Goal: Task Accomplishment & Management: Manage account settings

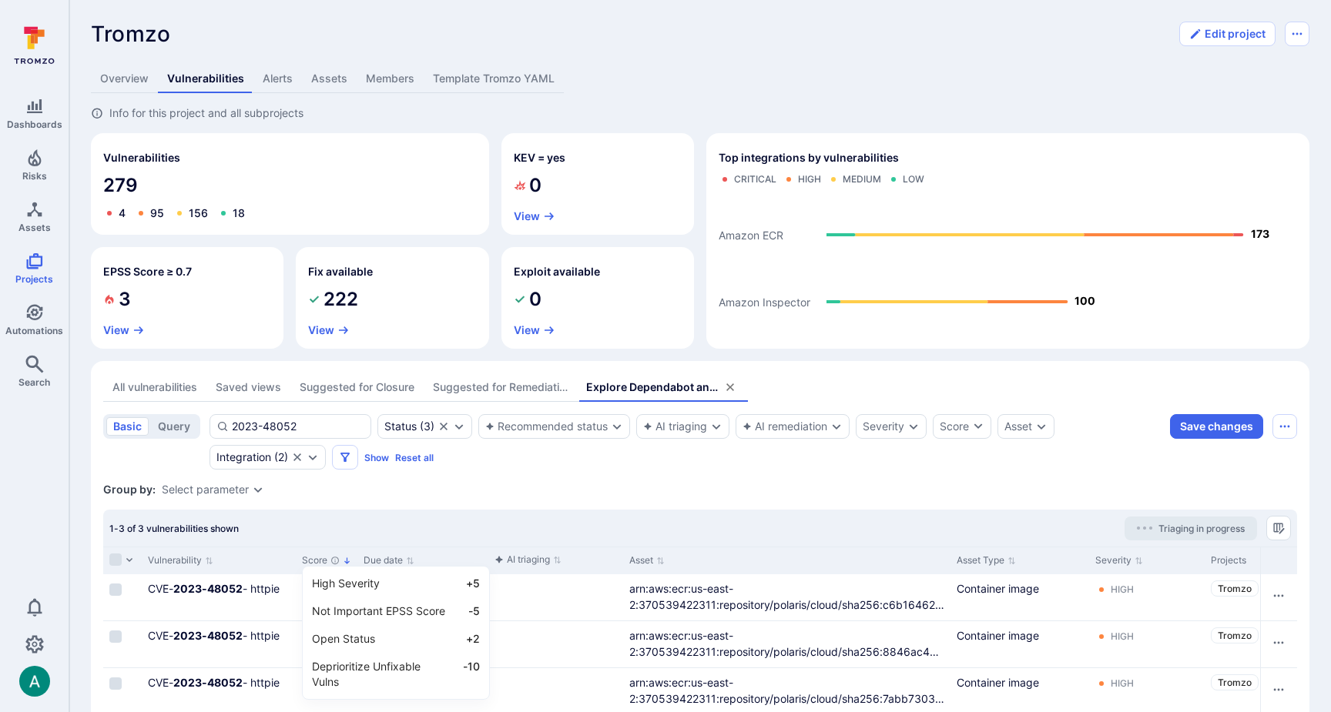
click at [283, 420] on div at bounding box center [665, 356] width 1331 height 712
click at [282, 424] on input "2023-48052" at bounding box center [298, 426] width 132 height 15
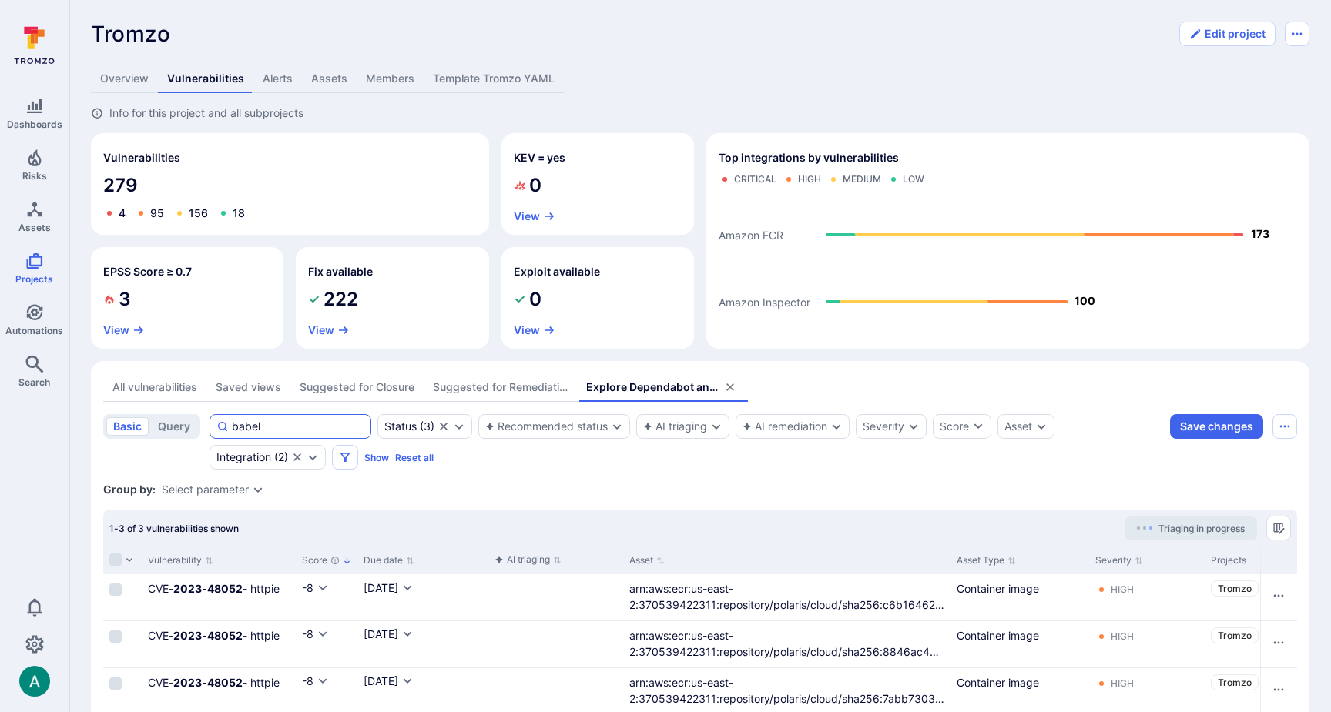
type input "babel"
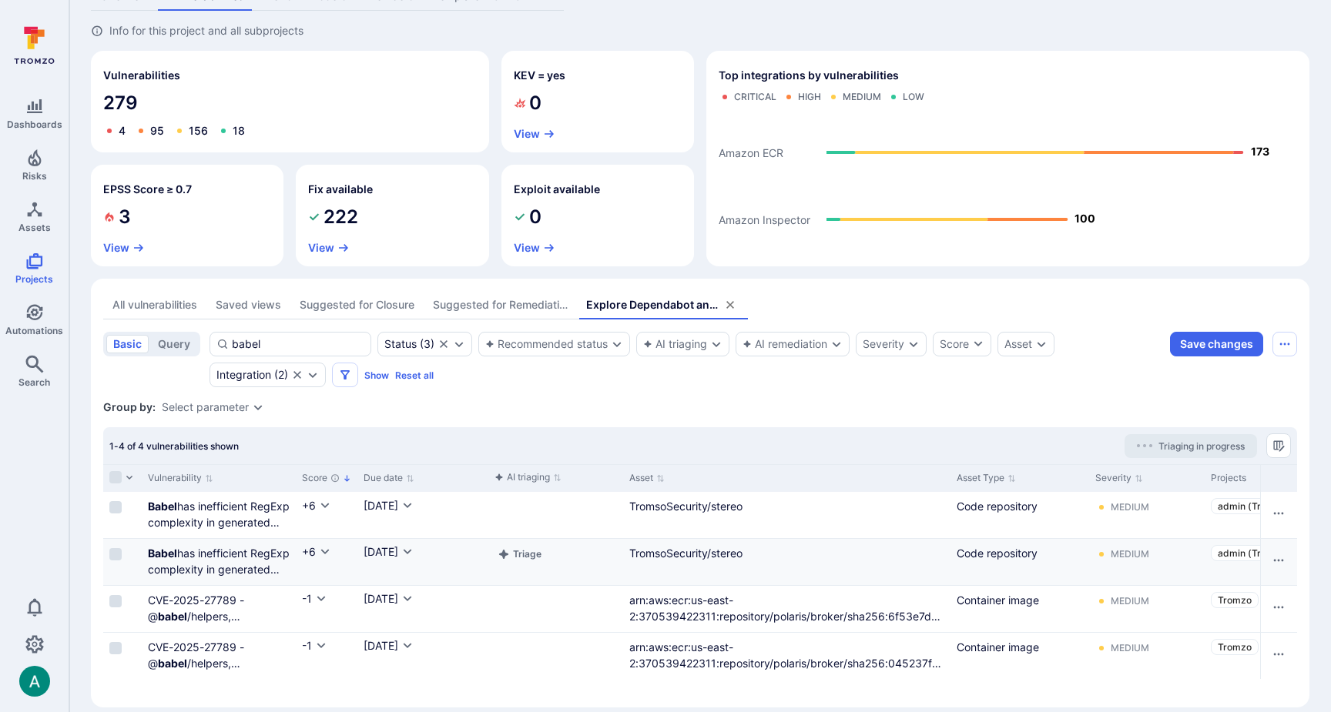
scroll to position [85, 0]
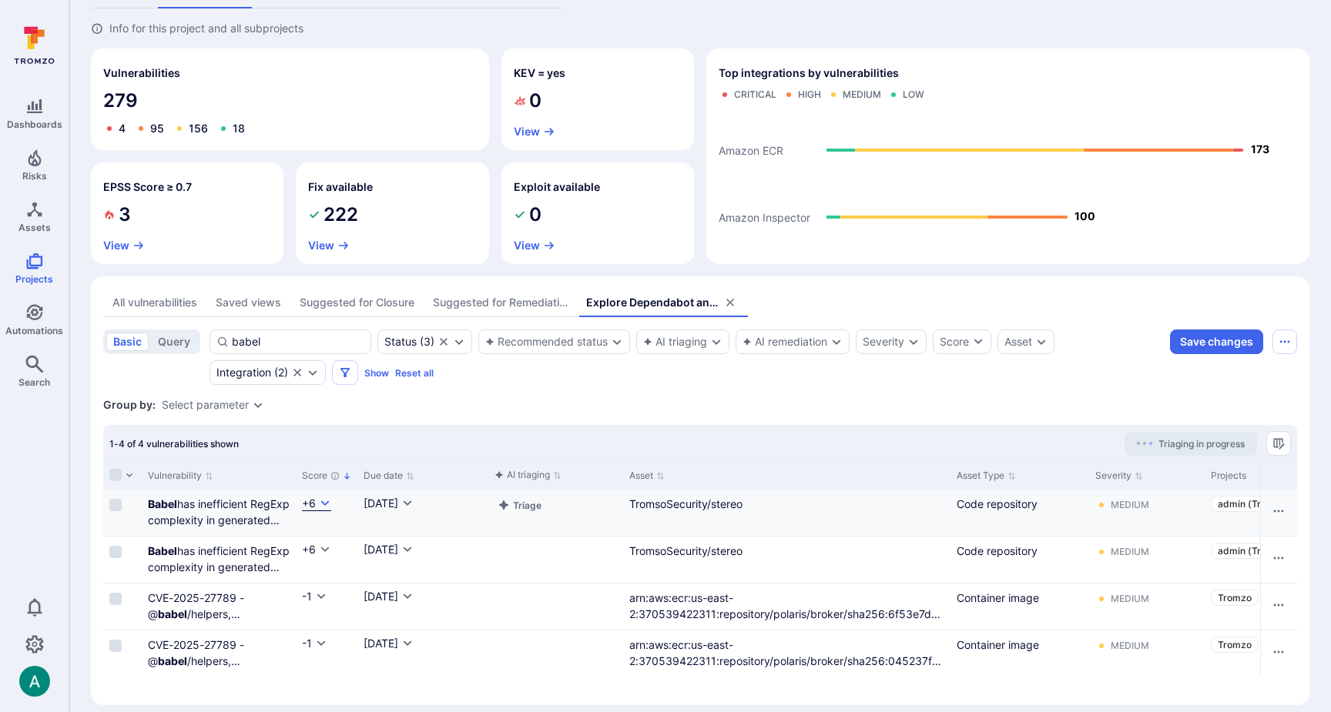
click at [315, 501] on div "+6" at bounding box center [309, 503] width 14 height 15
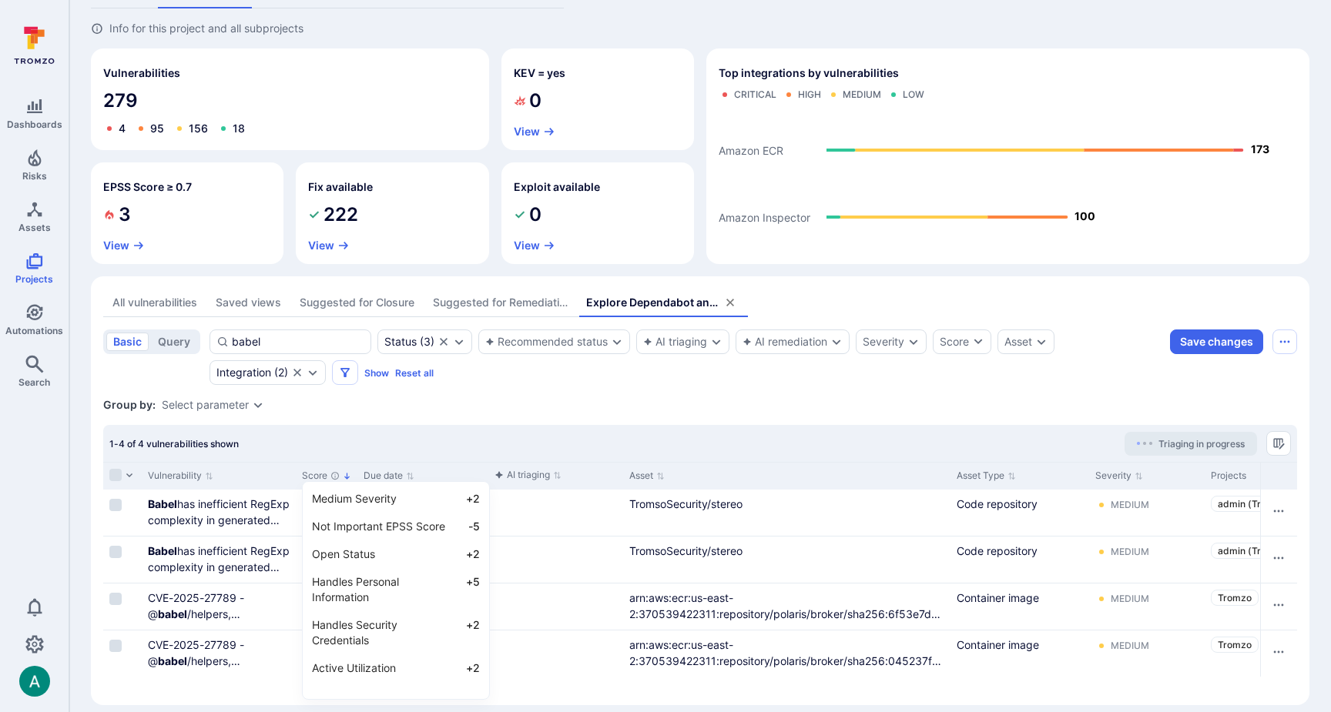
click at [377, 436] on div at bounding box center [665, 356] width 1331 height 712
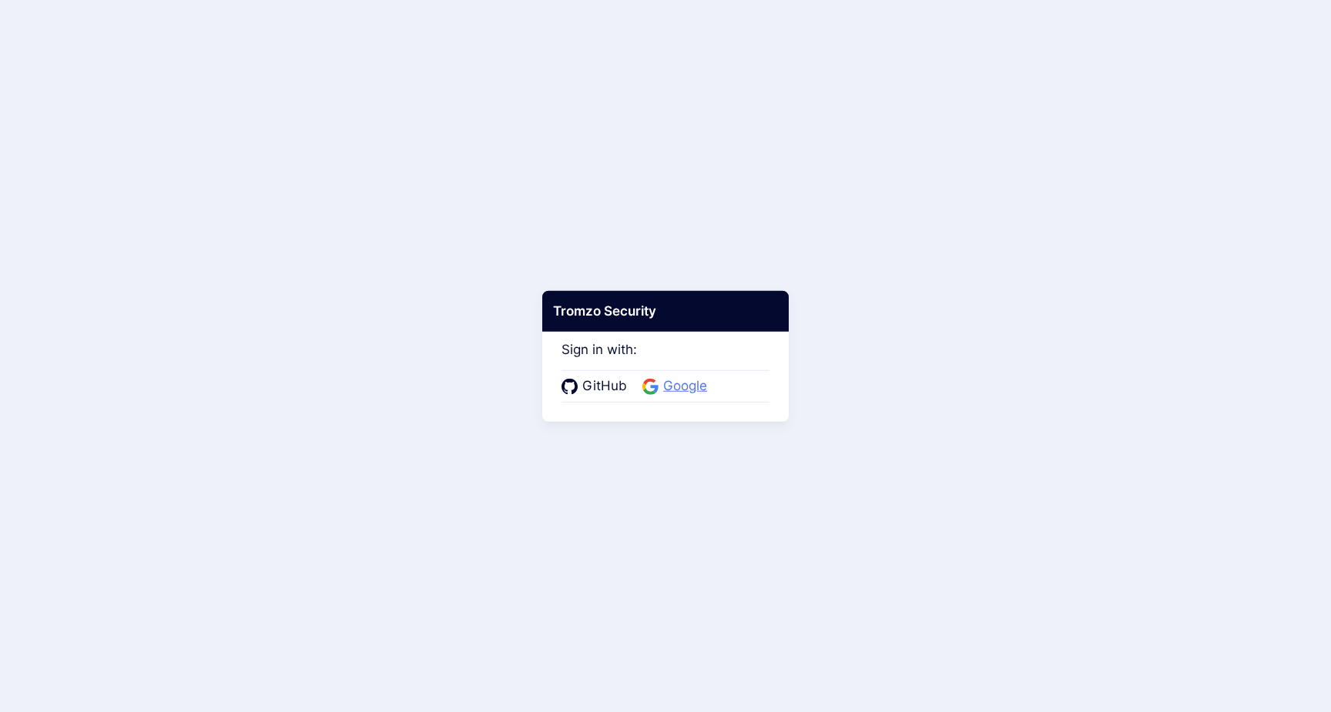
click at [678, 386] on span "Google" at bounding box center [684, 387] width 53 height 20
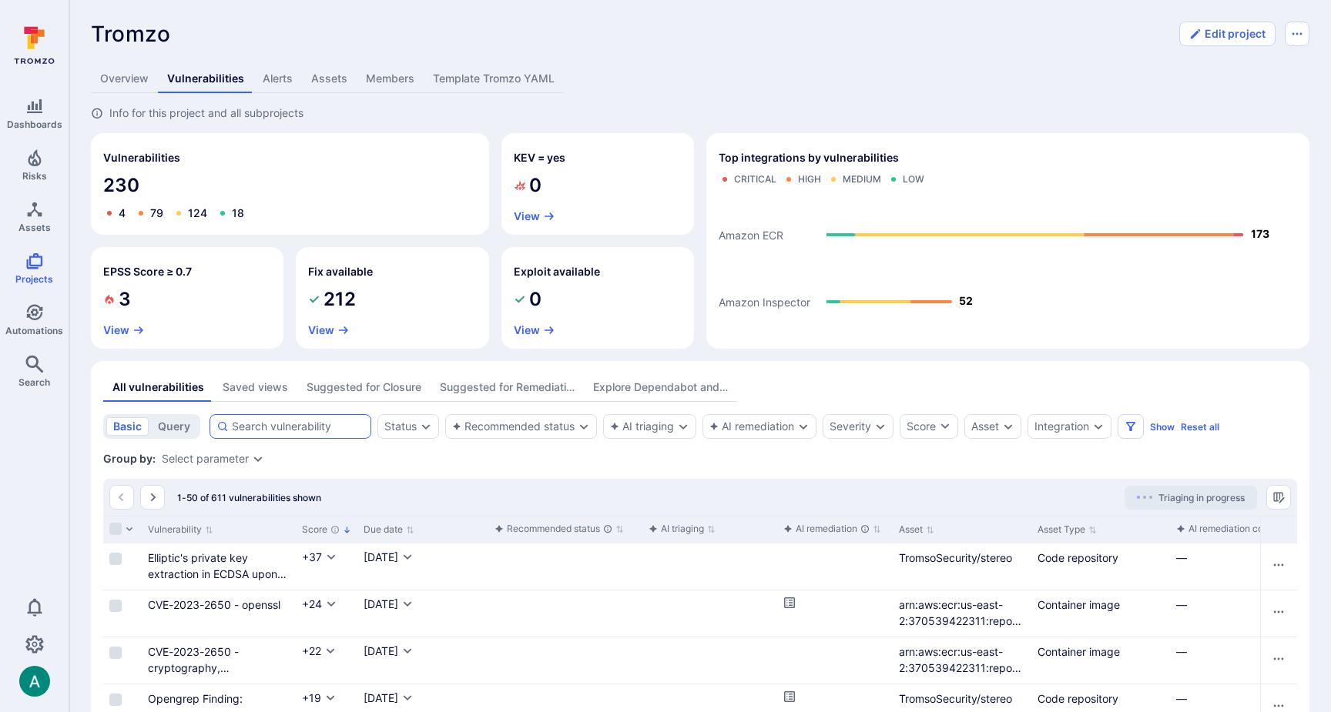
drag, startPoint x: 312, startPoint y: 444, endPoint x: 319, endPoint y: 432, distance: 14.1
click at [322, 426] on input at bounding box center [298, 426] width 132 height 15
click at [1084, 425] on div "Integration" at bounding box center [1061, 426] width 55 height 12
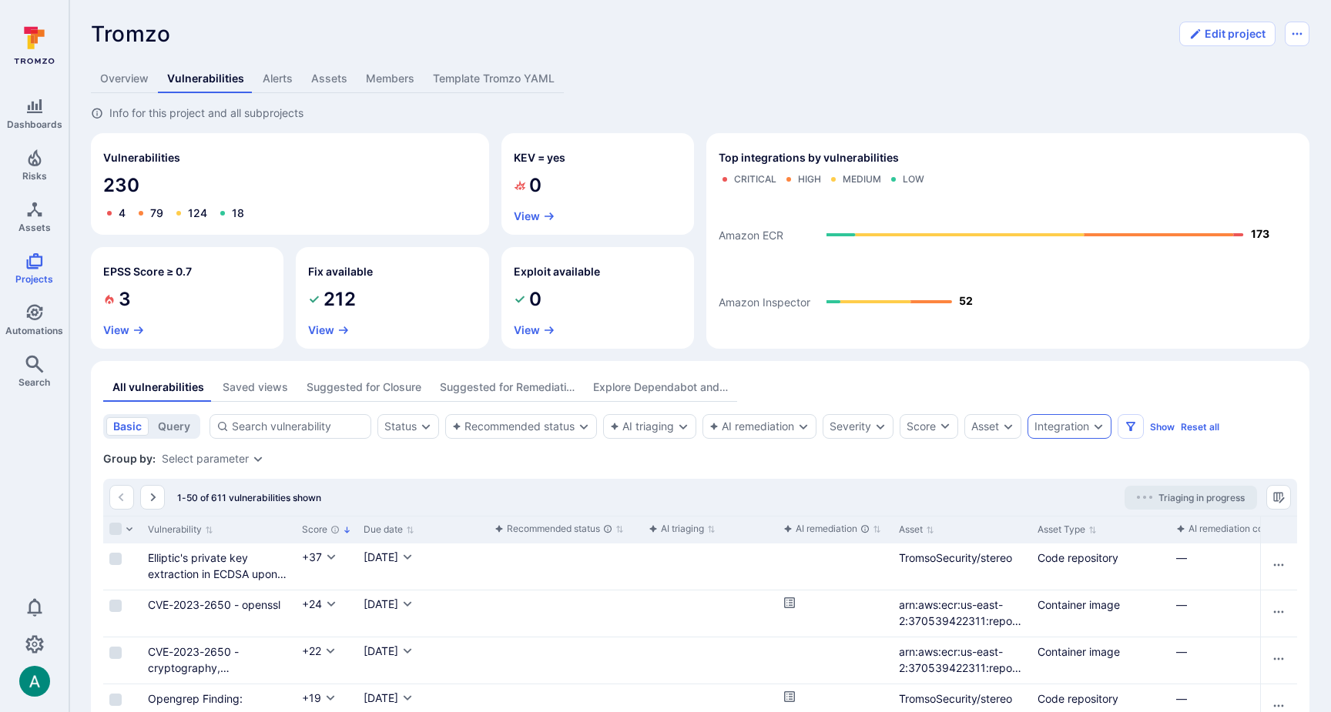
click at [1058, 427] on div "Integration" at bounding box center [1061, 426] width 55 height 12
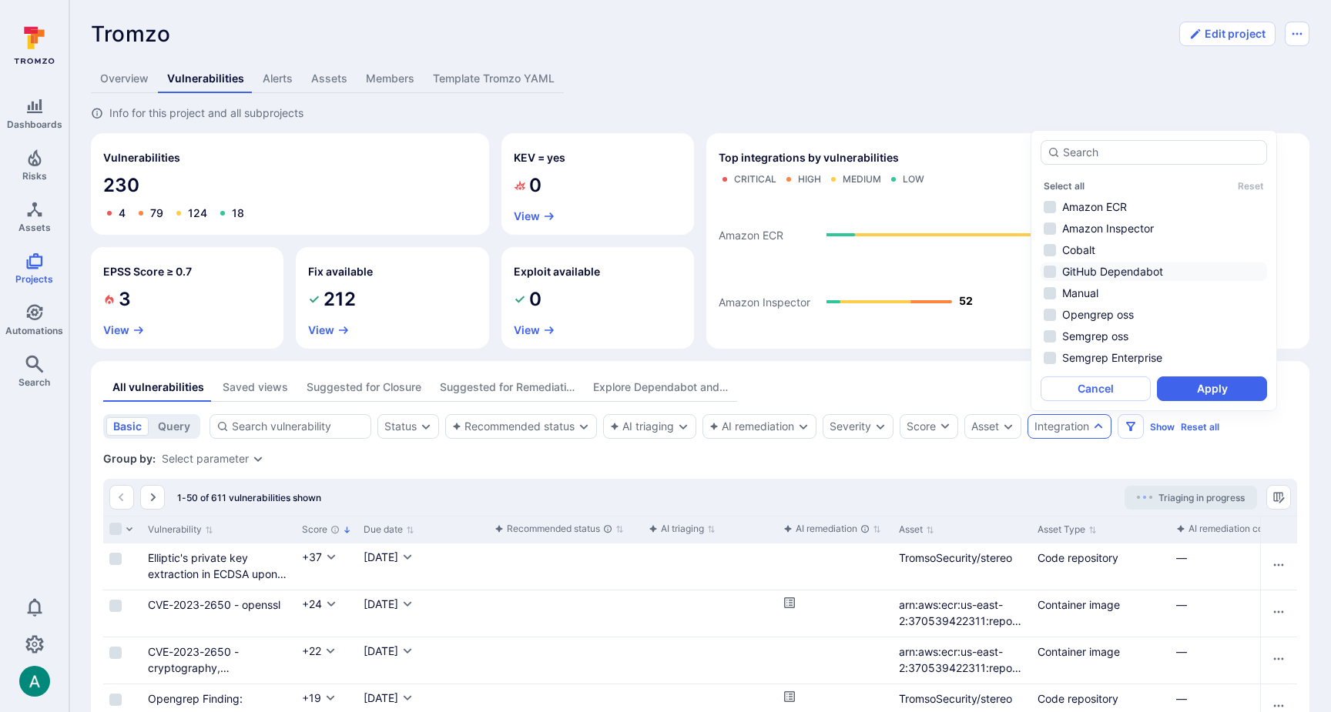
click at [1098, 269] on li "GitHub Dependabot" at bounding box center [1153, 272] width 226 height 18
click at [1204, 387] on button "Apply" at bounding box center [1212, 389] width 110 height 25
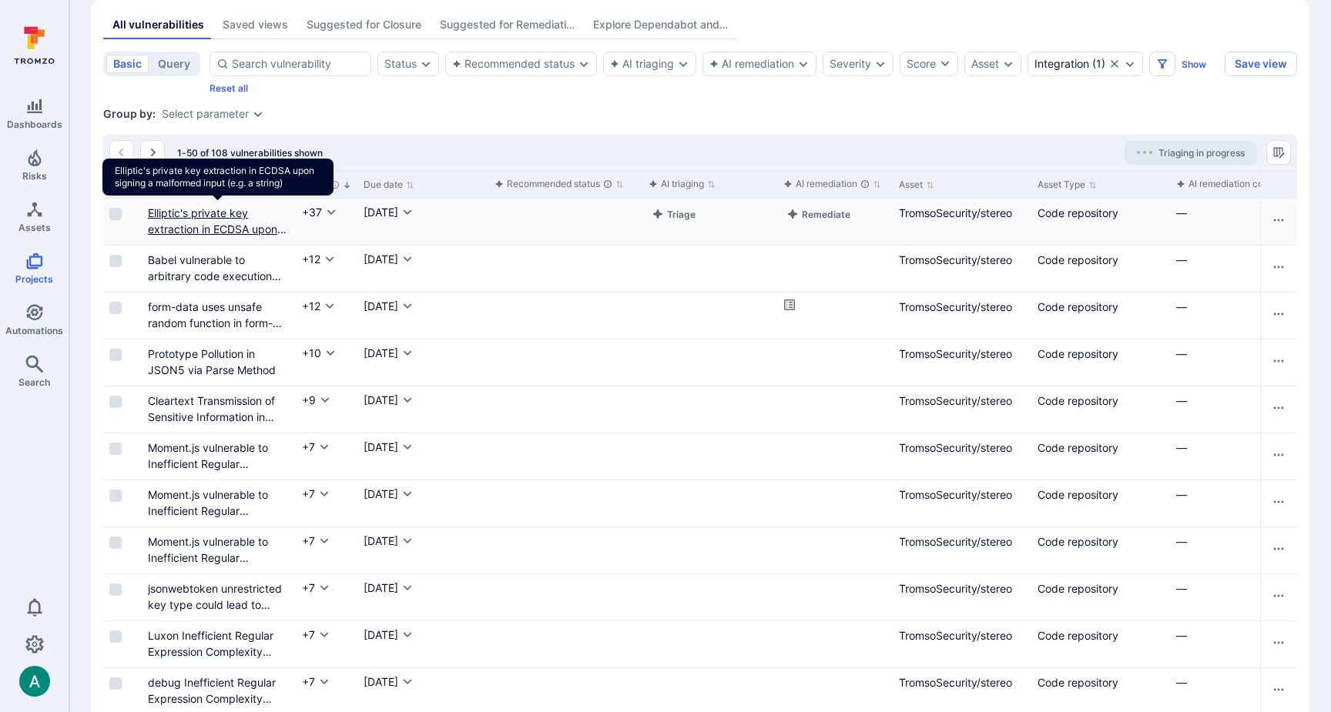
click at [187, 213] on link "Elliptic's private key extraction in ECDSA upon signing a malformed input (e.g.…" at bounding box center [217, 237] width 139 height 62
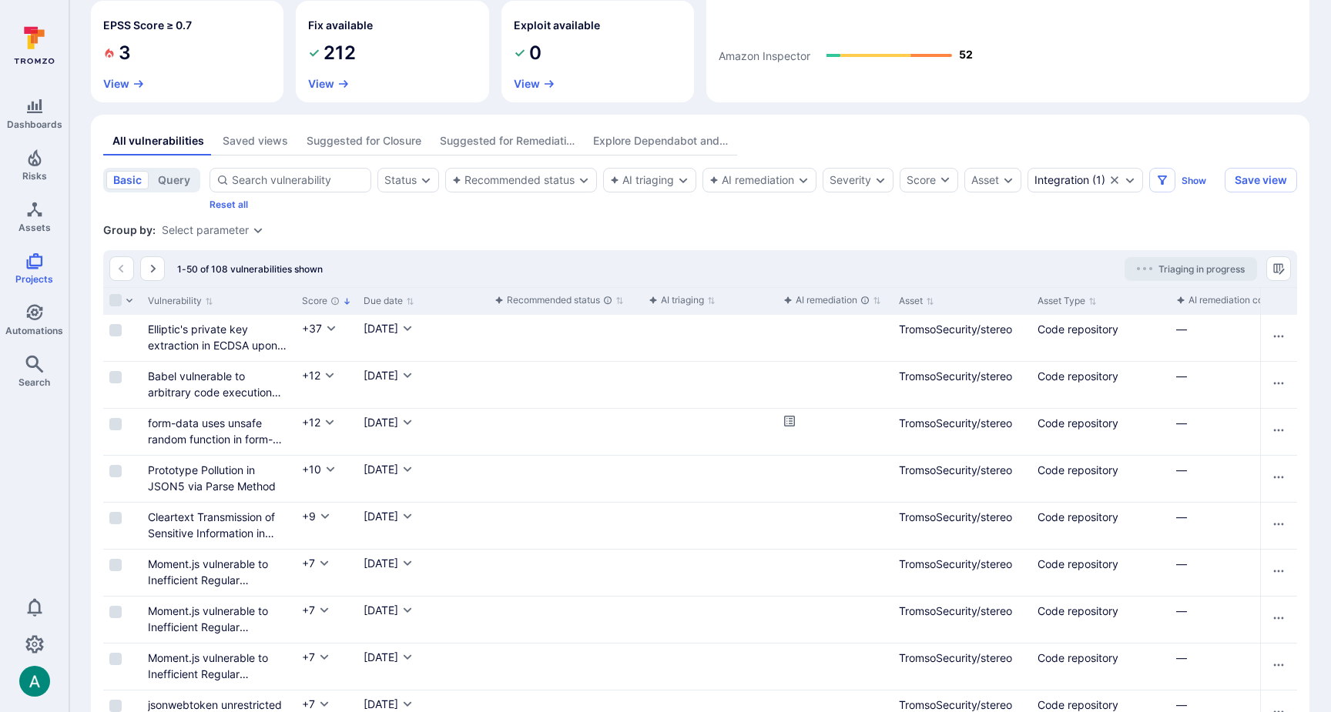
scroll to position [243, 0]
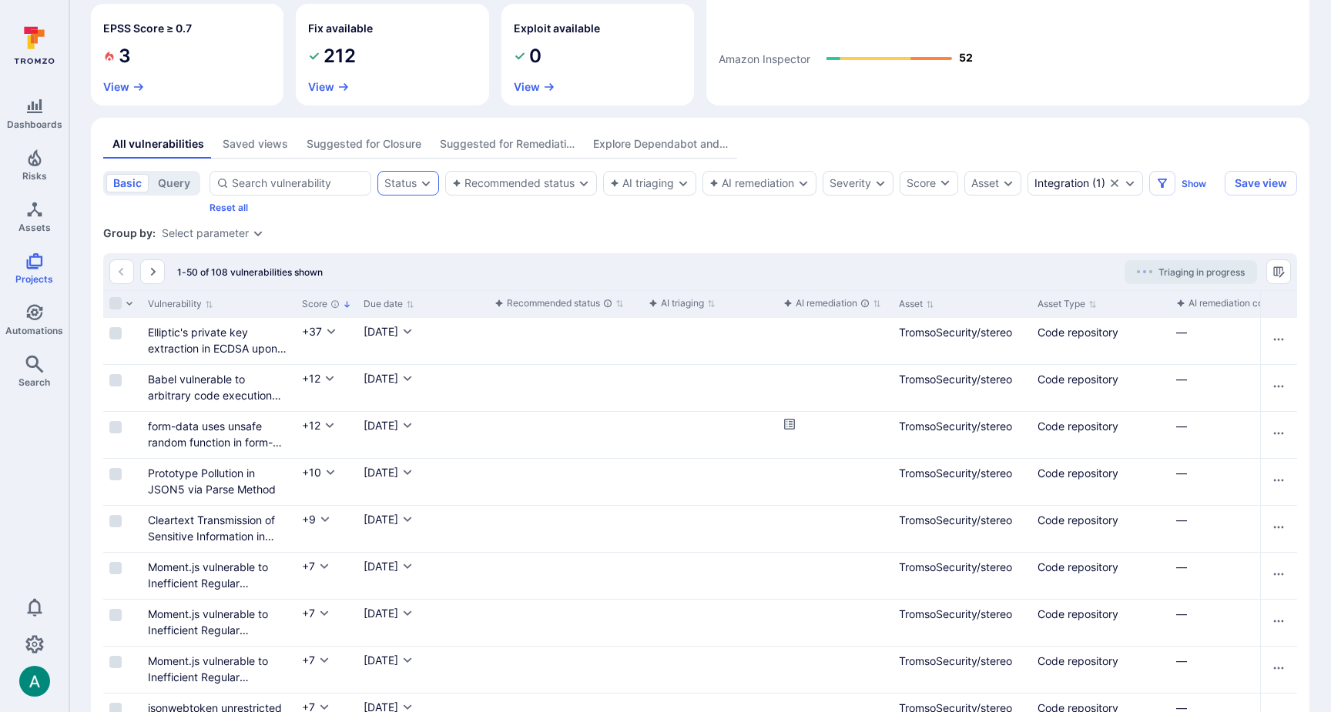
click at [411, 189] on div "Status" at bounding box center [400, 183] width 32 height 12
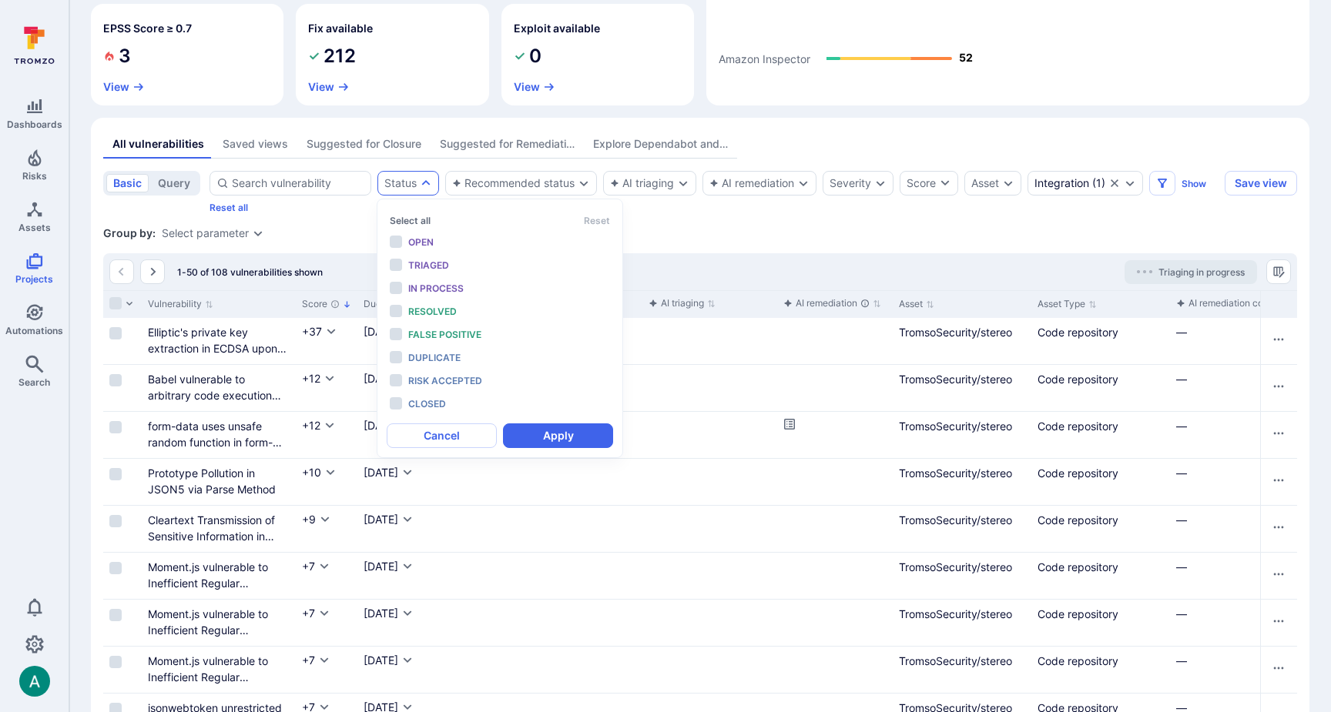
scroll to position [12, 0]
click at [422, 241] on span "Open" at bounding box center [420, 242] width 25 height 12
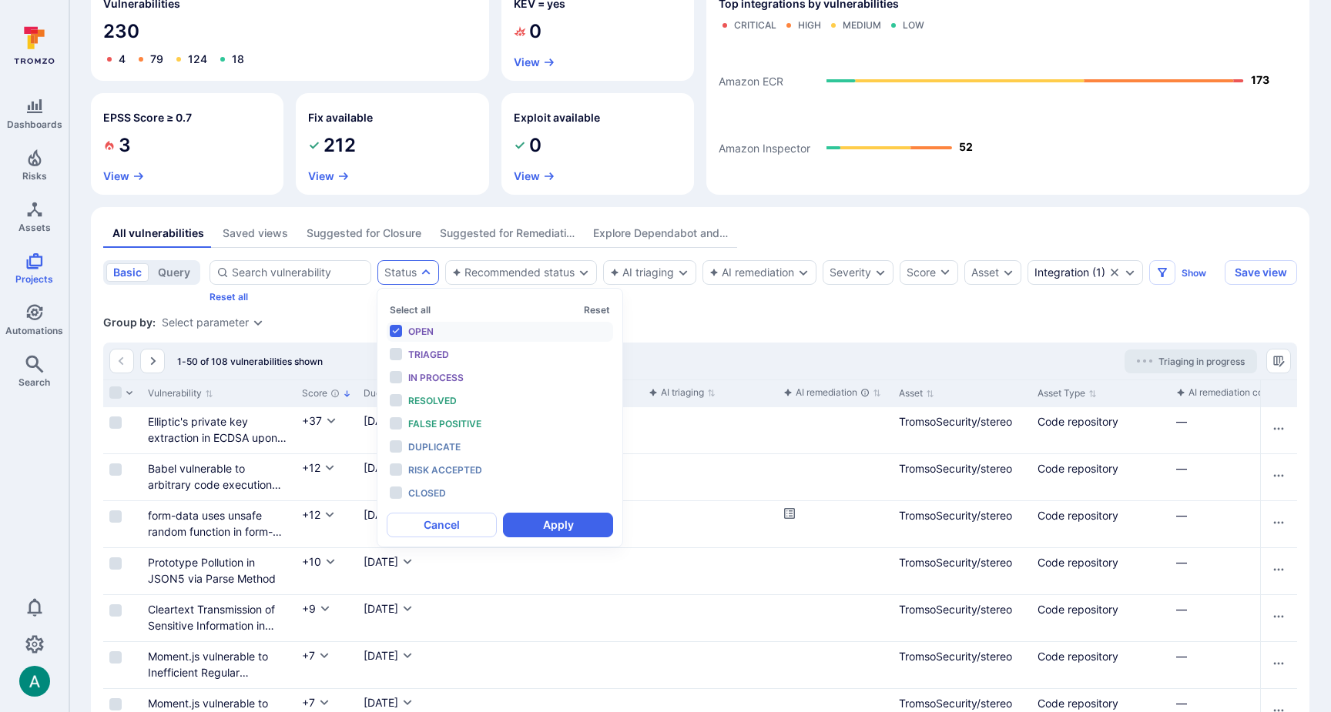
scroll to position [156, 0]
click at [439, 351] on span "Triaged" at bounding box center [428, 353] width 41 height 12
click at [561, 521] on button "Apply" at bounding box center [558, 523] width 110 height 25
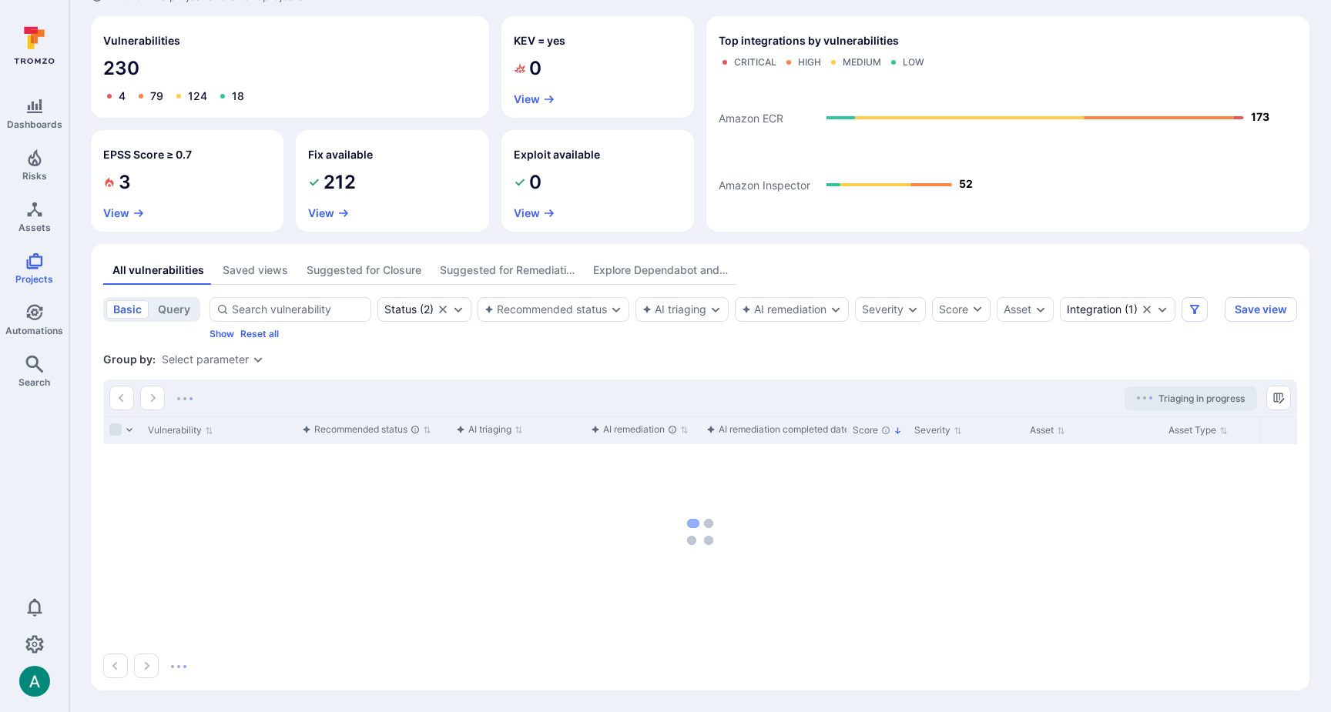
scroll to position [117, 0]
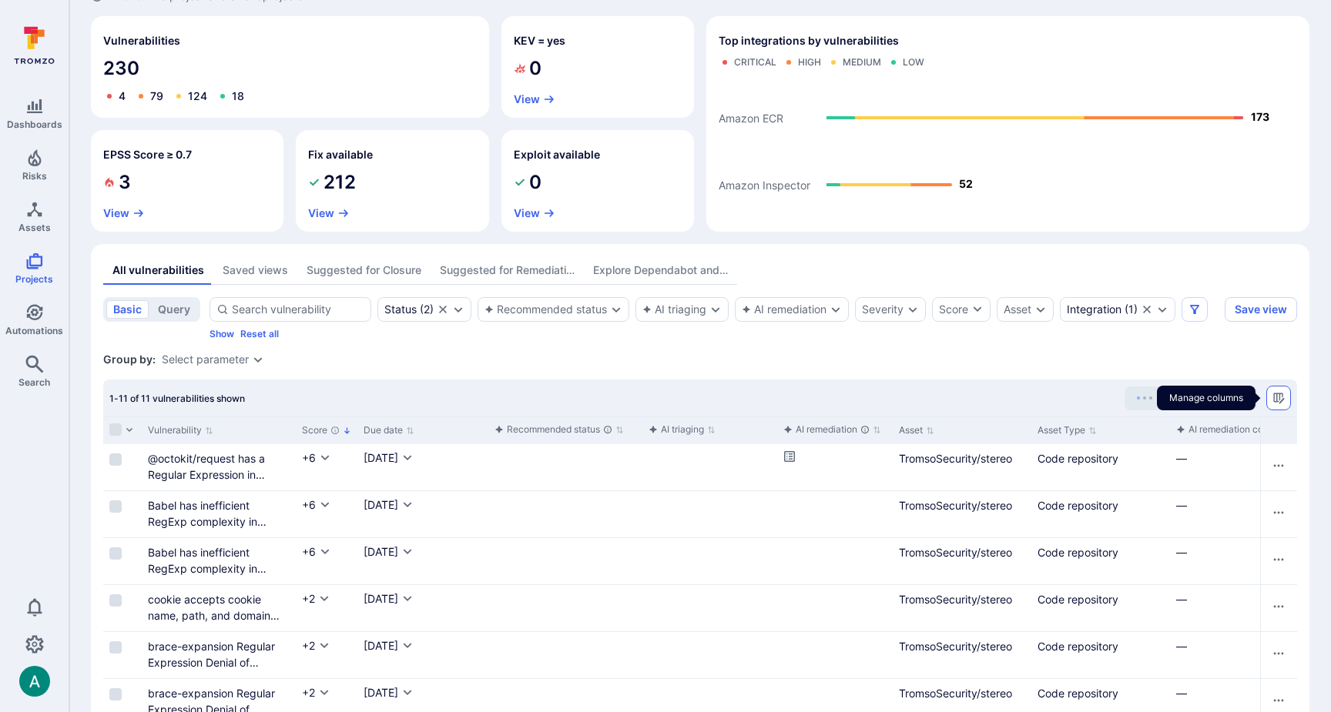
click at [1278, 400] on icon "Manage columns" at bounding box center [1278, 398] width 12 height 12
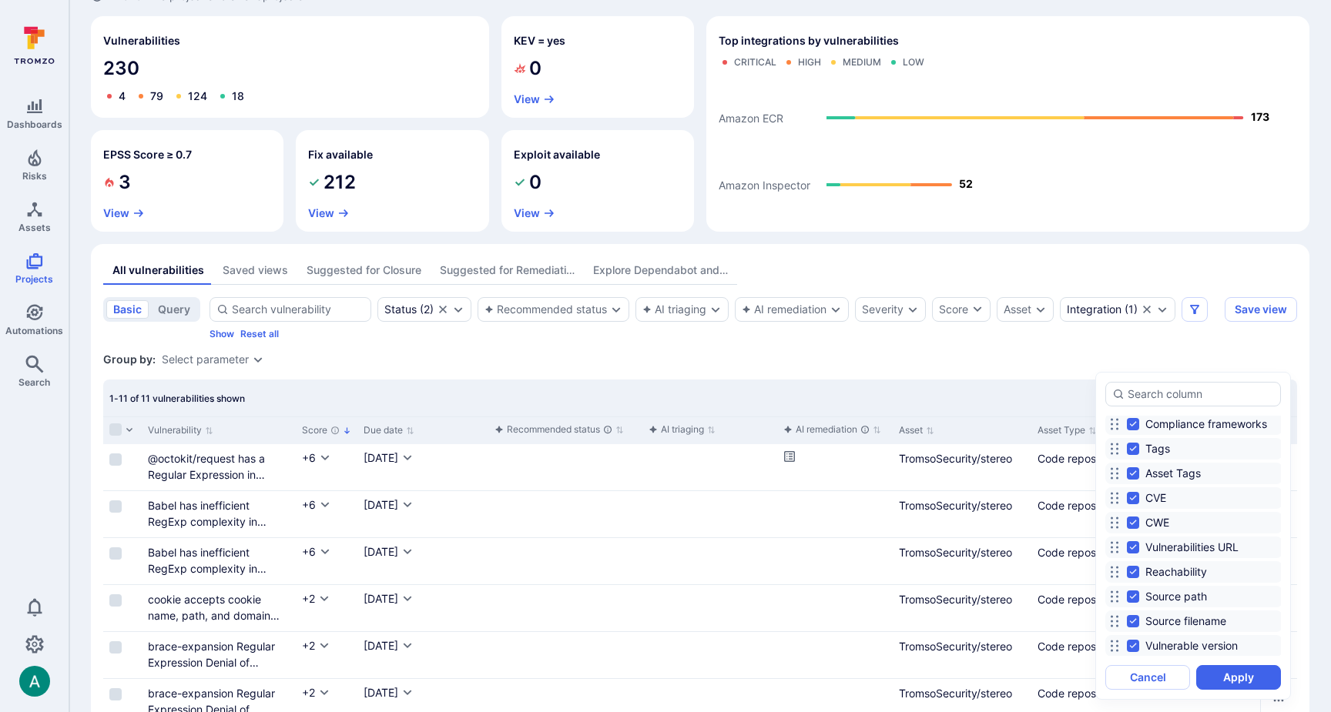
scroll to position [854, 0]
drag, startPoint x: 1119, startPoint y: 528, endPoint x: 1133, endPoint y: 463, distance: 66.2
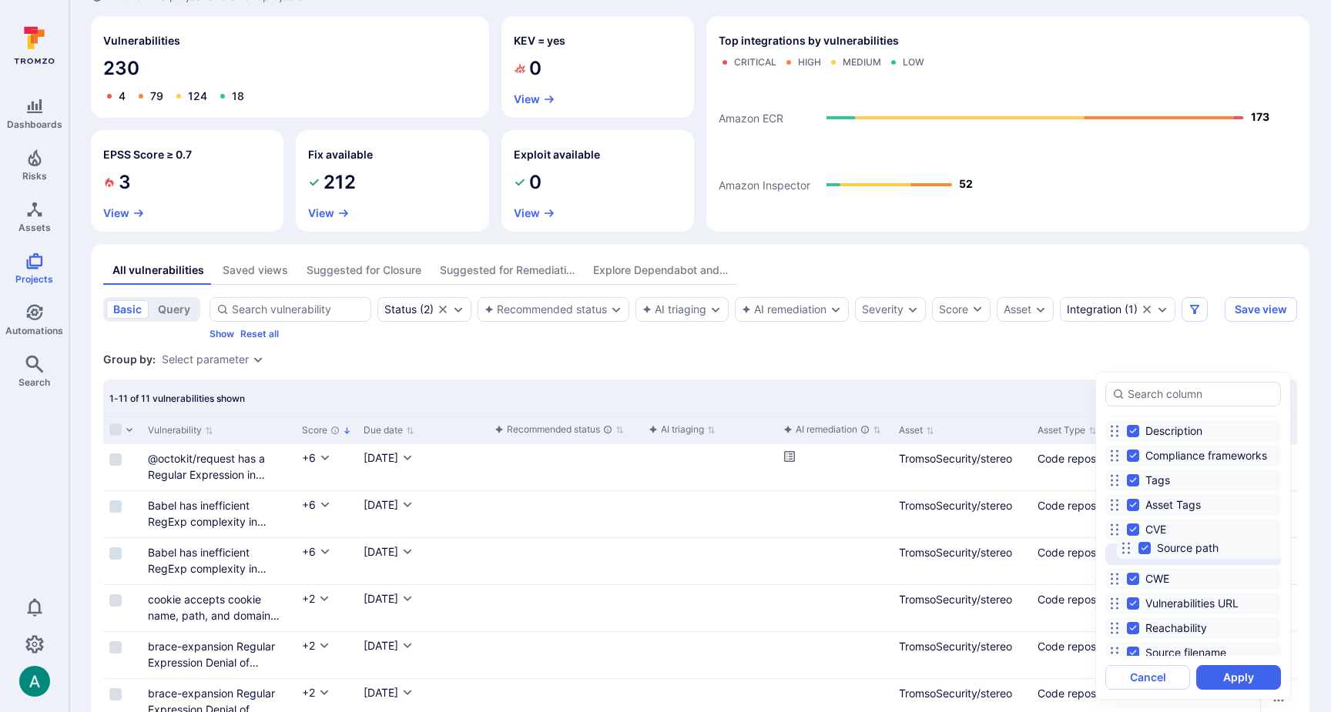
click at [1132, 542] on icon at bounding box center [1126, 548] width 12 height 12
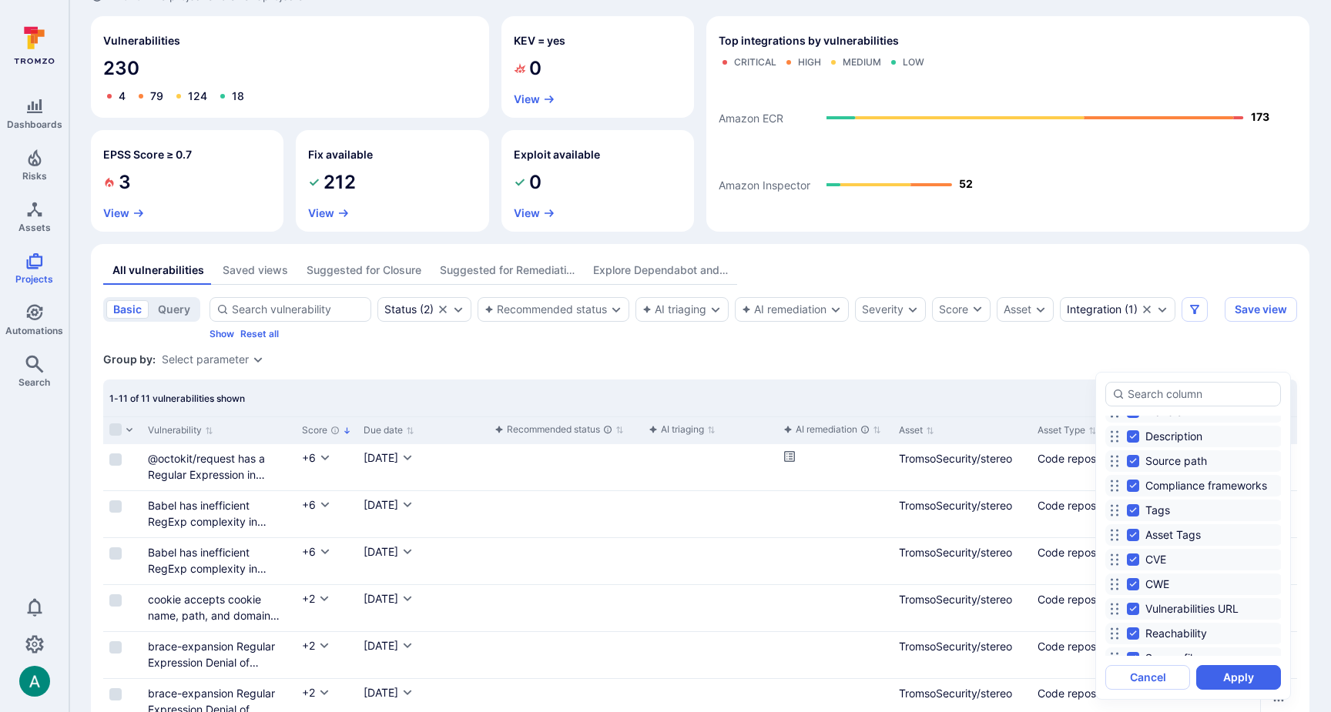
scroll to position [745, 0]
click at [1133, 462] on input "Source path" at bounding box center [1133, 463] width 12 height 12
click at [1128, 460] on input "Source path" at bounding box center [1133, 463] width 12 height 12
checkbox input "true"
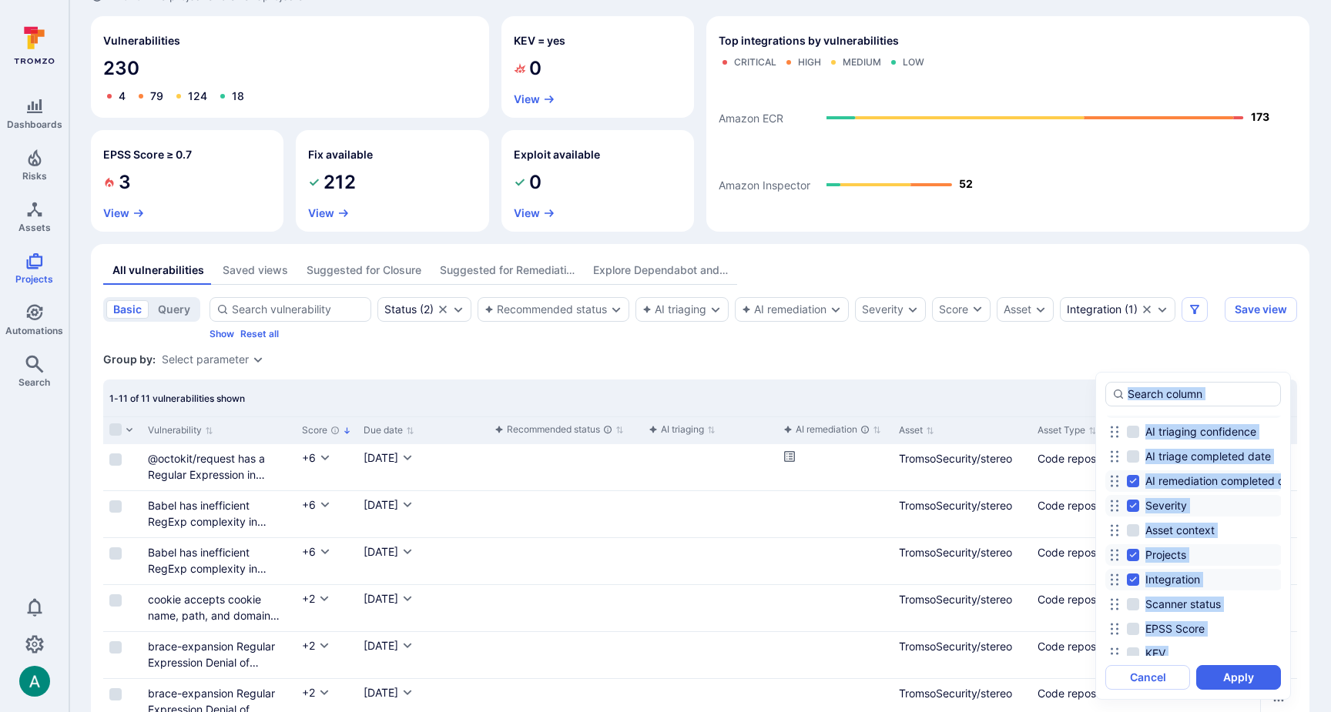
scroll to position [0, 0]
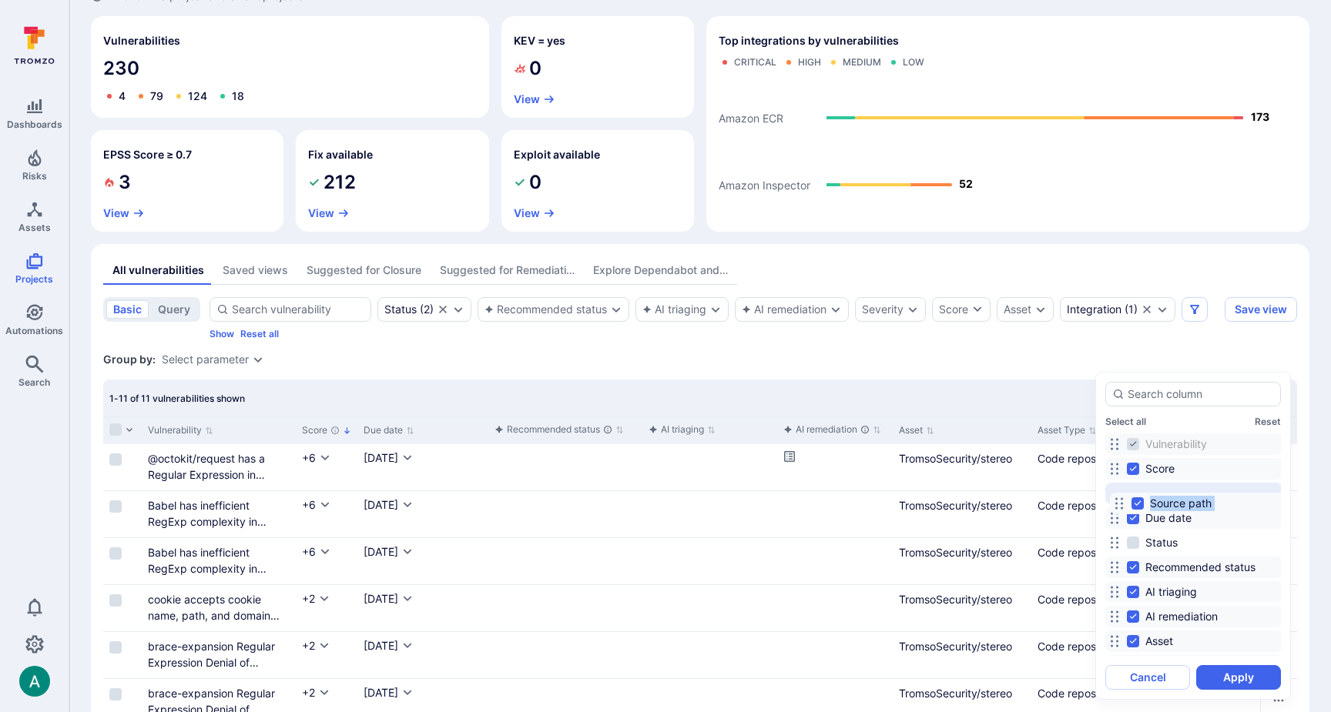
drag, startPoint x: 1113, startPoint y: 461, endPoint x: 1161, endPoint y: 572, distance: 121.8
click at [1118, 501] on icon at bounding box center [1119, 504] width 12 height 12
click at [1241, 677] on button "Apply" at bounding box center [1238, 677] width 85 height 25
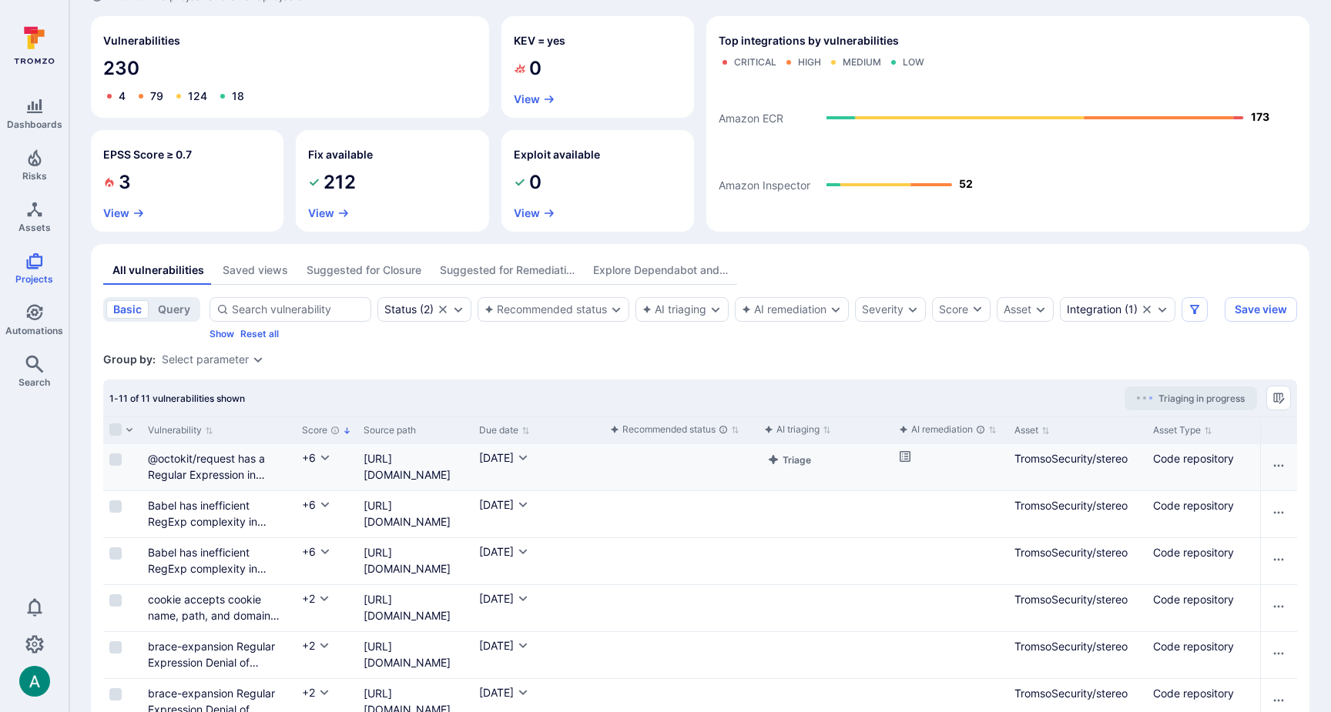
scroll to position [0, 1]
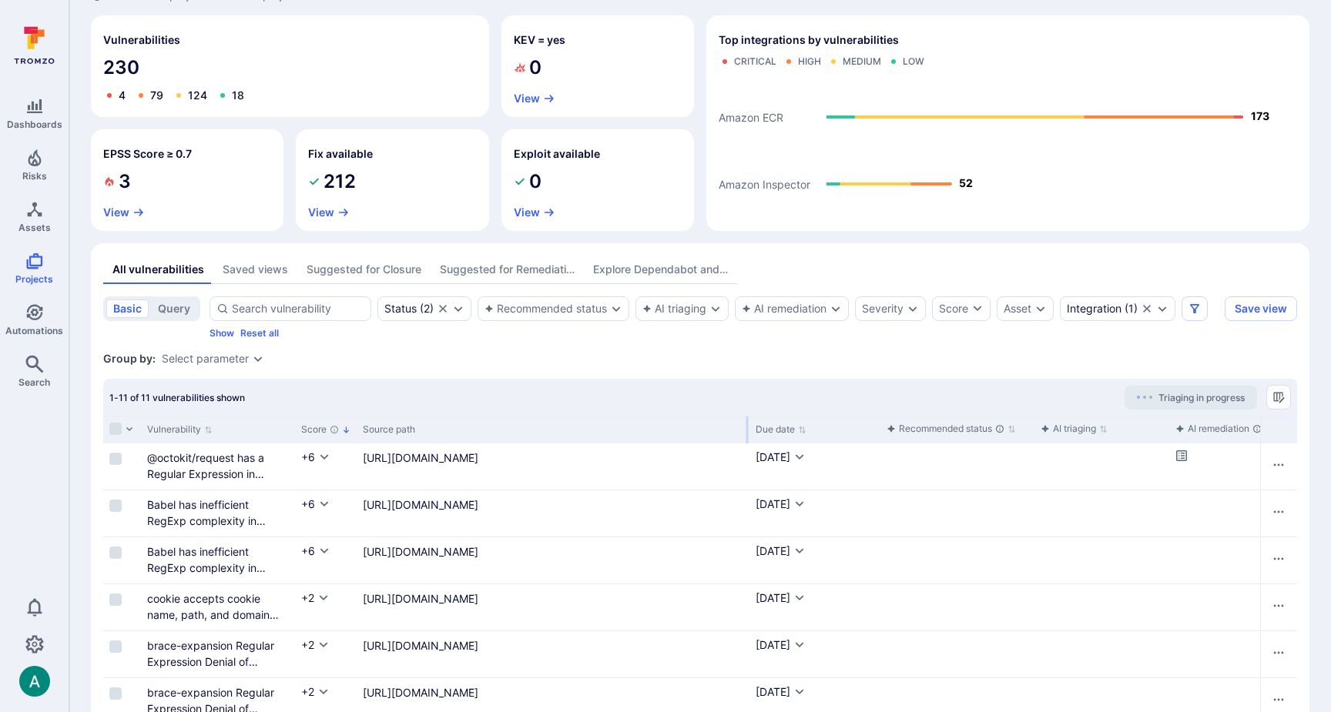
drag, startPoint x: 469, startPoint y: 431, endPoint x: 746, endPoint y: 432, distance: 277.3
click at [746, 432] on div at bounding box center [747, 430] width 2 height 27
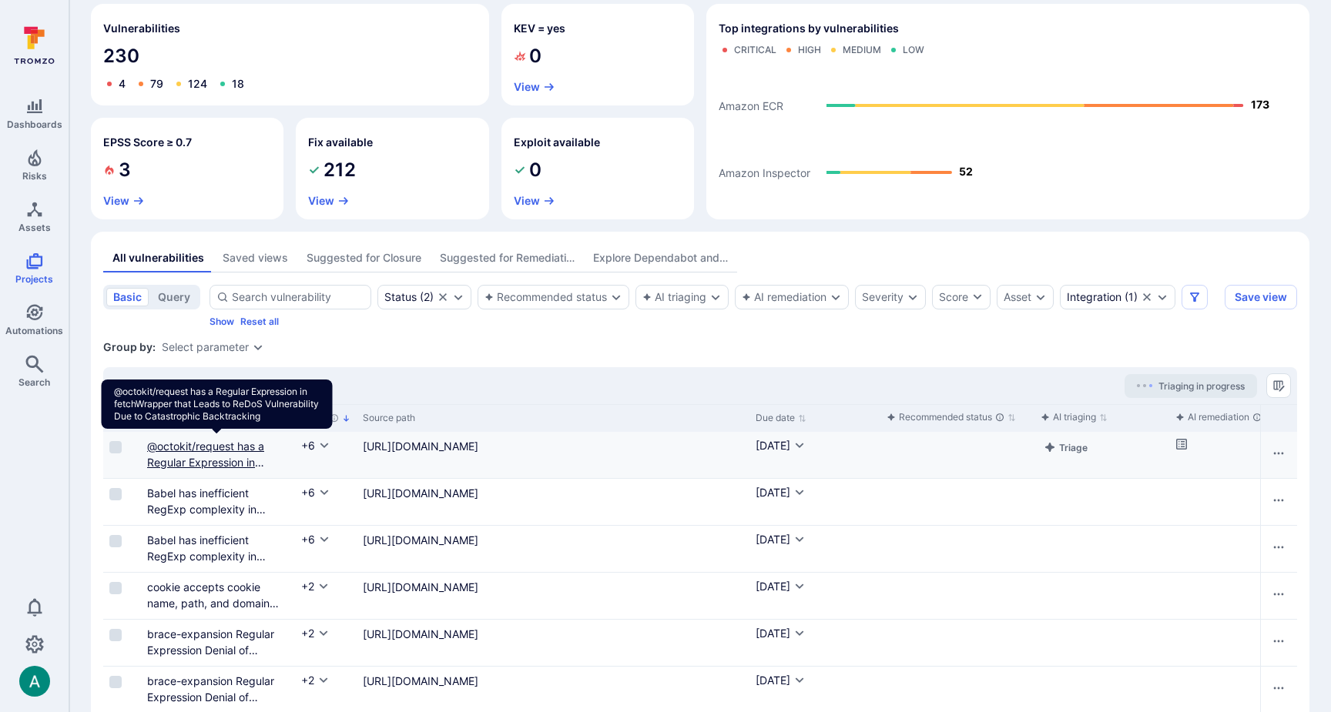
scroll to position [126, 0]
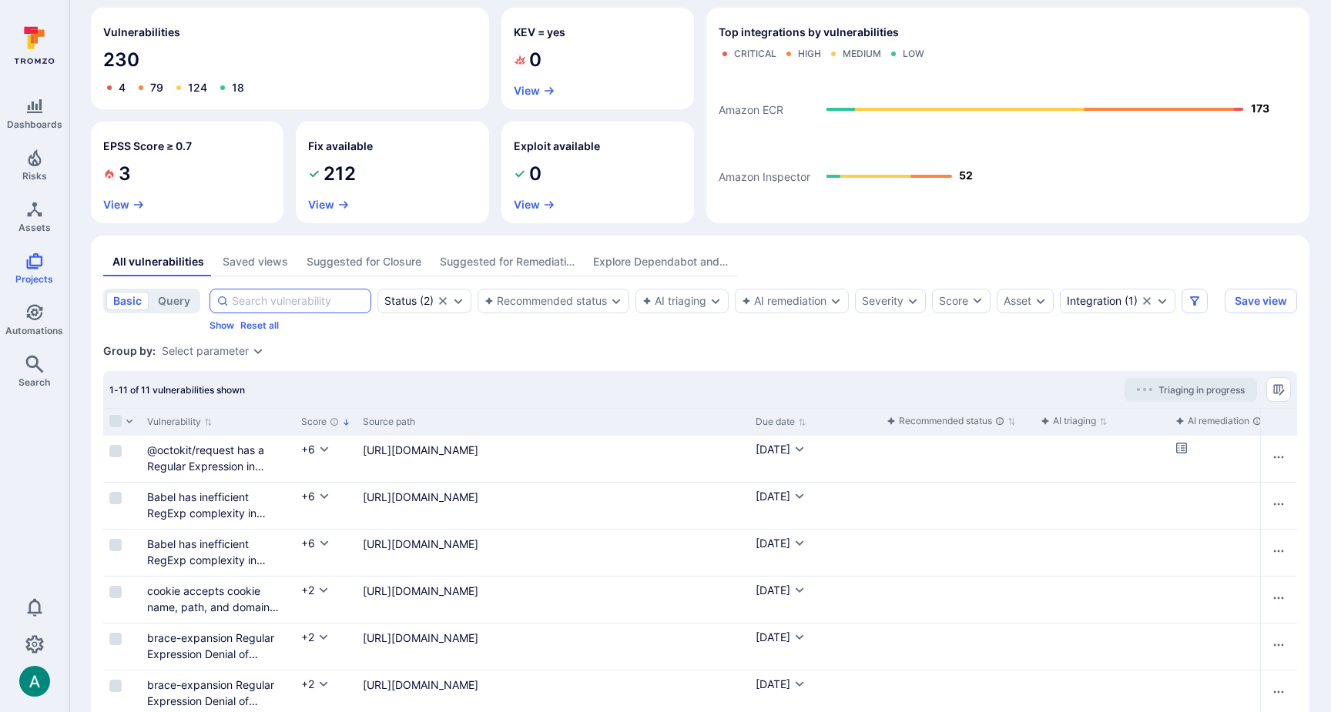
click at [248, 298] on input at bounding box center [298, 300] width 132 height 15
paste input "starlette"
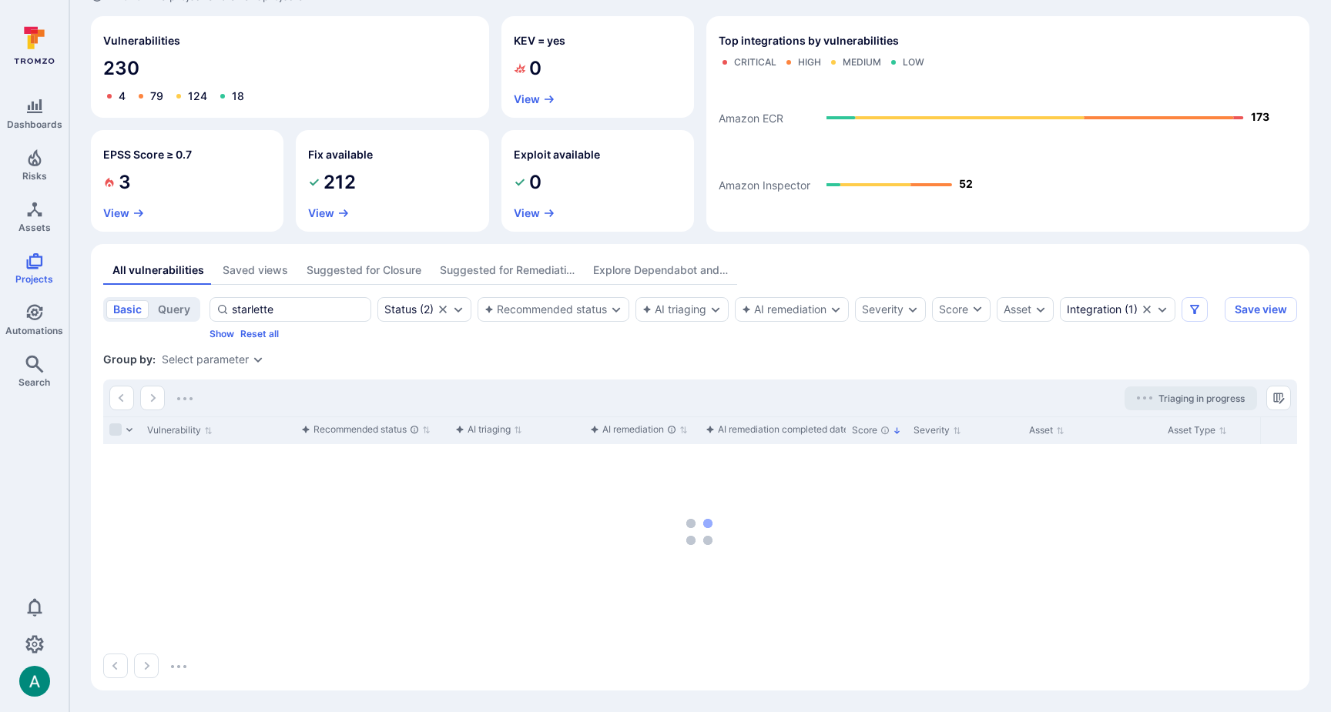
scroll to position [86, 0]
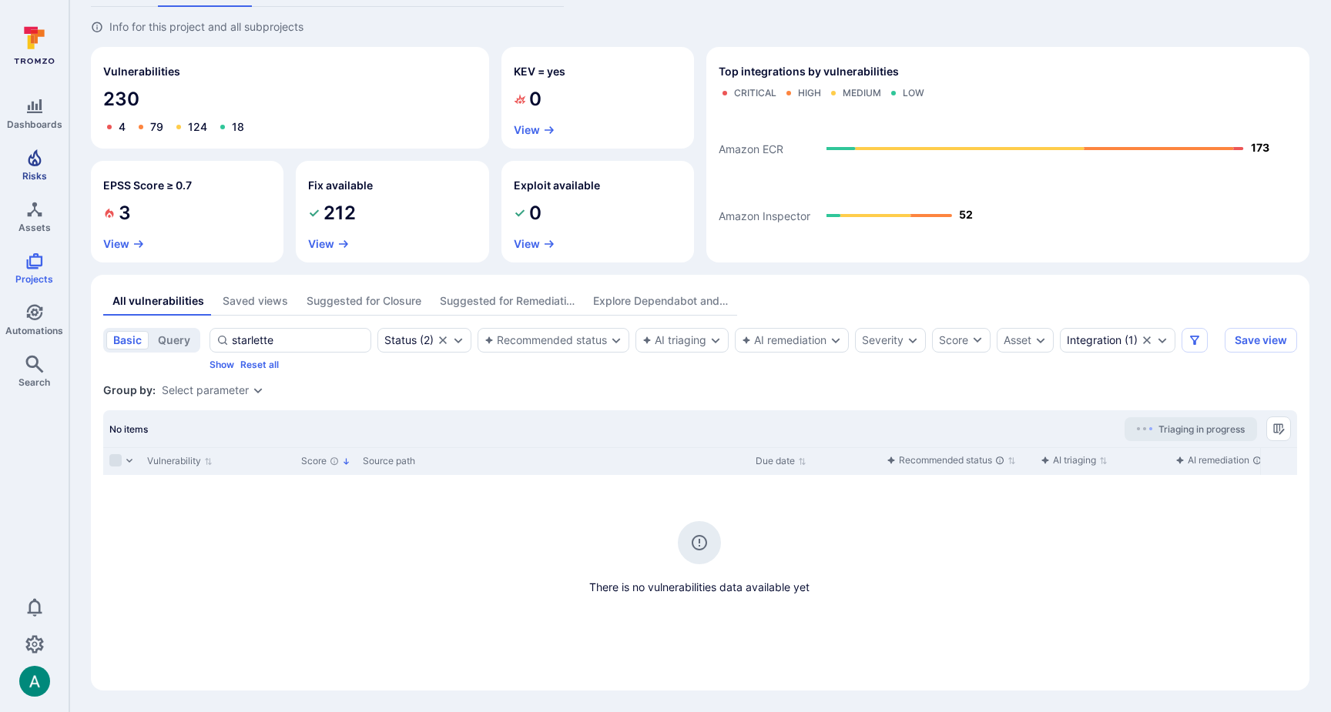
type input "starlette"
click at [39, 168] on link "Risks" at bounding box center [34, 164] width 69 height 45
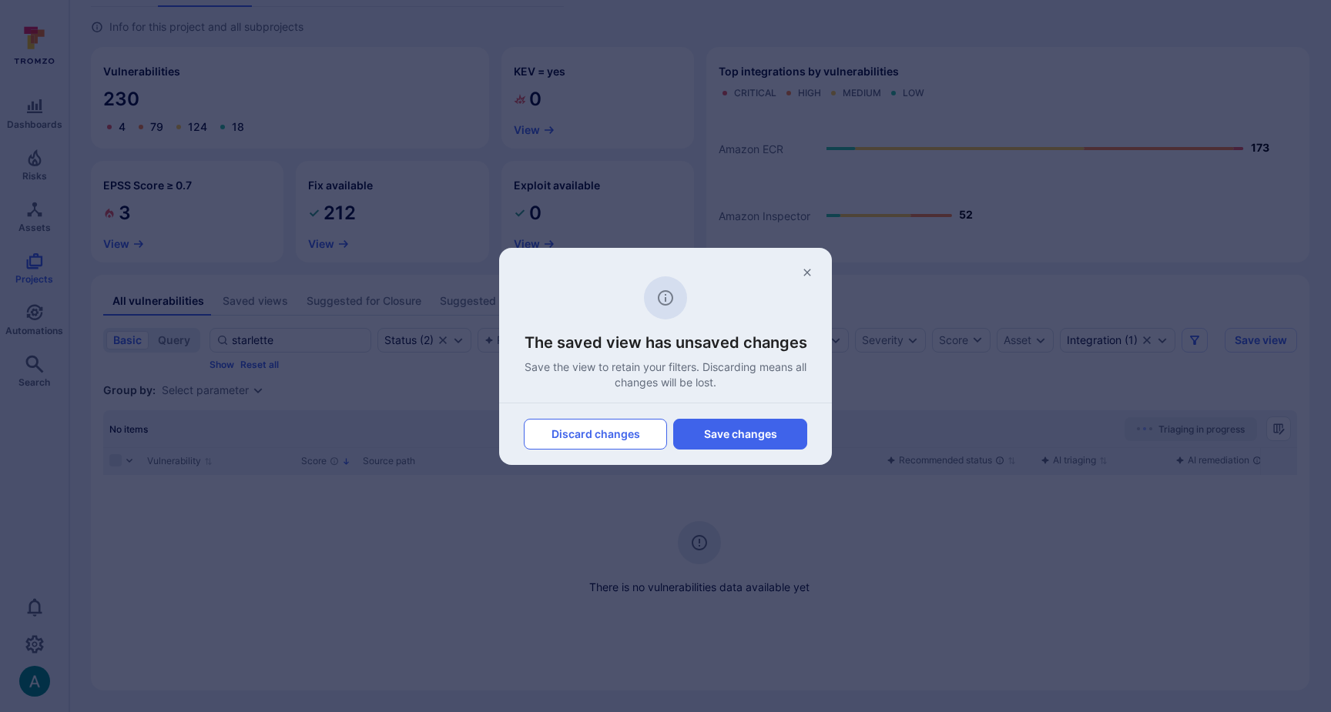
click at [615, 439] on button "Discard changes" at bounding box center [595, 434] width 143 height 31
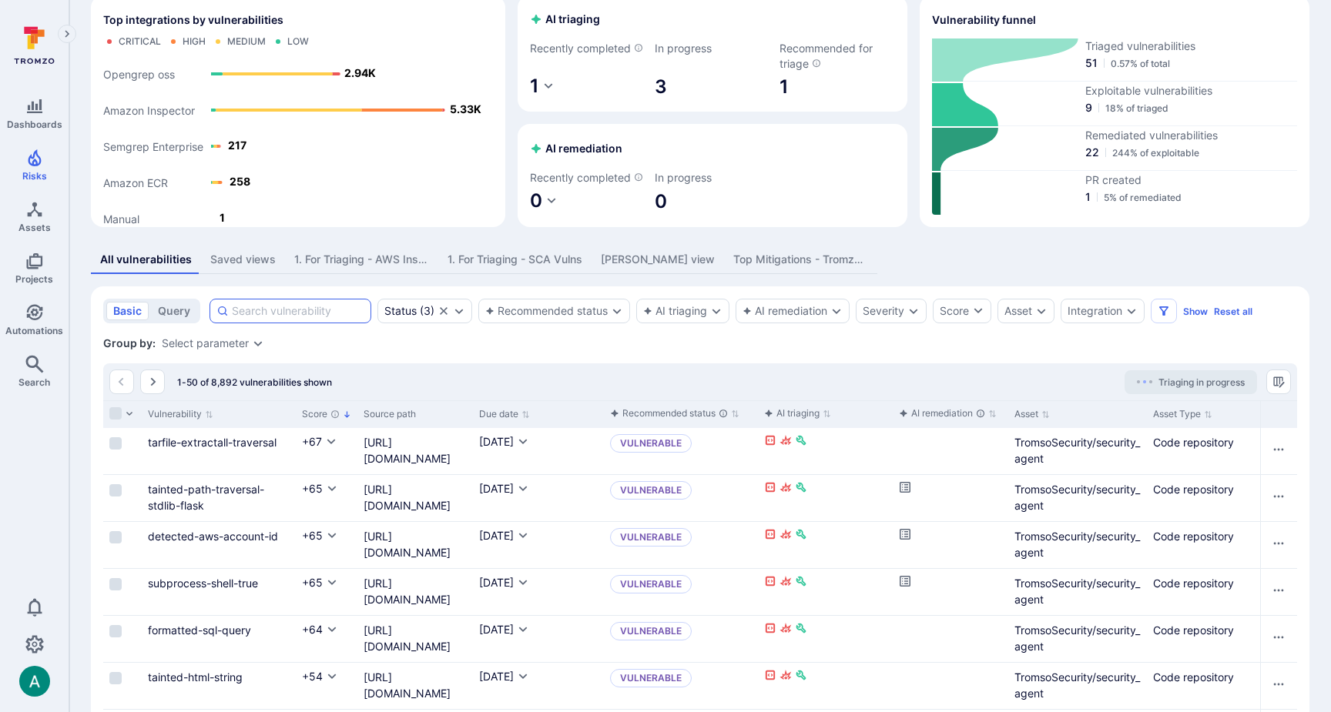
click at [336, 319] on input at bounding box center [298, 310] width 132 height 15
paste input "starlette"
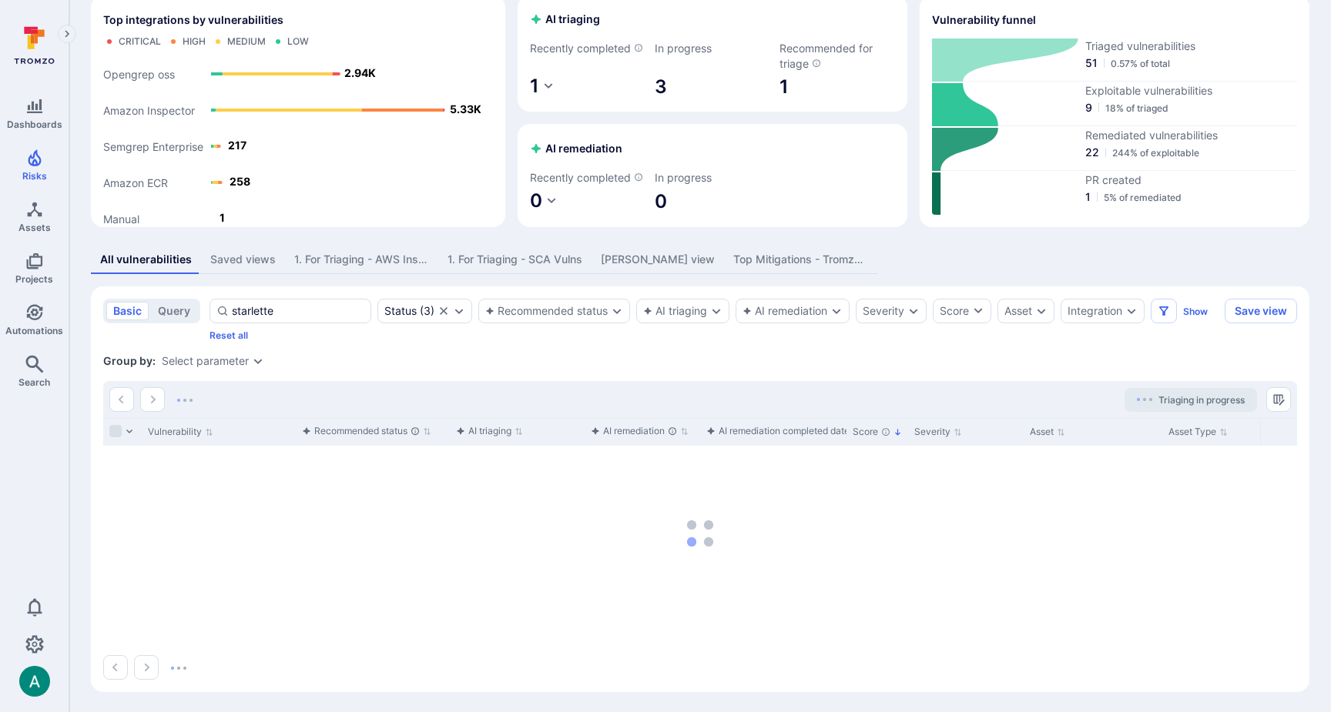
type input "starlette"
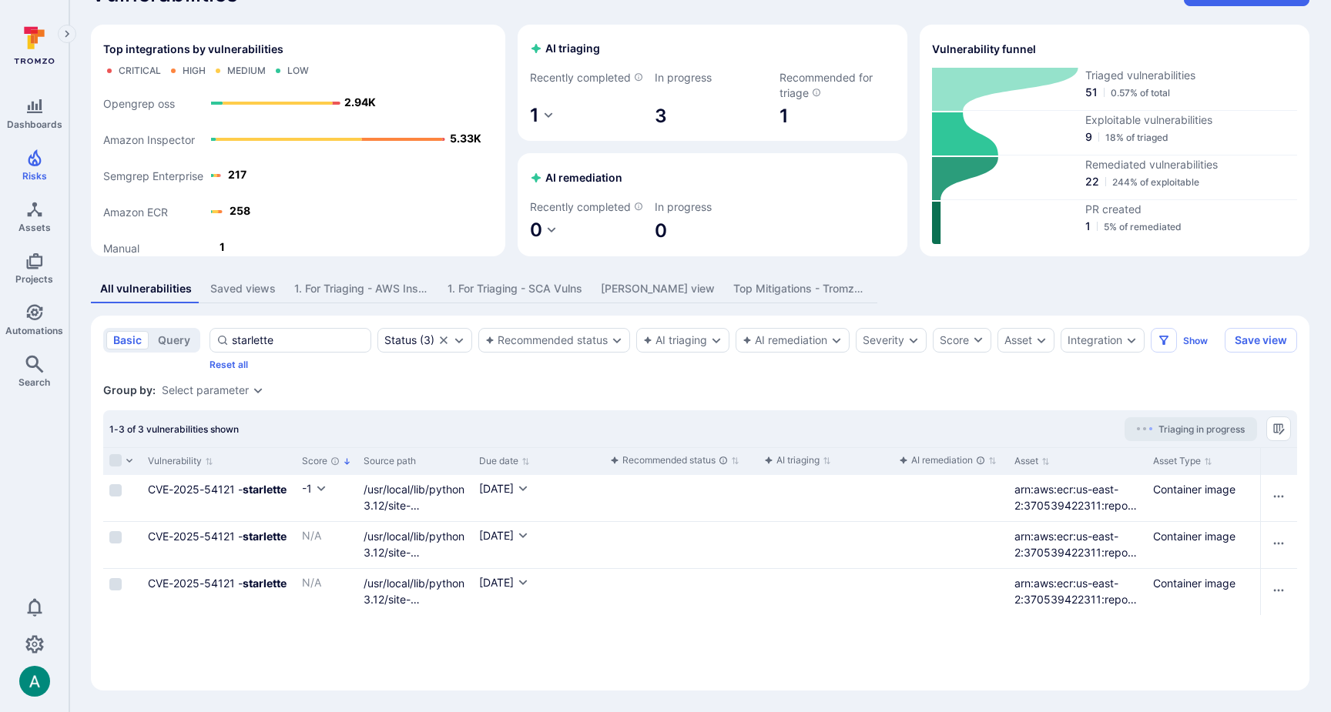
scroll to position [0, 1]
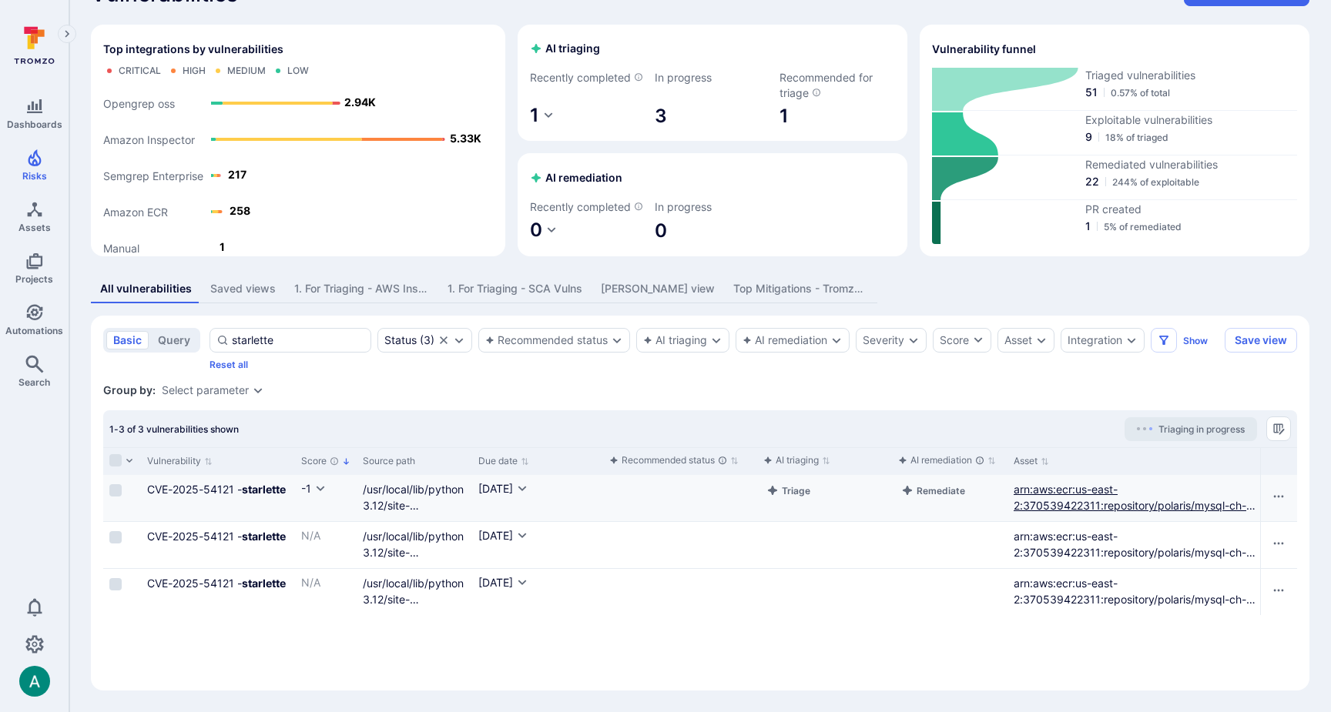
drag, startPoint x: 1142, startPoint y: 458, endPoint x: 1154, endPoint y: 504, distance: 47.1
click at [1326, 455] on div "Vulnerabilities Hide overview Add vulnerability Top integrations by vulnerabili…" at bounding box center [699, 336] width 1261 height 752
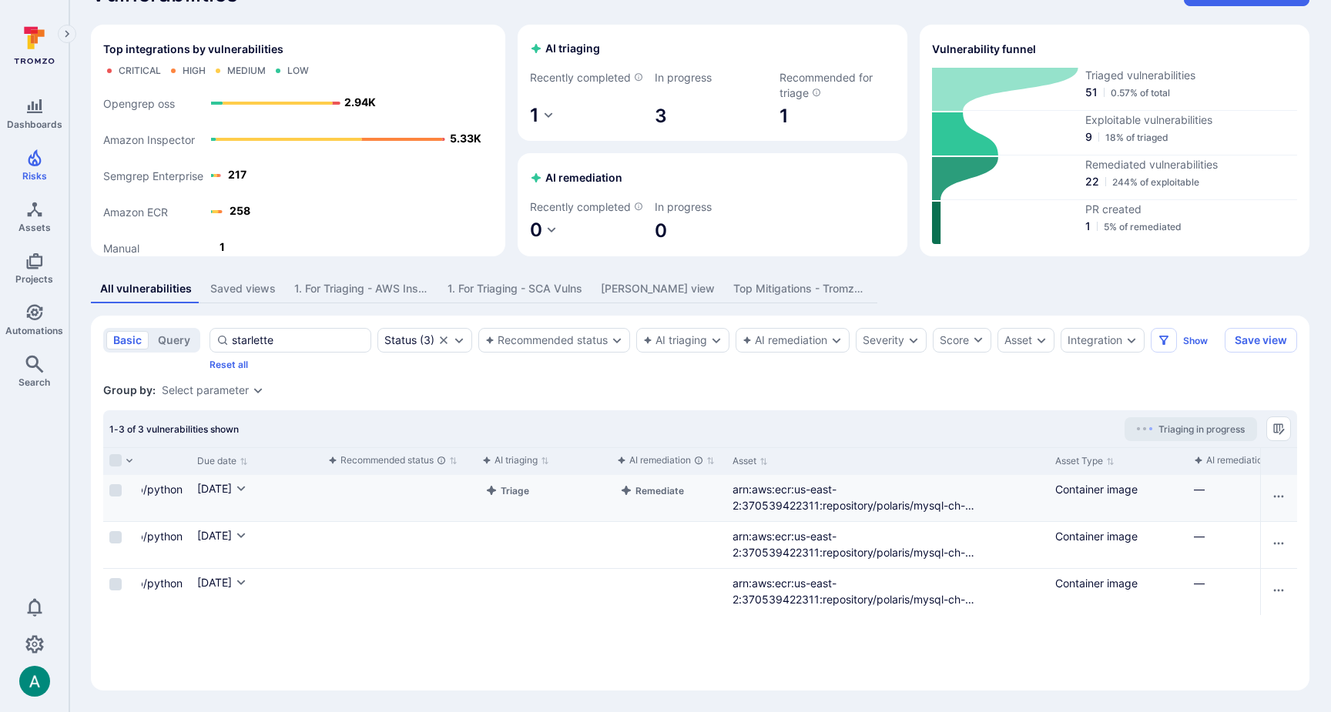
scroll to position [0, 0]
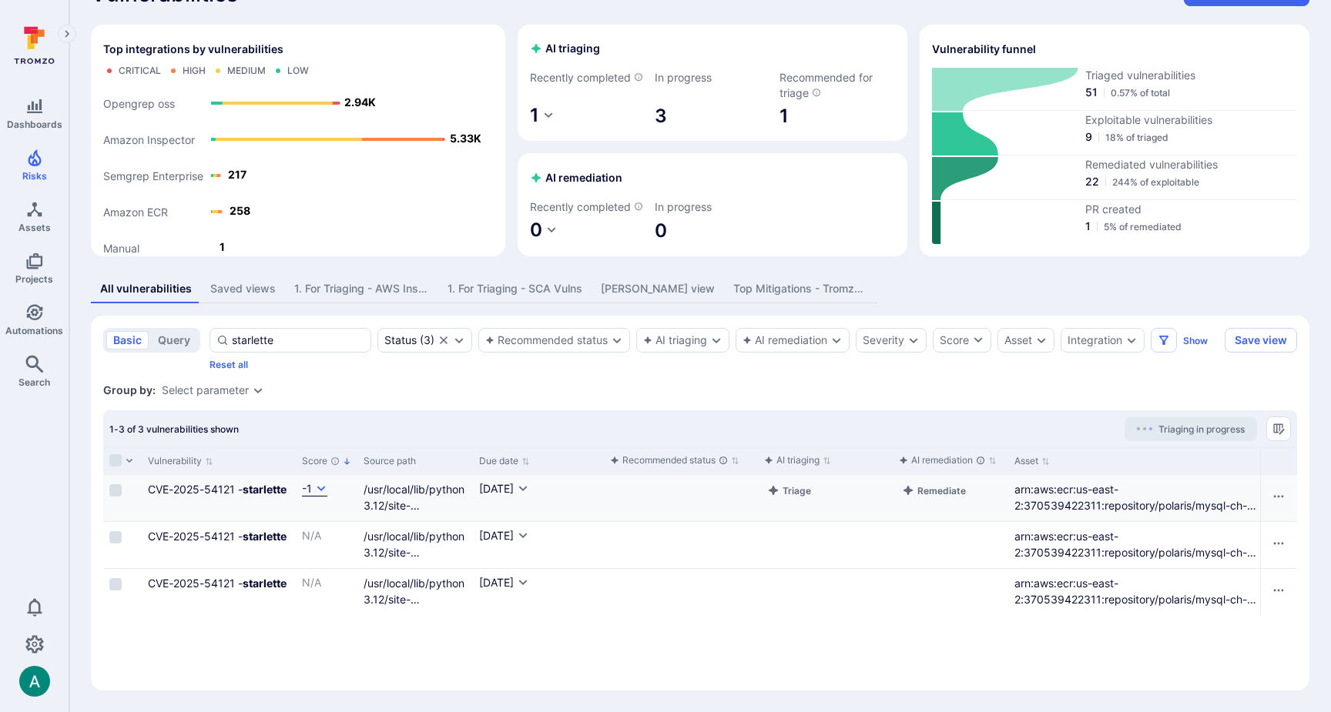
click at [321, 488] on icon "Cell for Score" at bounding box center [321, 488] width 8 height 5
click at [321, 488] on div at bounding box center [665, 356] width 1331 height 712
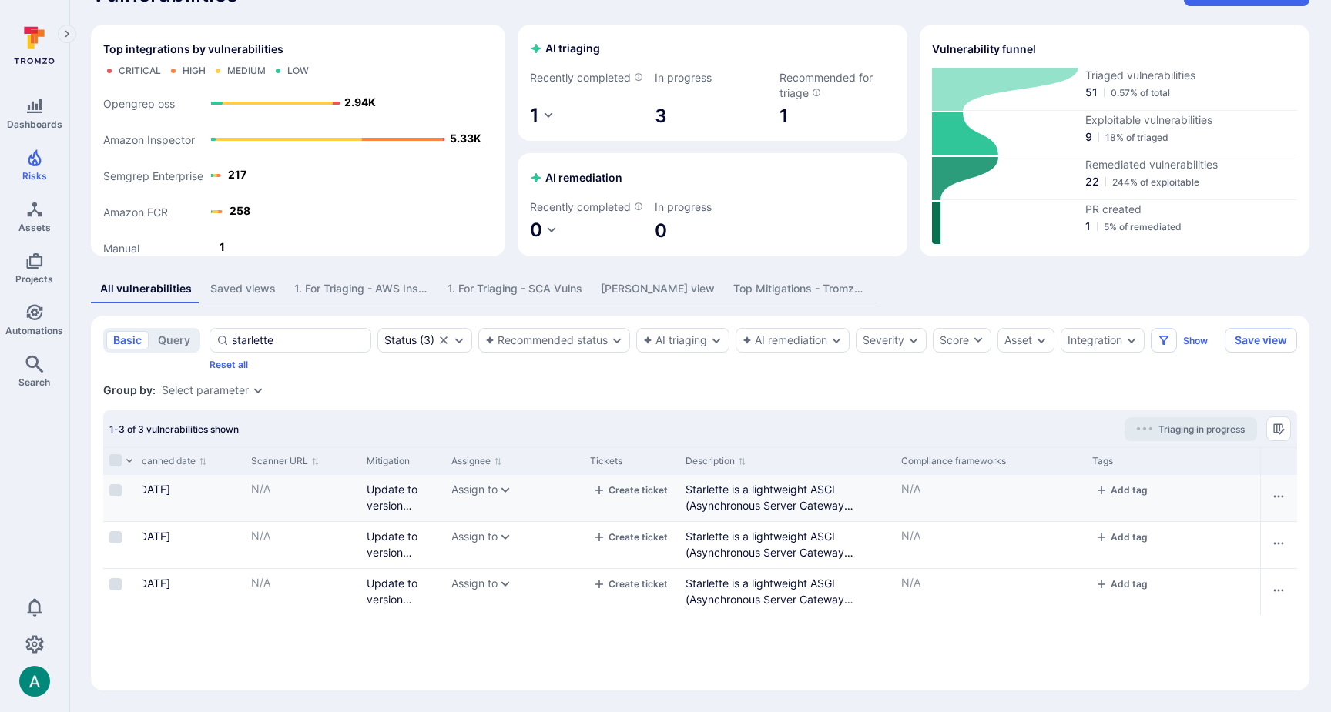
scroll to position [0, 2112]
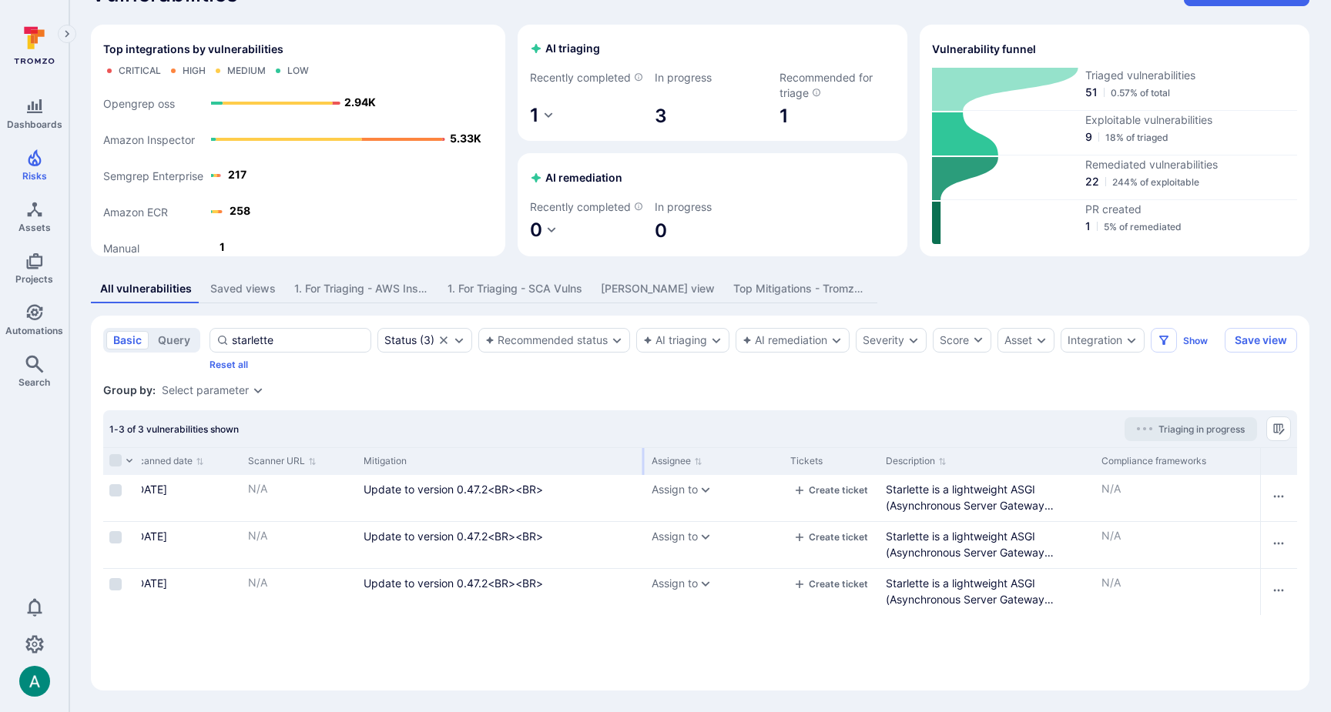
drag, startPoint x: 440, startPoint y: 458, endPoint x: 643, endPoint y: 457, distance: 203.3
click at [643, 457] on div at bounding box center [643, 461] width 2 height 27
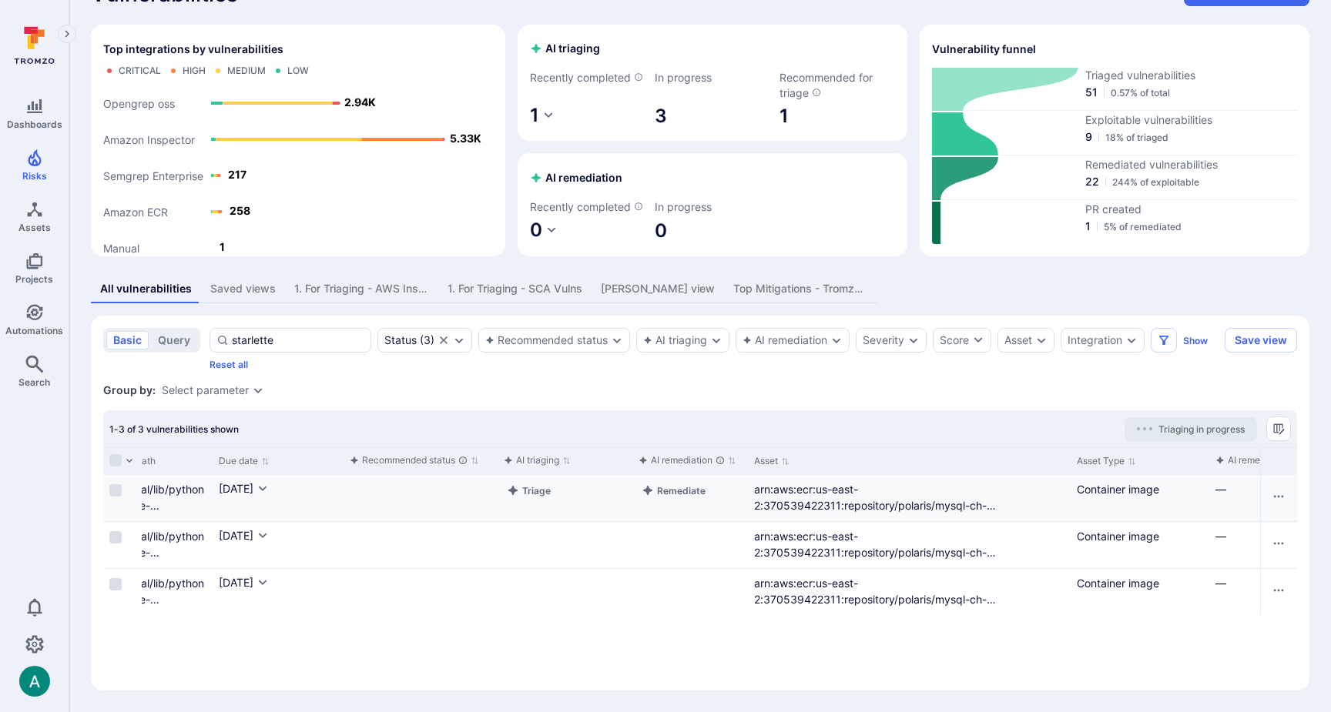
scroll to position [0, 0]
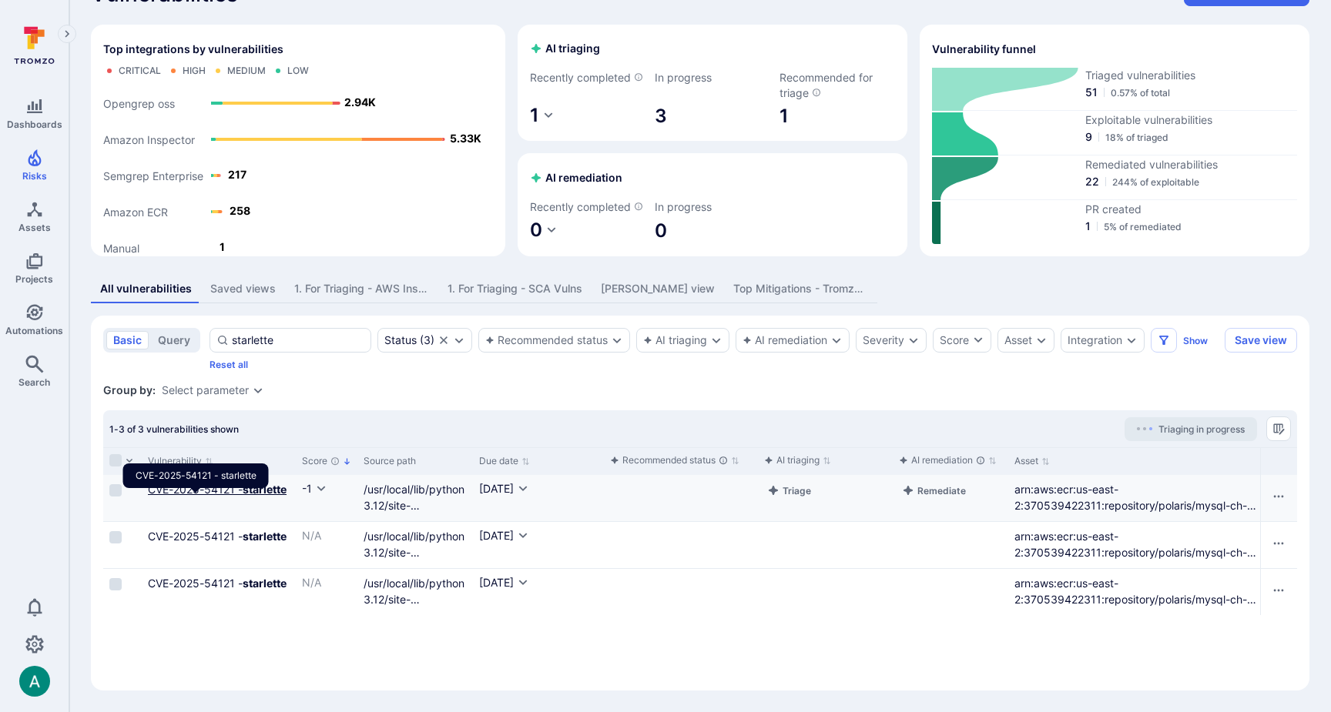
click at [184, 484] on link "CVE-2025-54121 - starlette" at bounding box center [217, 489] width 139 height 13
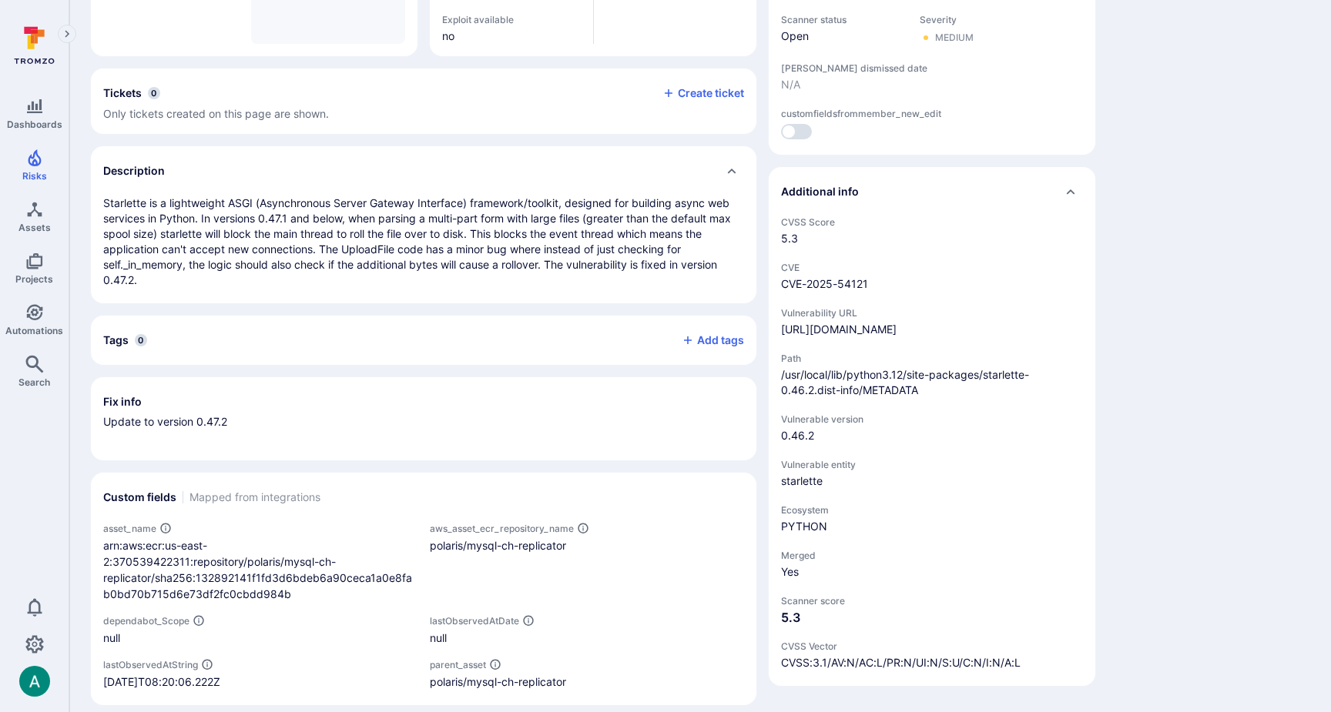
scroll to position [372, 0]
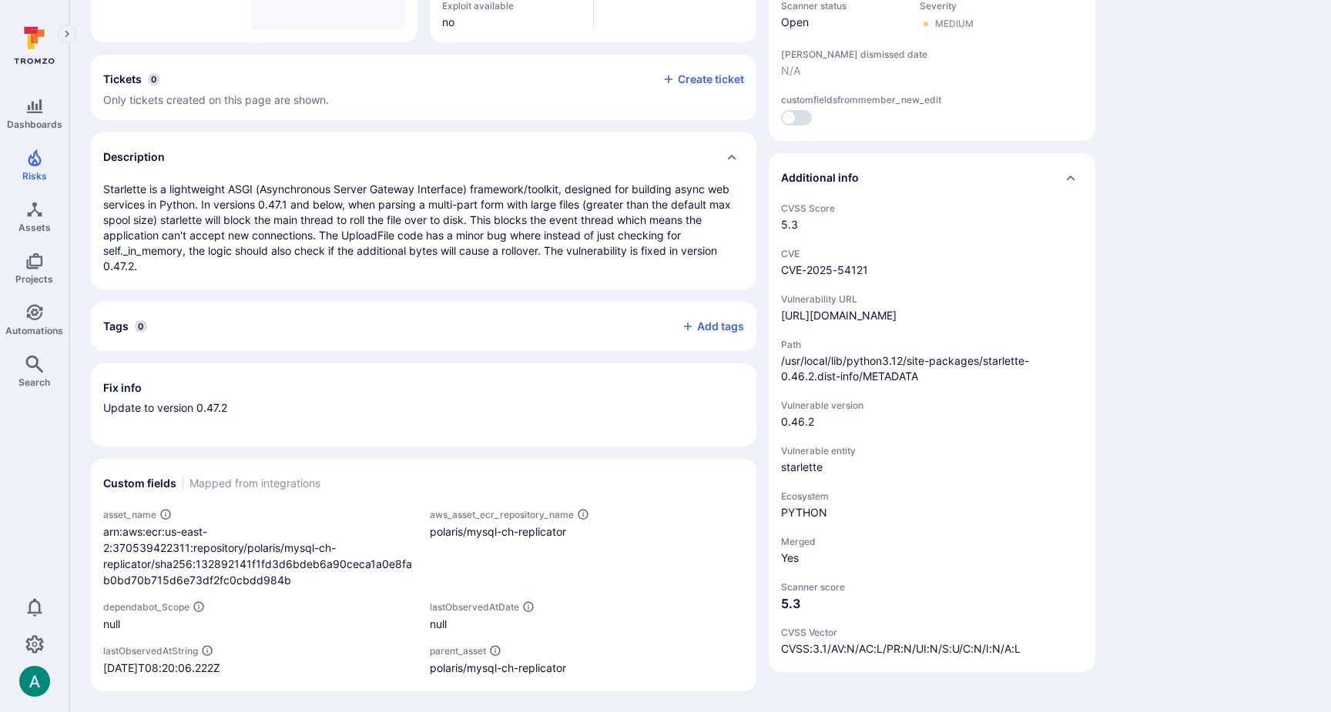
click at [130, 186] on p "Starlette is a lightweight ASGI (Asynchronous Server Gateway Interface) framewo…" at bounding box center [423, 228] width 641 height 92
copy p "Starlette"
click at [51, 298] on link "Automations" at bounding box center [34, 319] width 69 height 45
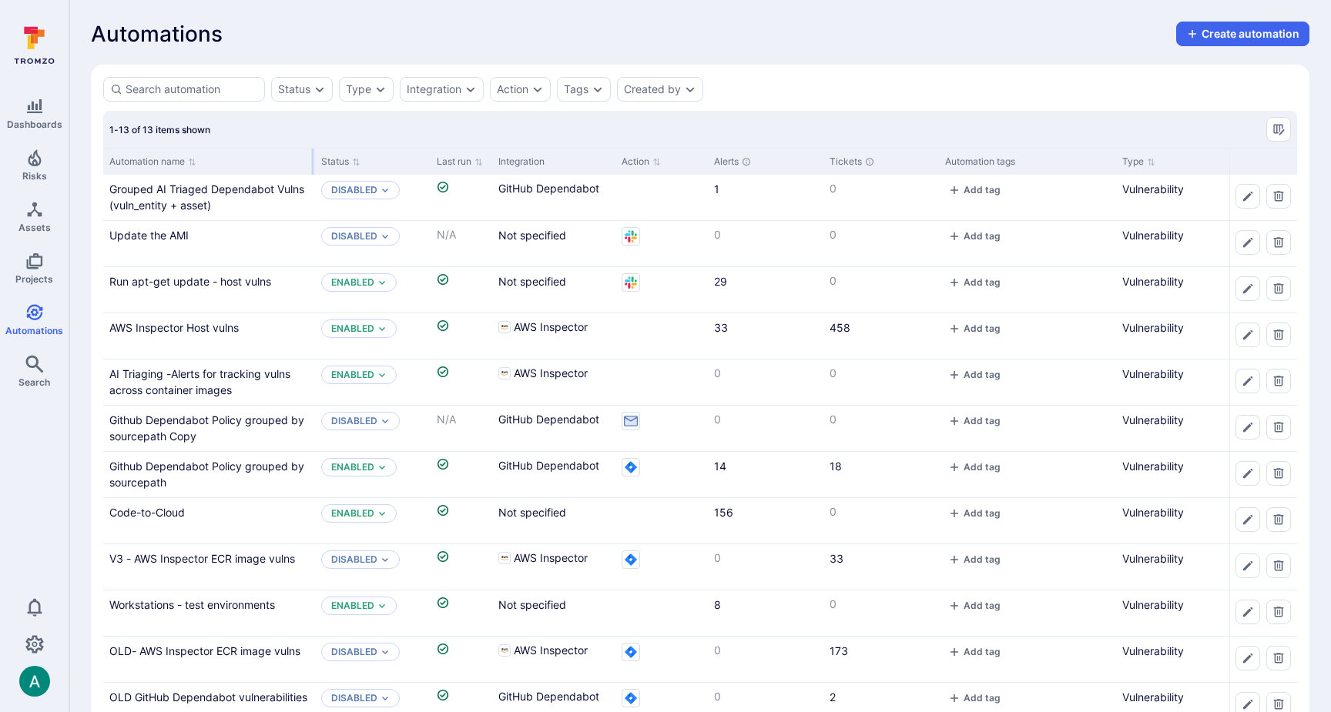
drag, startPoint x: 254, startPoint y: 158, endPoint x: 312, endPoint y: 157, distance: 57.8
click at [312, 157] on div at bounding box center [313, 162] width 2 height 26
click at [216, 325] on link "AWS Inspector Host vulns" at bounding box center [173, 327] width 129 height 13
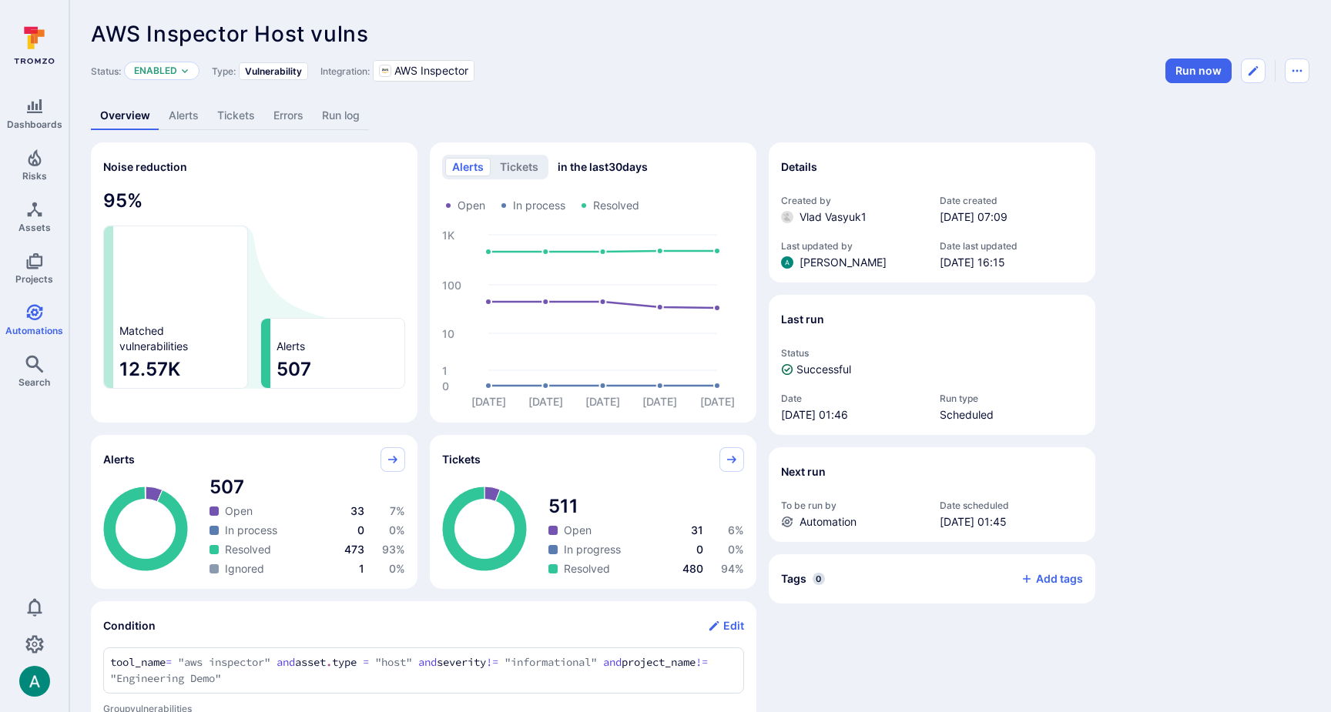
click at [180, 112] on link "Alerts" at bounding box center [183, 116] width 49 height 28
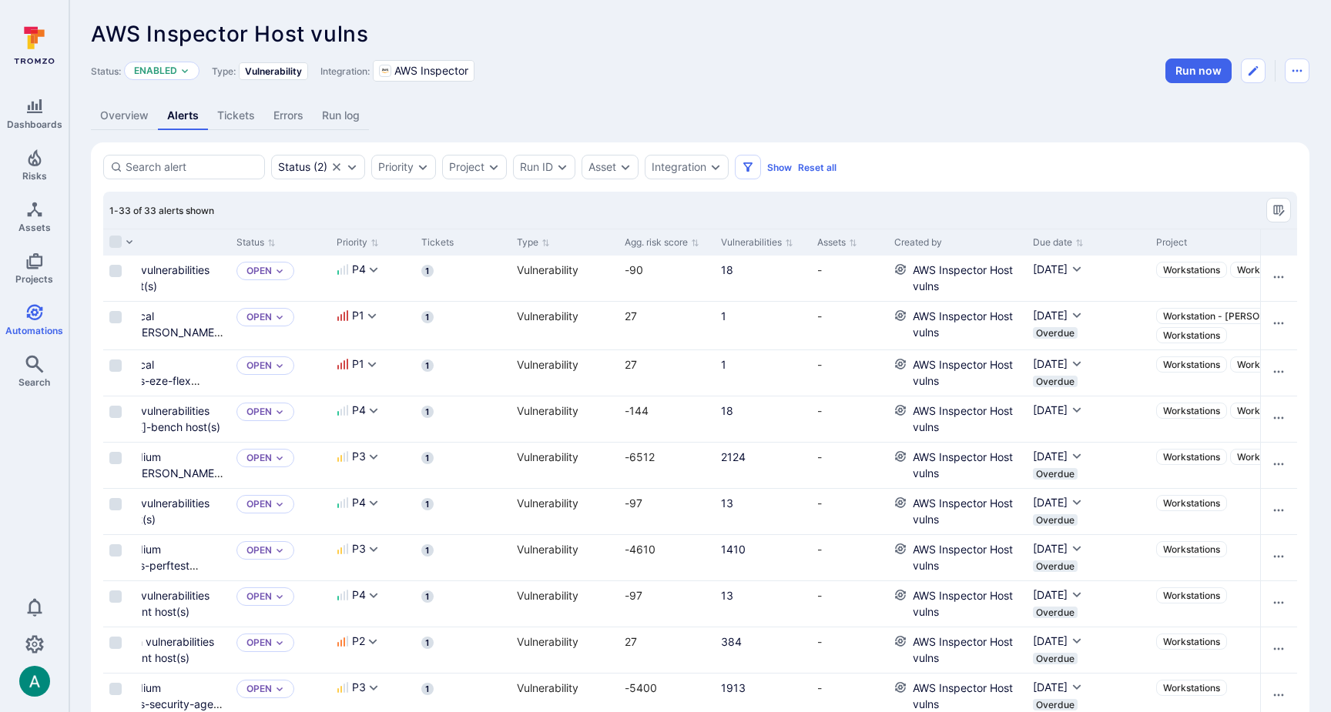
scroll to position [0, 187]
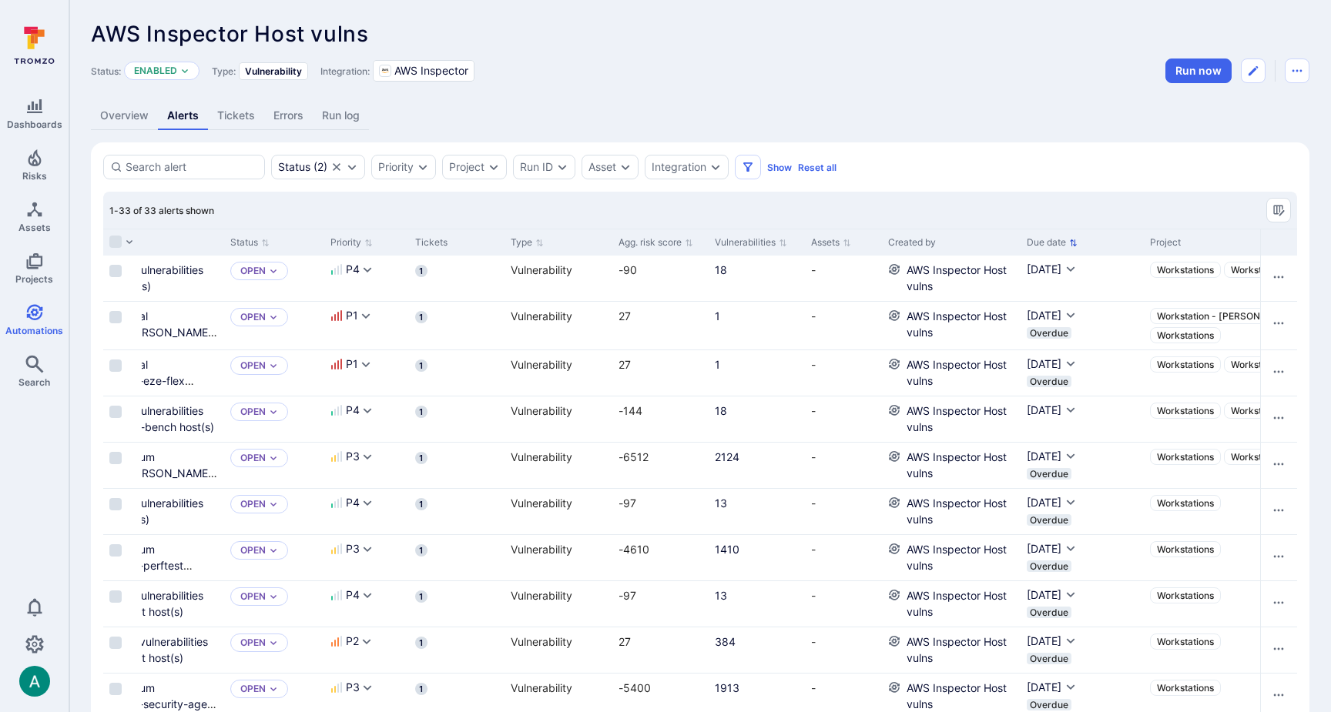
click at [1067, 240] on button "Due date" at bounding box center [1052, 242] width 51 height 12
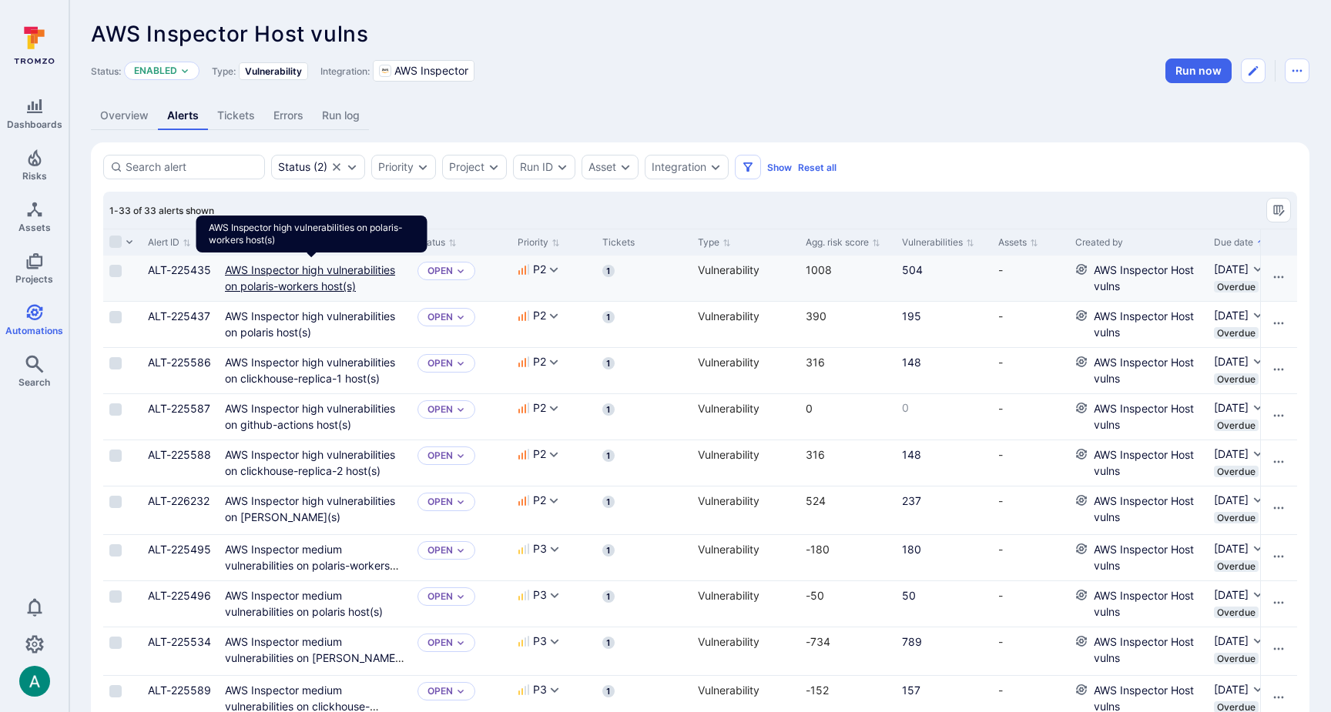
click at [309, 273] on link "AWS Inspector high vulnerabilities on polaris-workers host(s)" at bounding box center [310, 277] width 170 height 29
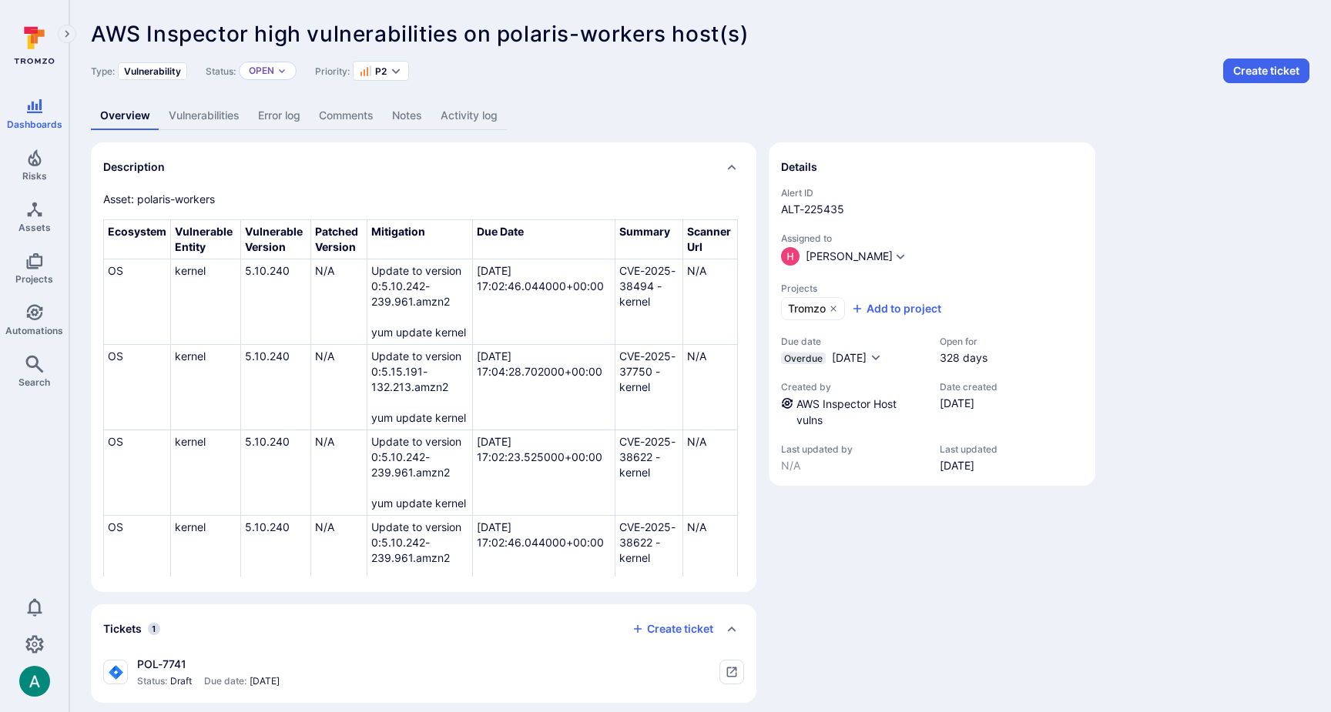
click at [210, 112] on link "Vulnerabilities" at bounding box center [203, 116] width 89 height 28
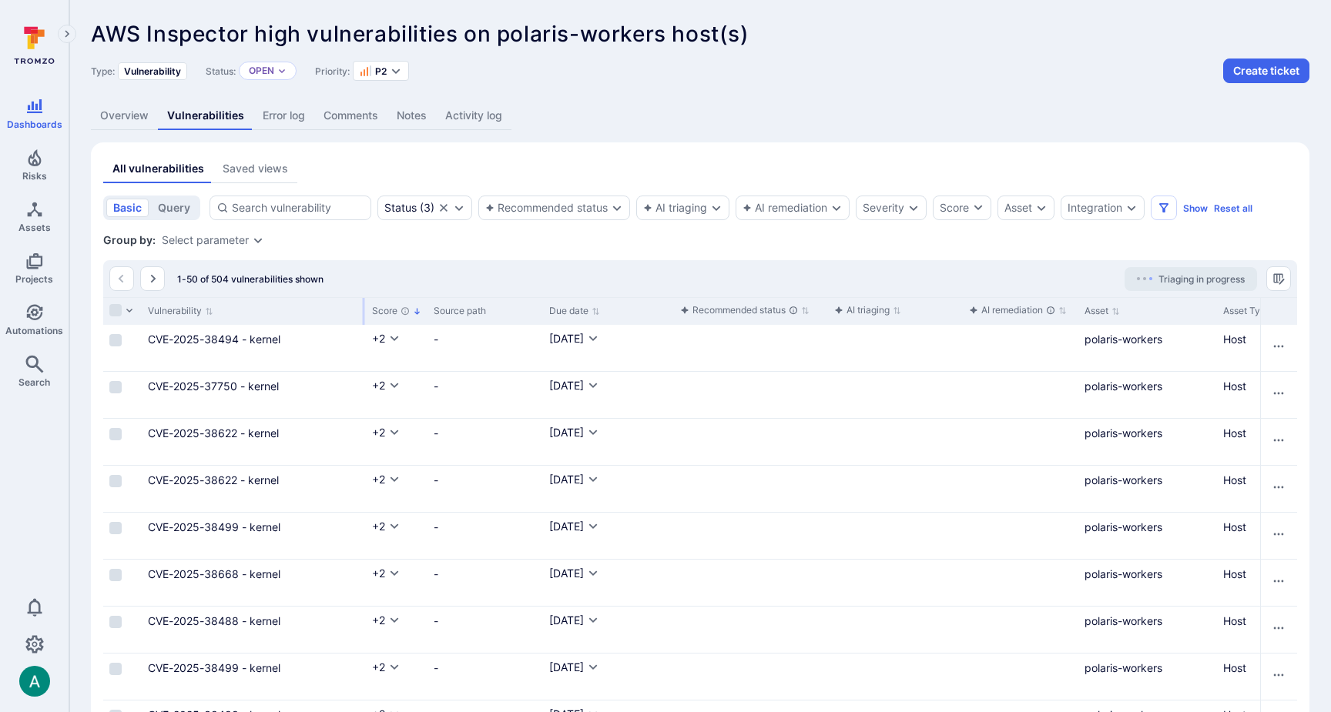
drag, startPoint x: 293, startPoint y: 313, endPoint x: 363, endPoint y: 313, distance: 70.1
click at [363, 313] on div at bounding box center [364, 311] width 2 height 27
click at [107, 119] on link "Overview" at bounding box center [124, 116] width 67 height 28
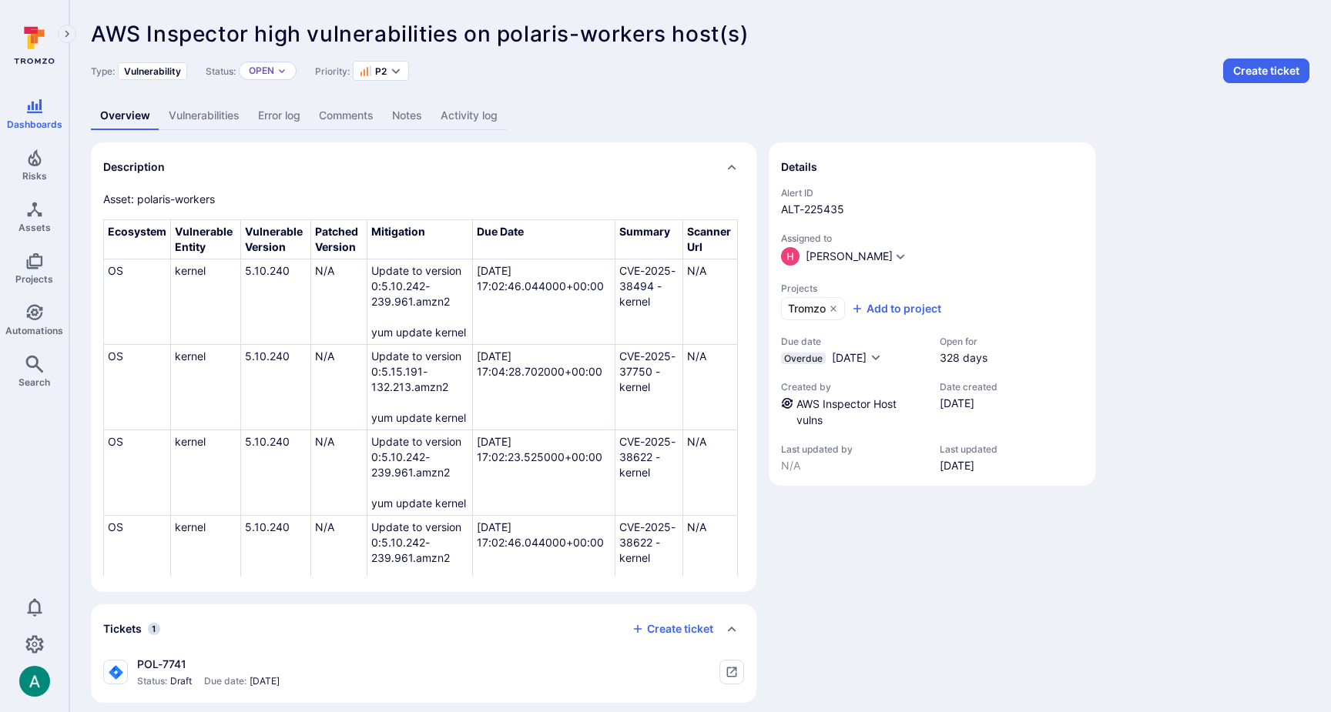
click at [185, 117] on link "Vulnerabilities" at bounding box center [203, 116] width 89 height 28
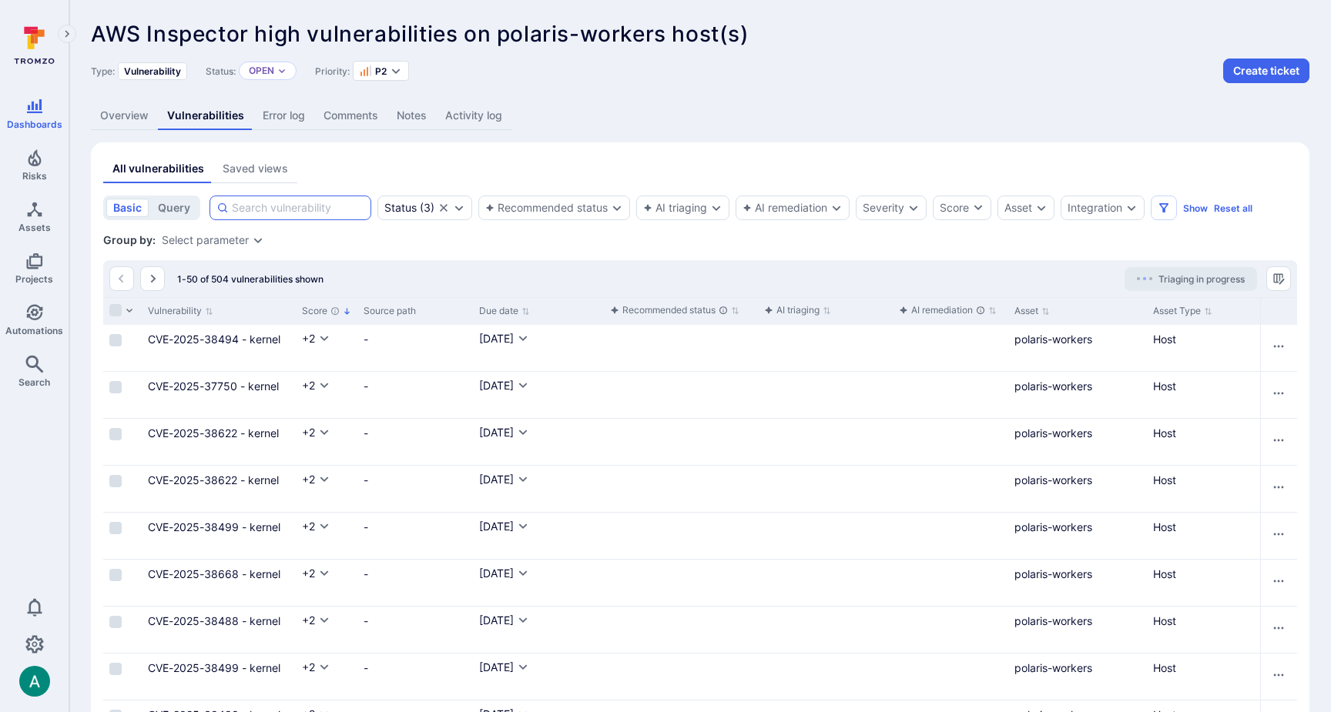
click at [323, 215] on input at bounding box center [298, 207] width 132 height 15
paste input "io.ktor:ktor-client-cio-jvm"
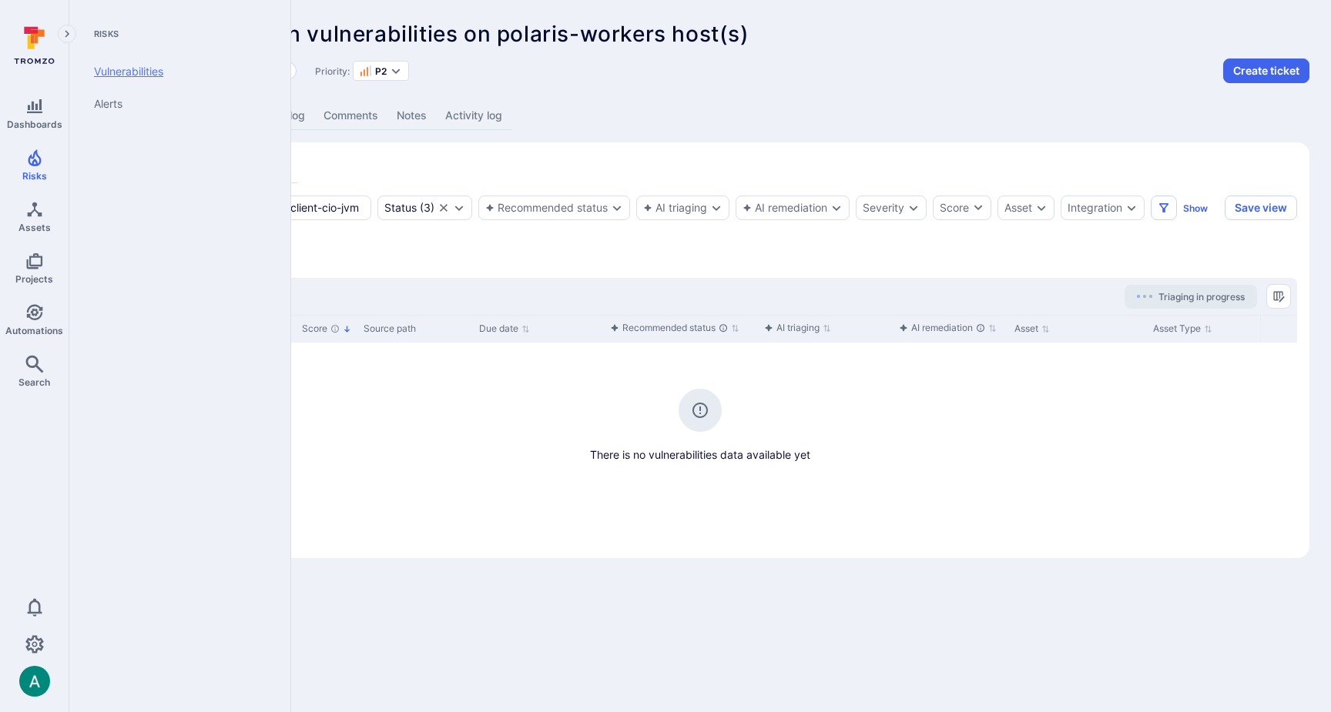
type input "io.ktor:ktor-client-cio-jvm"
click at [182, 75] on link "Vulnerabilities" at bounding box center [177, 71] width 190 height 32
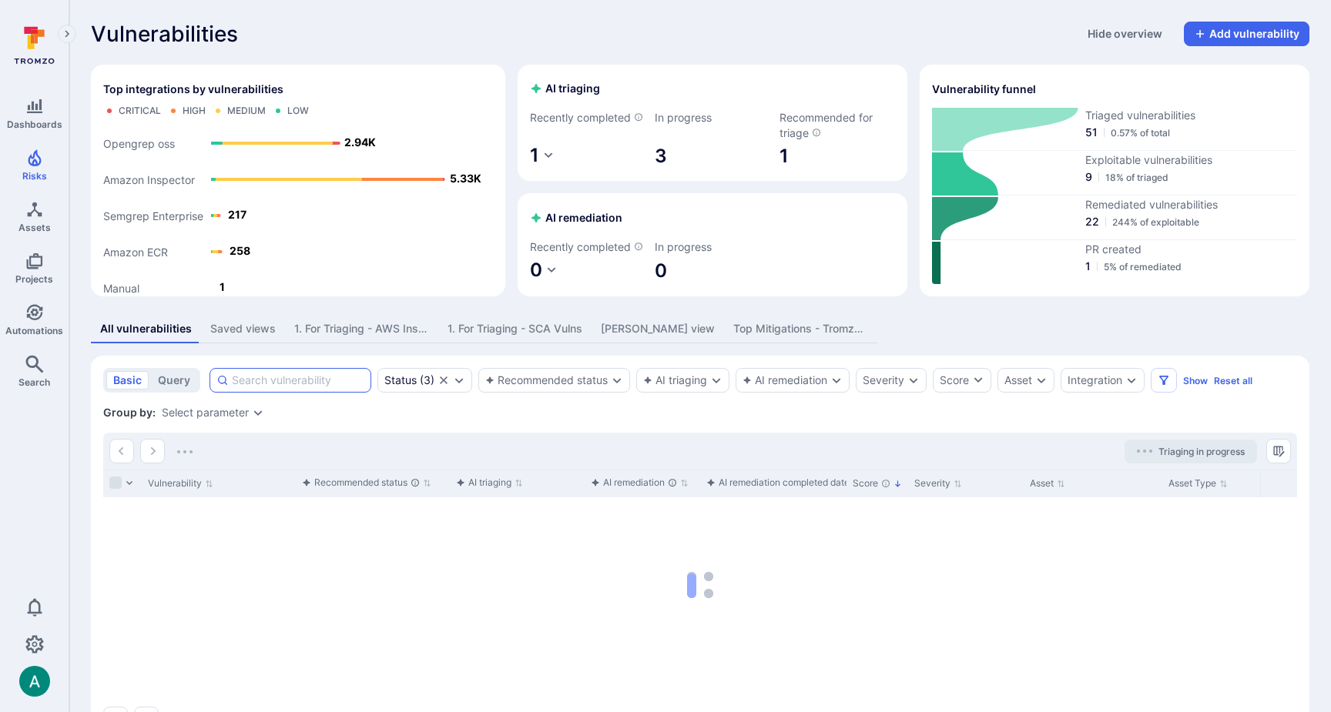
click at [289, 388] on input at bounding box center [298, 380] width 132 height 15
paste input "io.ktor:ktor-client-cio-jvm"
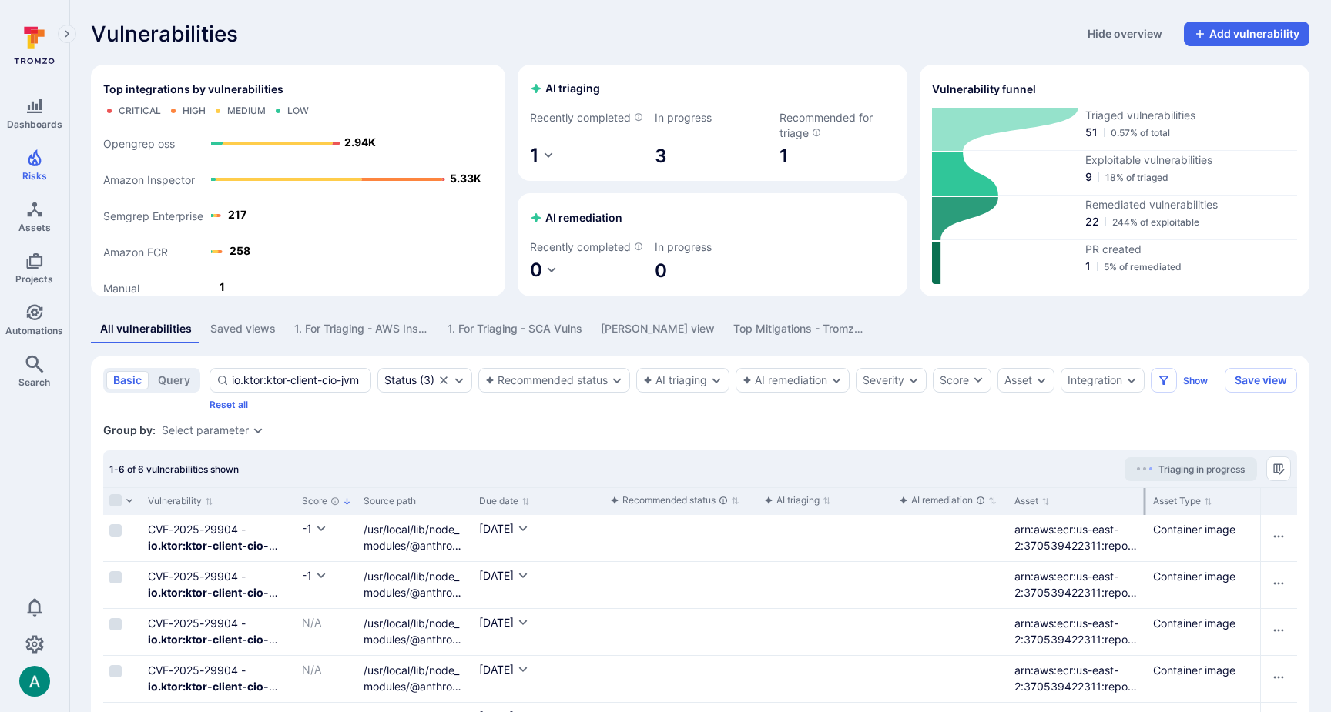
type input "io.ktor:ktor-client-cio-jvm"
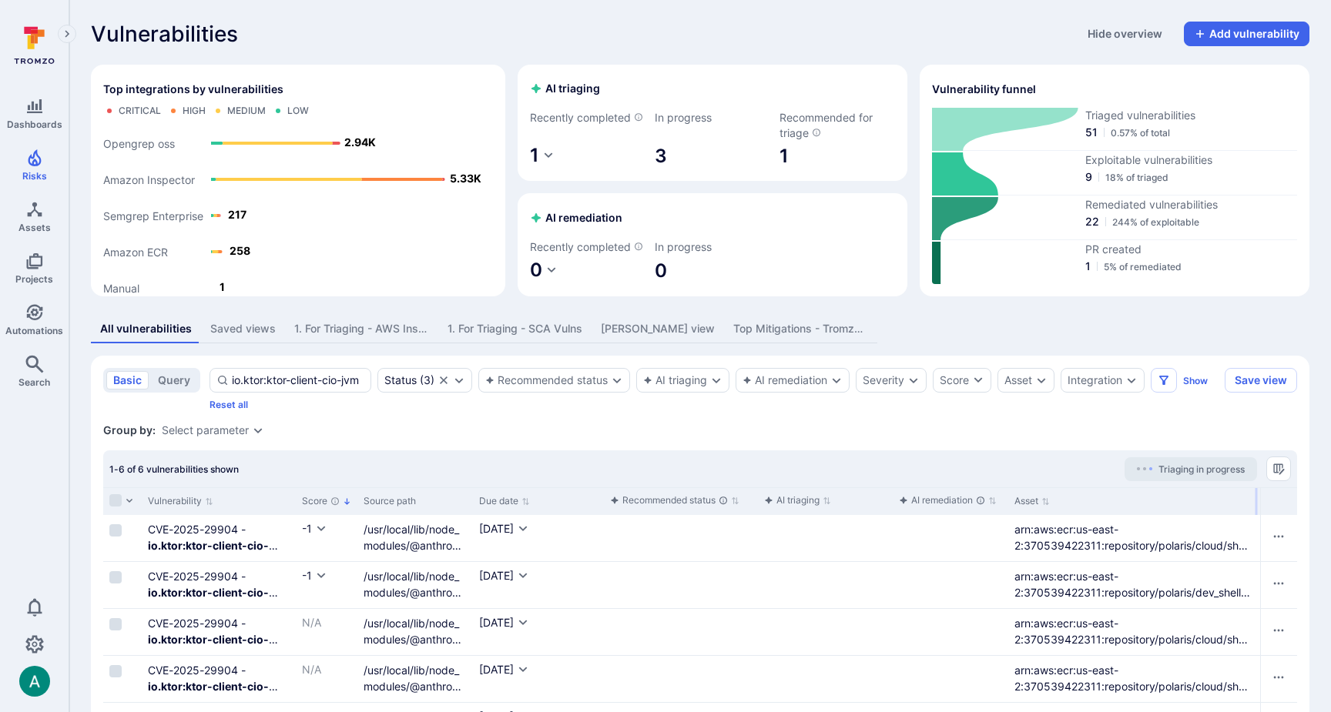
drag, startPoint x: 1144, startPoint y: 514, endPoint x: 1255, endPoint y: 510, distance: 111.7
click at [1255, 510] on div at bounding box center [1256, 501] width 2 height 27
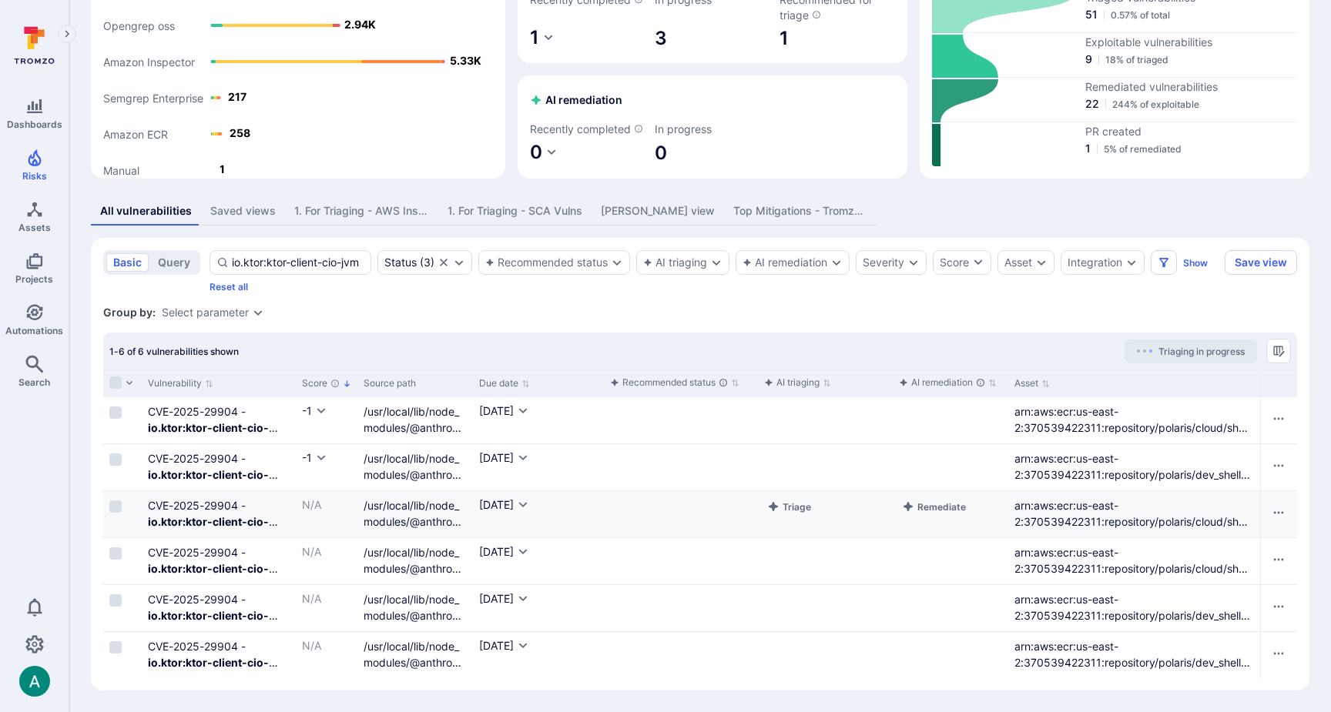
scroll to position [134, 0]
click at [920, 652] on button "Remediate" at bounding box center [934, 647] width 70 height 18
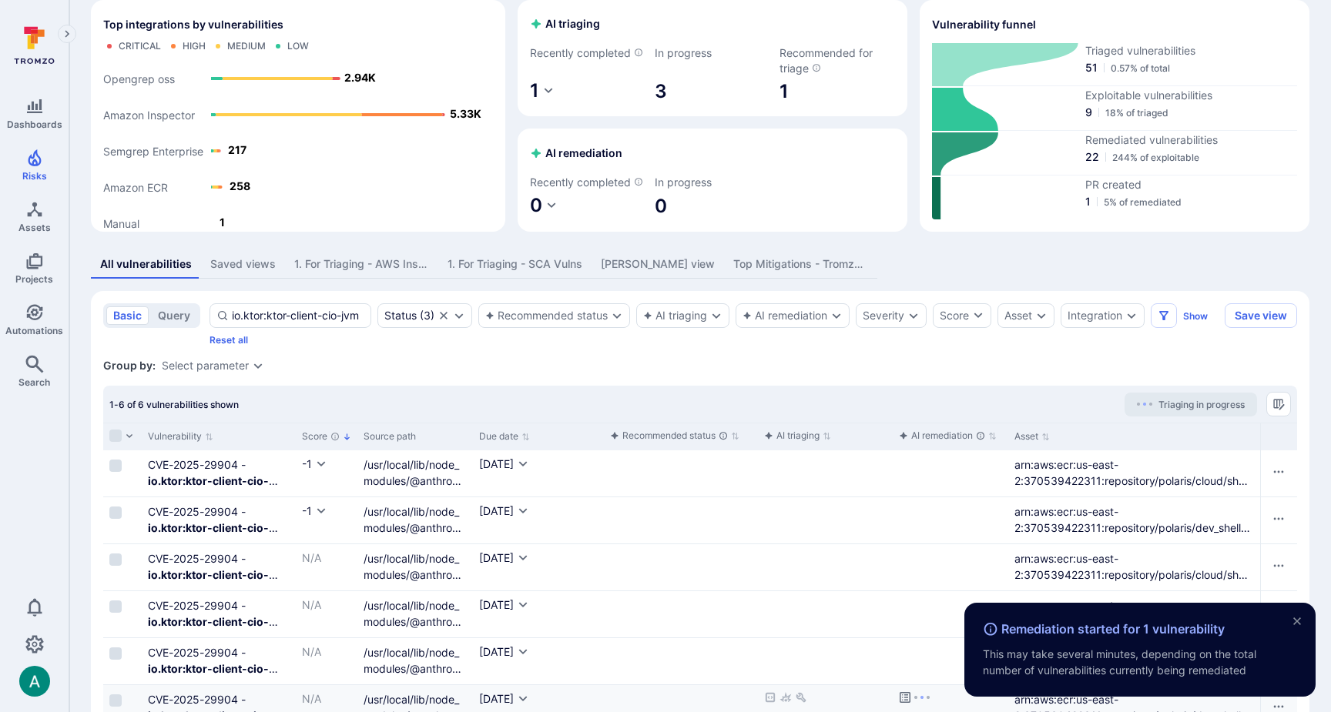
scroll to position [0, 0]
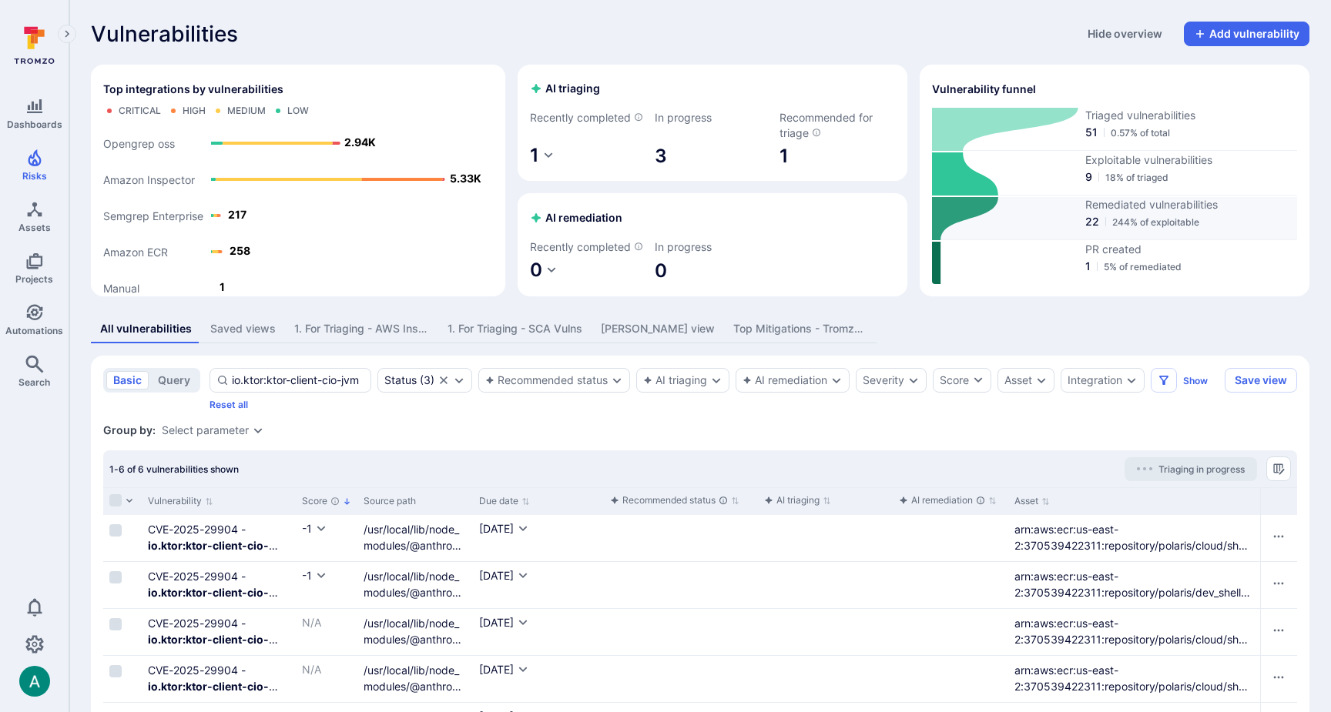
click at [1112, 227] on span "244% of exploitable" at bounding box center [1155, 222] width 87 height 12
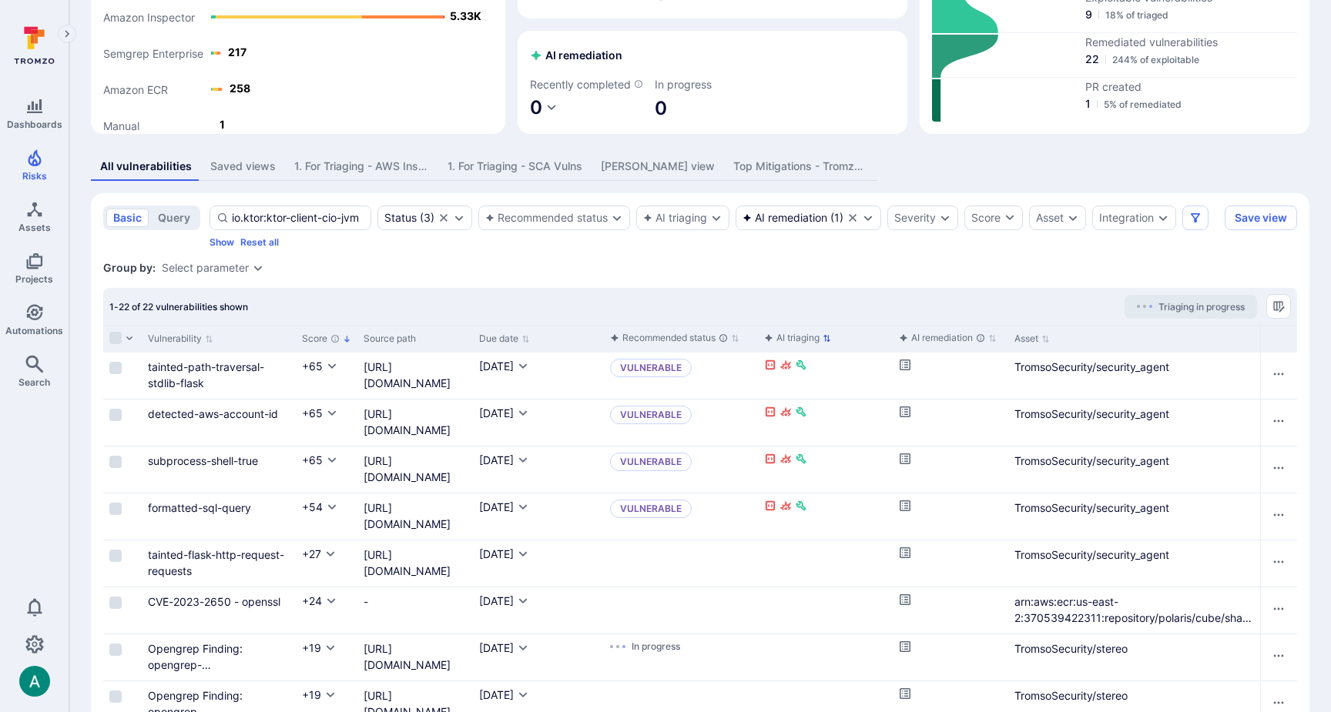
scroll to position [193, 0]
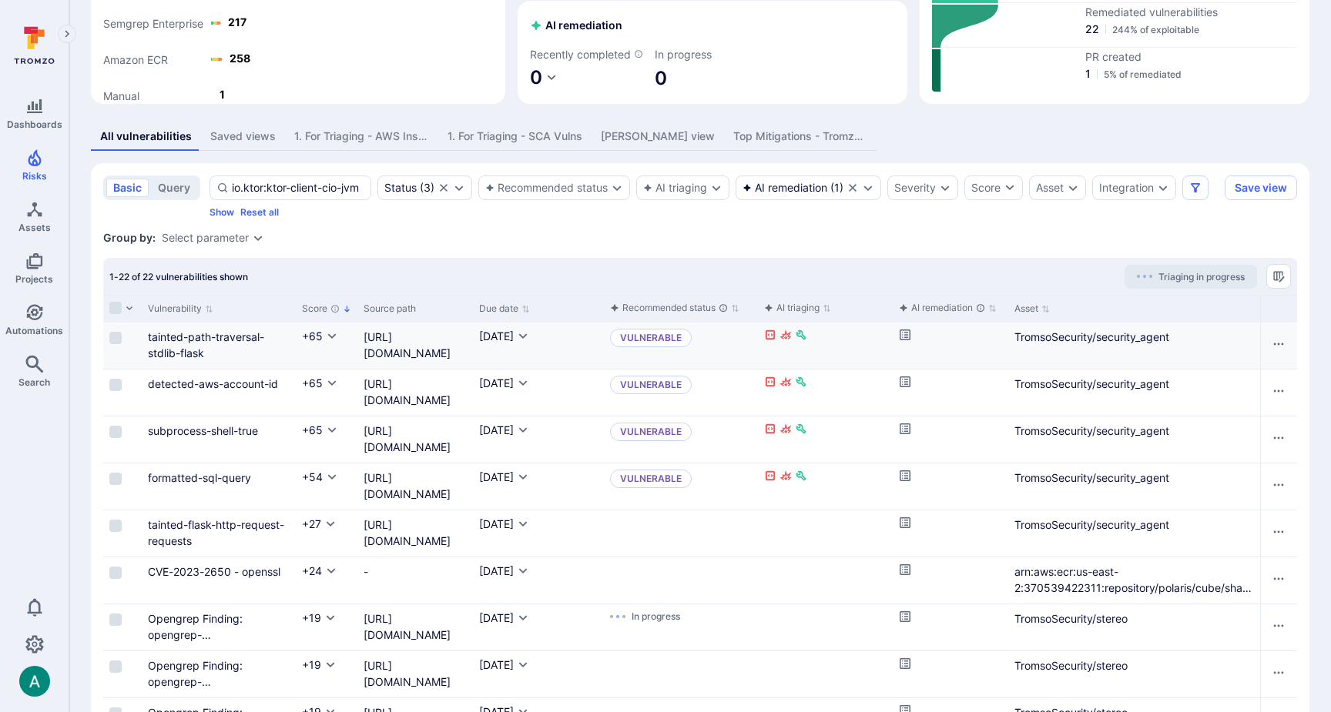
click at [901, 341] on icon "Cell for aiCtx.remediationStatus" at bounding box center [905, 335] width 12 height 12
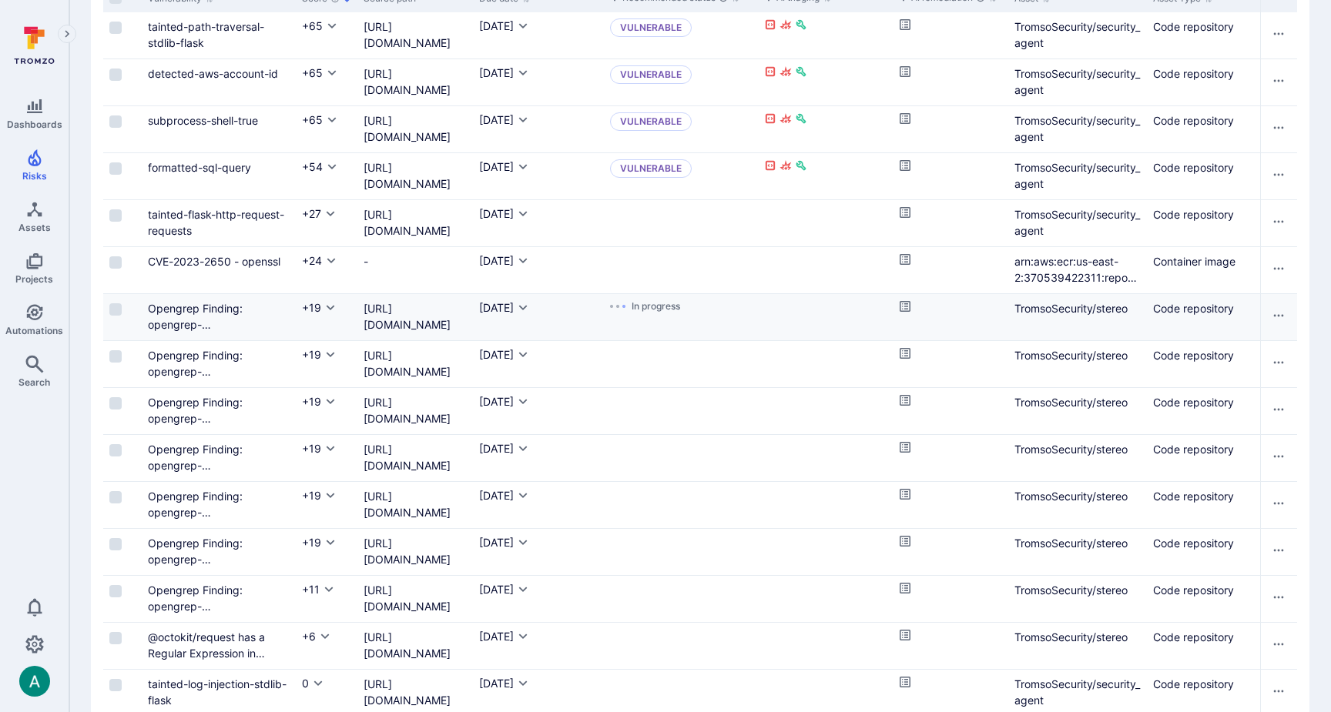
scroll to position [512, 0]
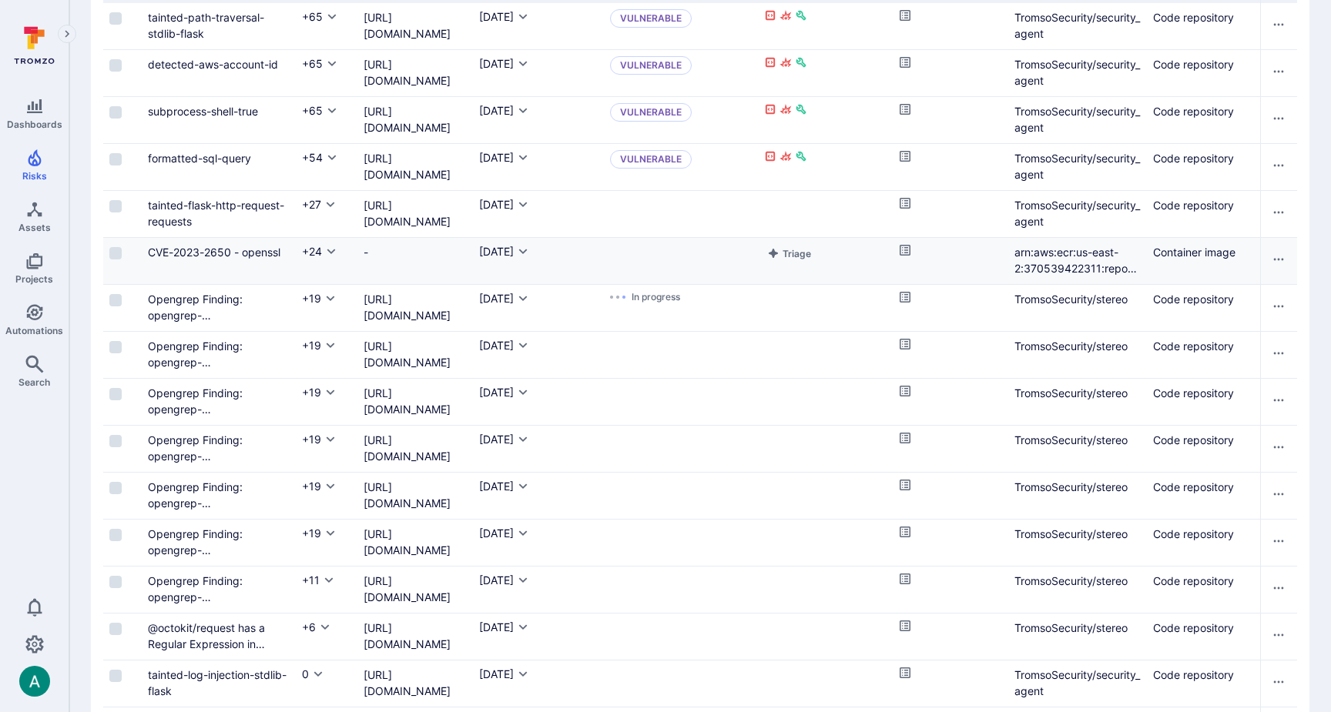
click at [903, 256] on icon "Cell for aiCtx.remediationStatus" at bounding box center [905, 250] width 12 height 12
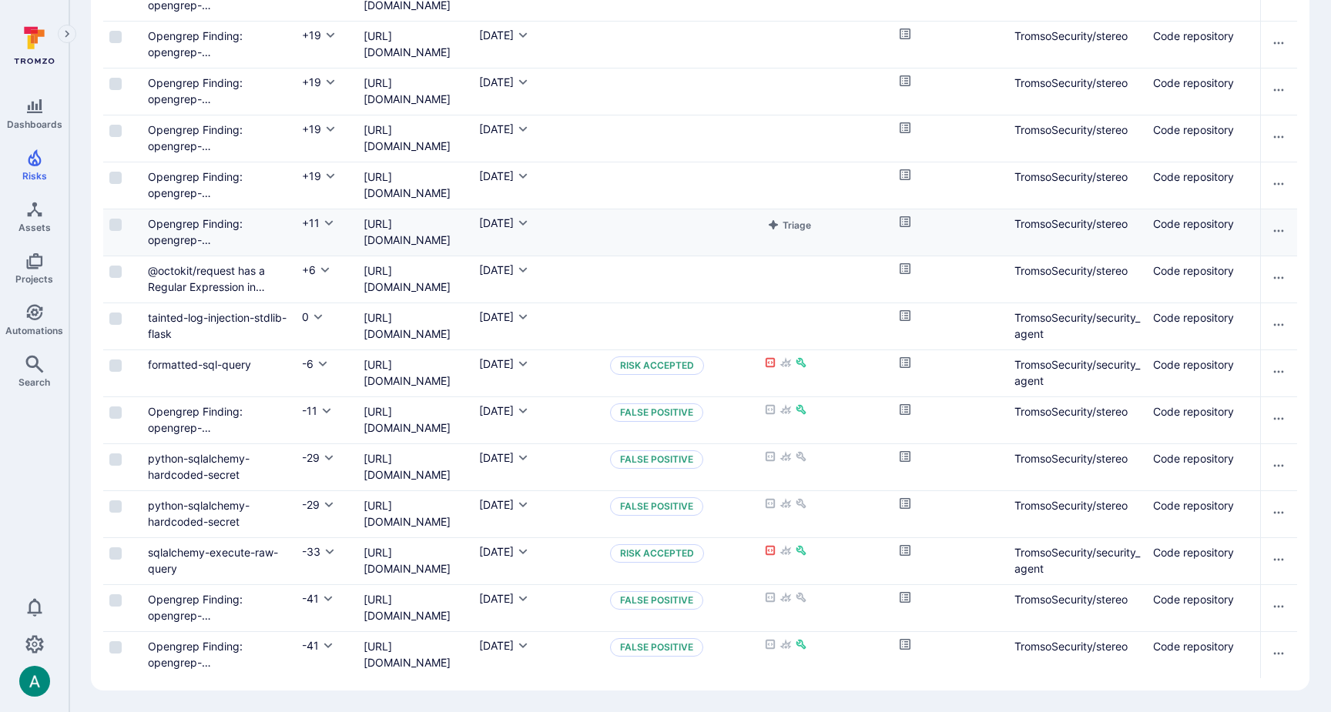
scroll to position [886, 0]
click at [906, 502] on icon "Cell for aiCtx.remediationStatus" at bounding box center [905, 504] width 12 height 12
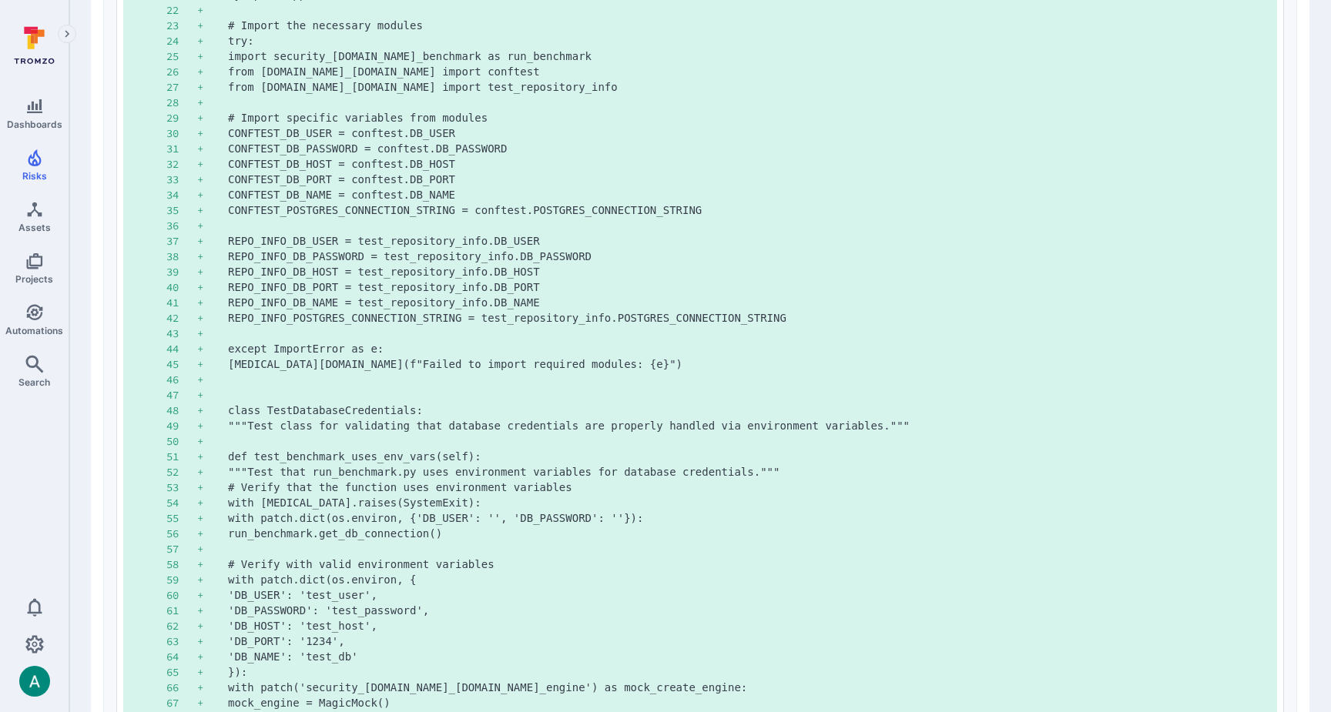
scroll to position [1837, 0]
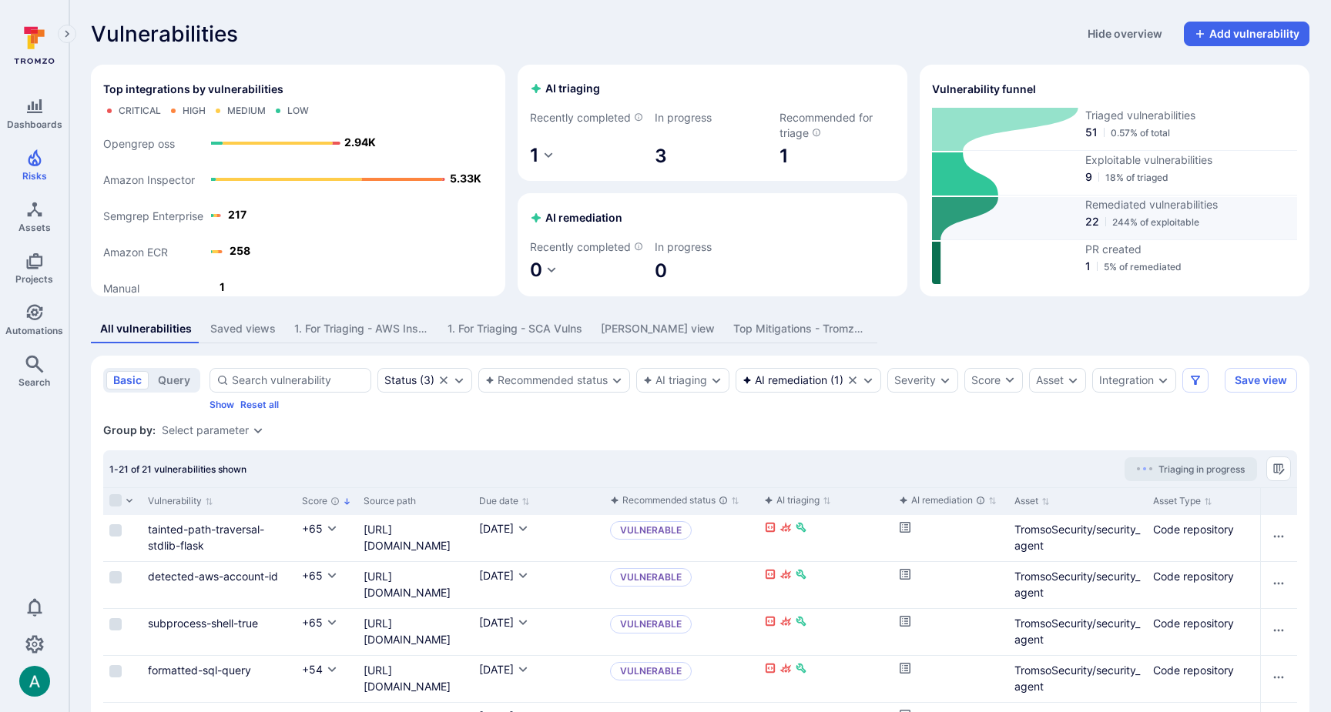
click at [1110, 222] on div "22 244% of exploitable" at bounding box center [1191, 221] width 212 height 15
click at [1093, 229] on span "22" at bounding box center [1092, 221] width 14 height 15
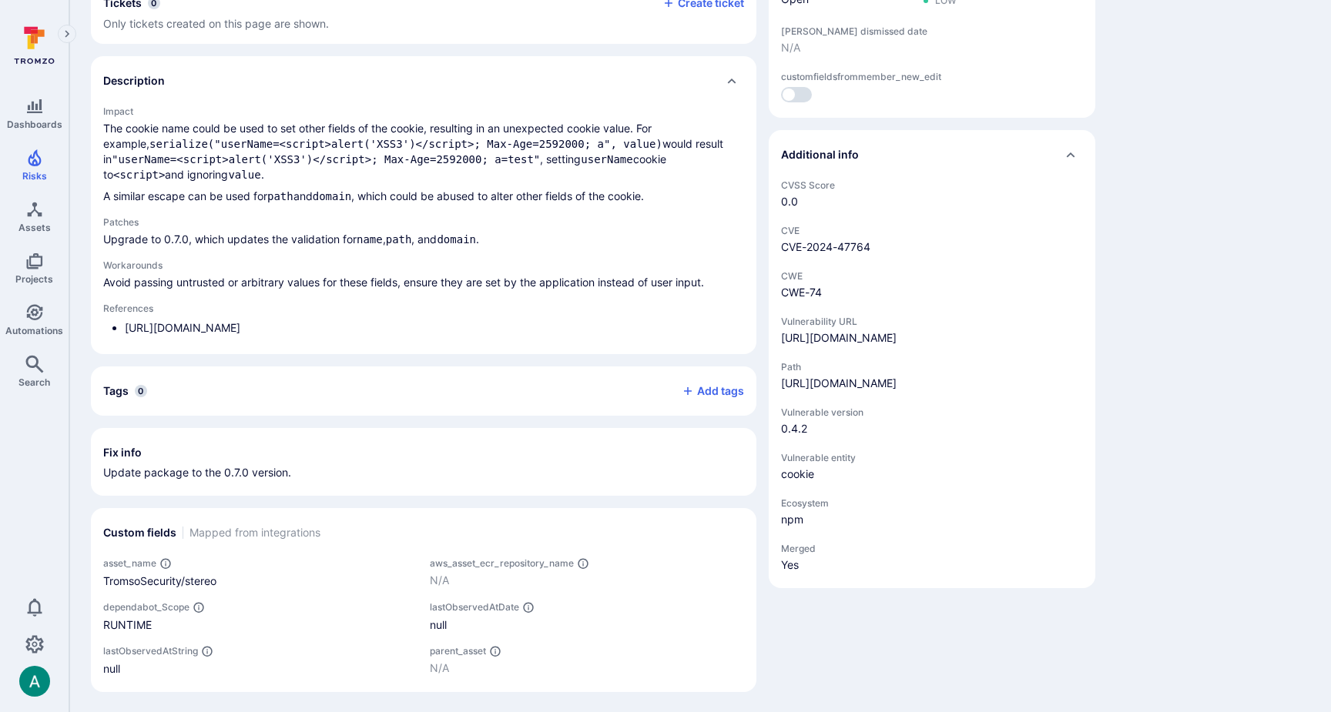
scroll to position [450, 0]
click at [806, 481] on span "cookie" at bounding box center [932, 472] width 302 height 15
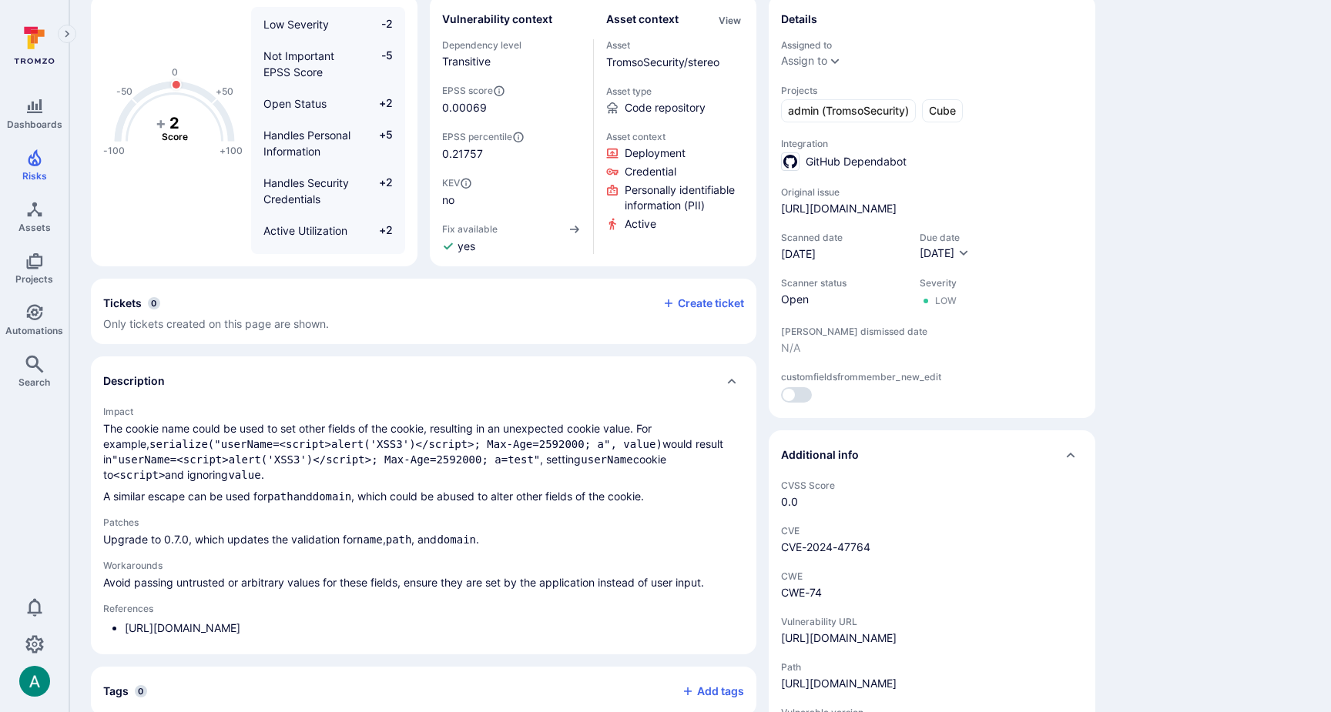
scroll to position [0, 0]
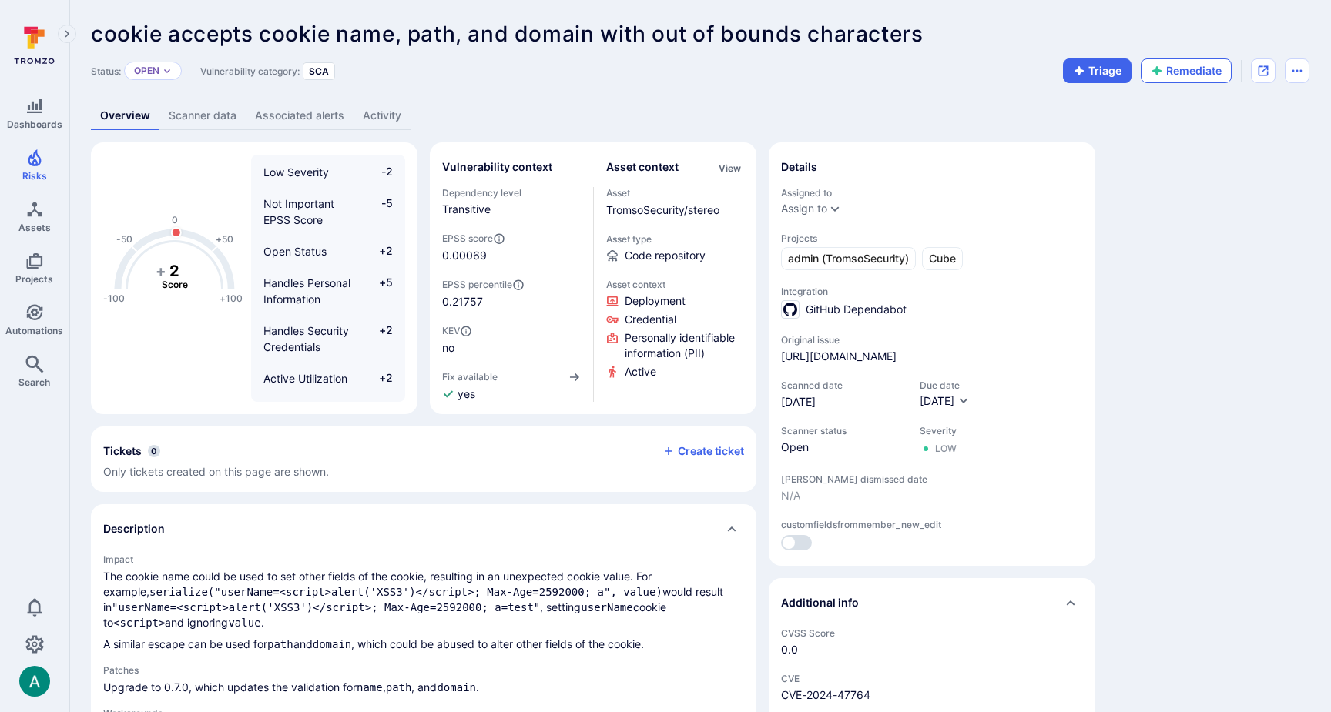
click at [1195, 77] on button "Remediate" at bounding box center [1186, 71] width 91 height 25
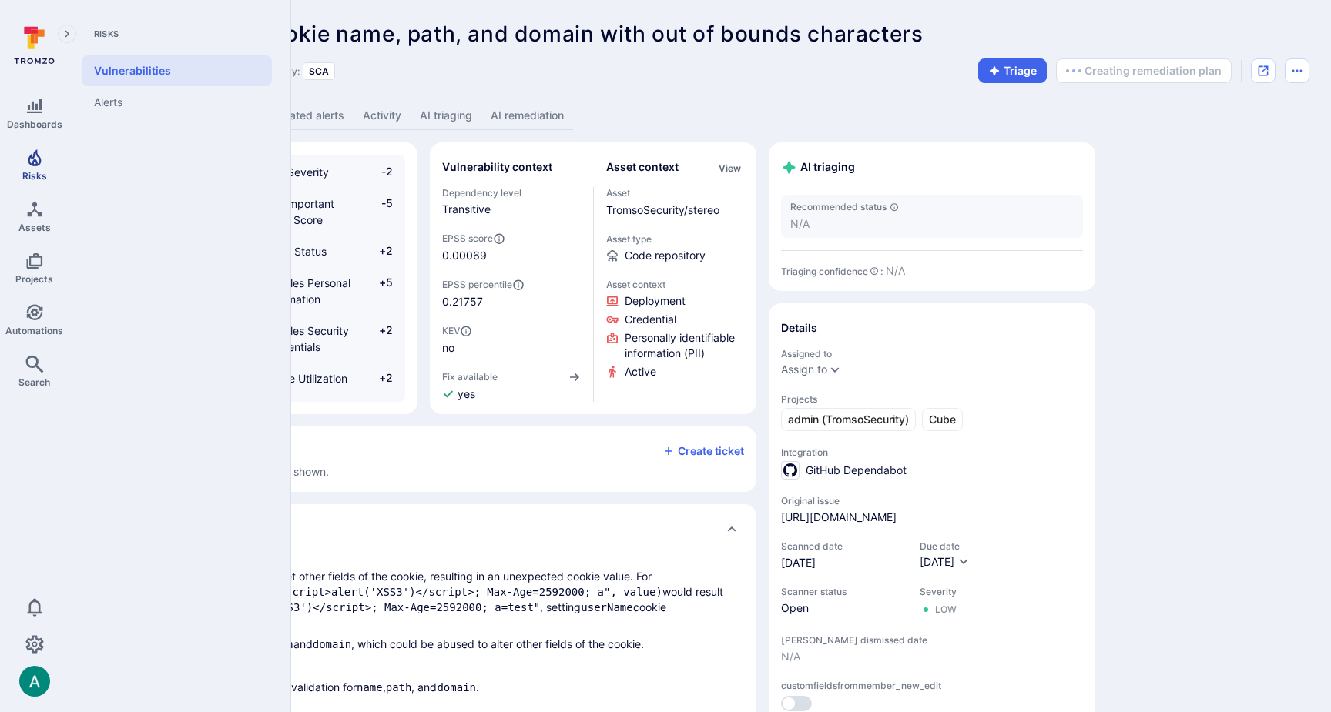
click at [26, 166] on link "Risks" at bounding box center [34, 164] width 69 height 45
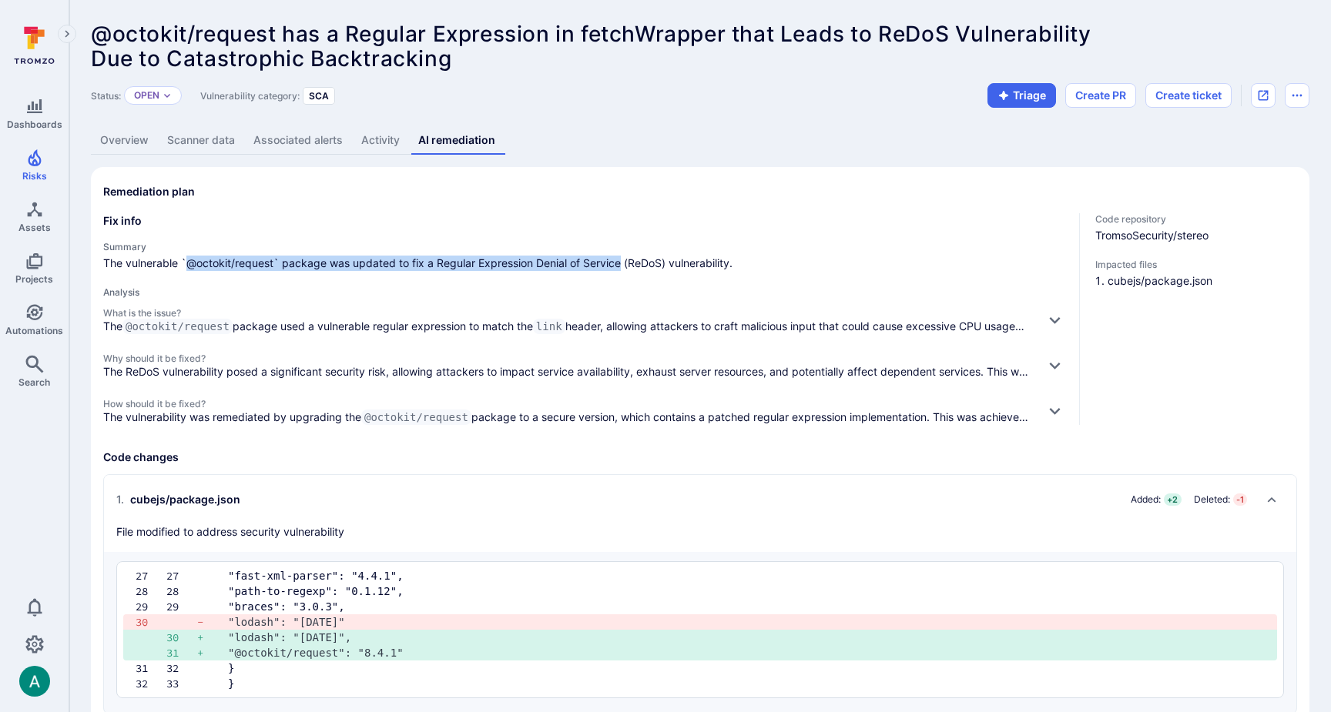
drag, startPoint x: 255, startPoint y: 264, endPoint x: 665, endPoint y: 261, distance: 409.7
click at [628, 261] on span "The vulnerable `@octokit/request` package was updated to fix a Regular Expressi…" at bounding box center [584, 263] width 963 height 15
click at [666, 261] on span "The vulnerable `@octokit/request` package was updated to fix a Regular Expressi…" at bounding box center [584, 263] width 963 height 15
click at [1056, 320] on icon "button" at bounding box center [1054, 320] width 11 height 7
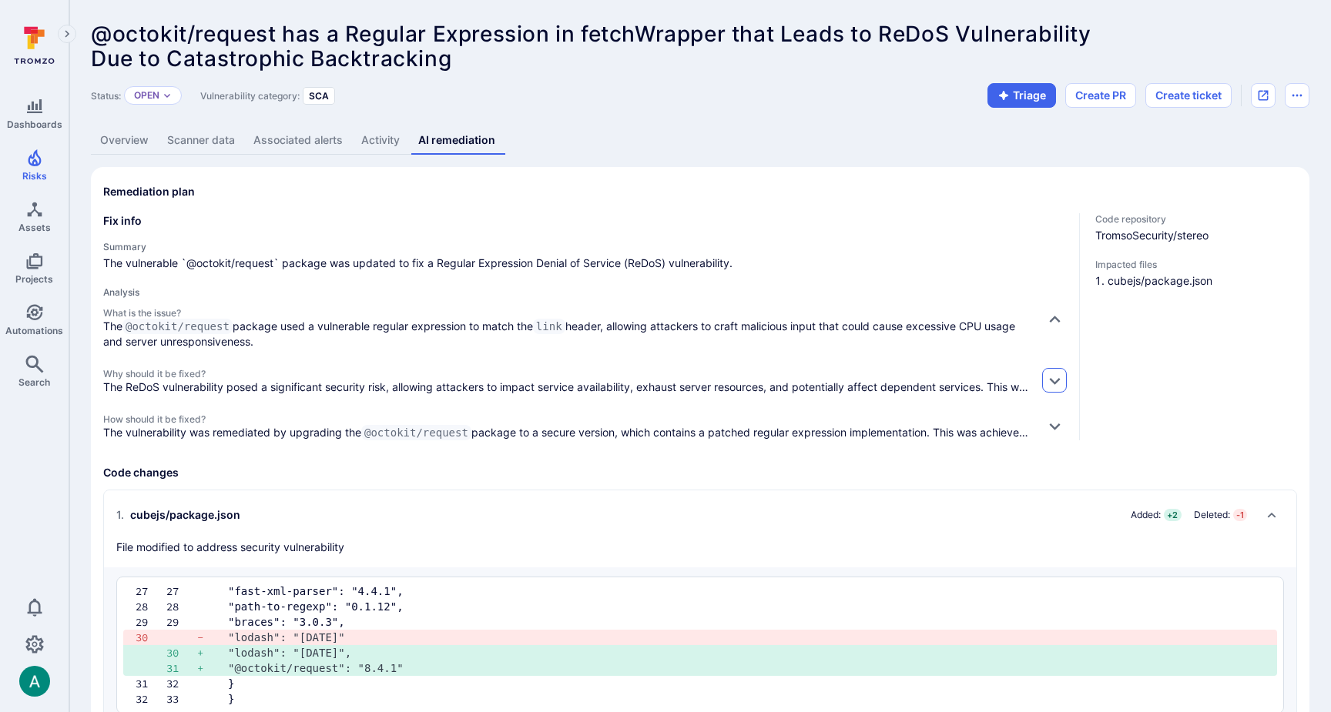
click at [1052, 379] on icon "button" at bounding box center [1054, 381] width 11 height 7
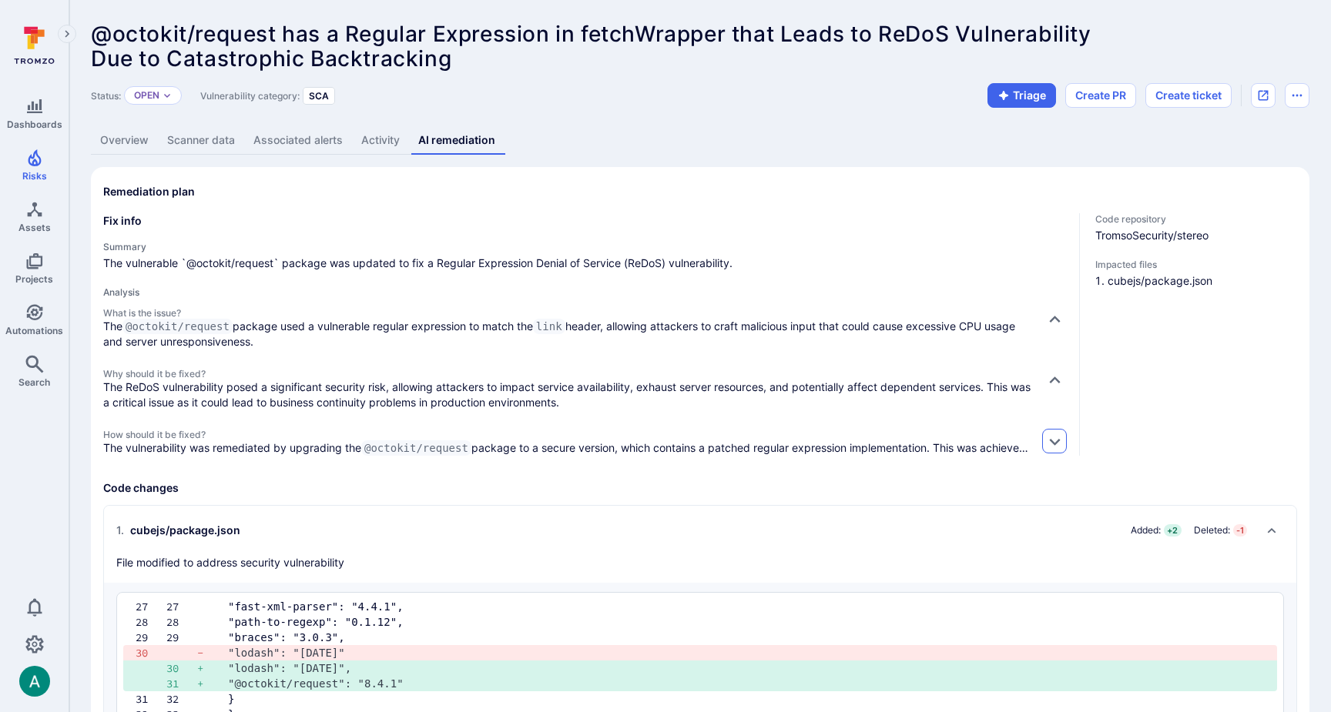
click at [1047, 444] on icon "button" at bounding box center [1055, 442] width 16 height 16
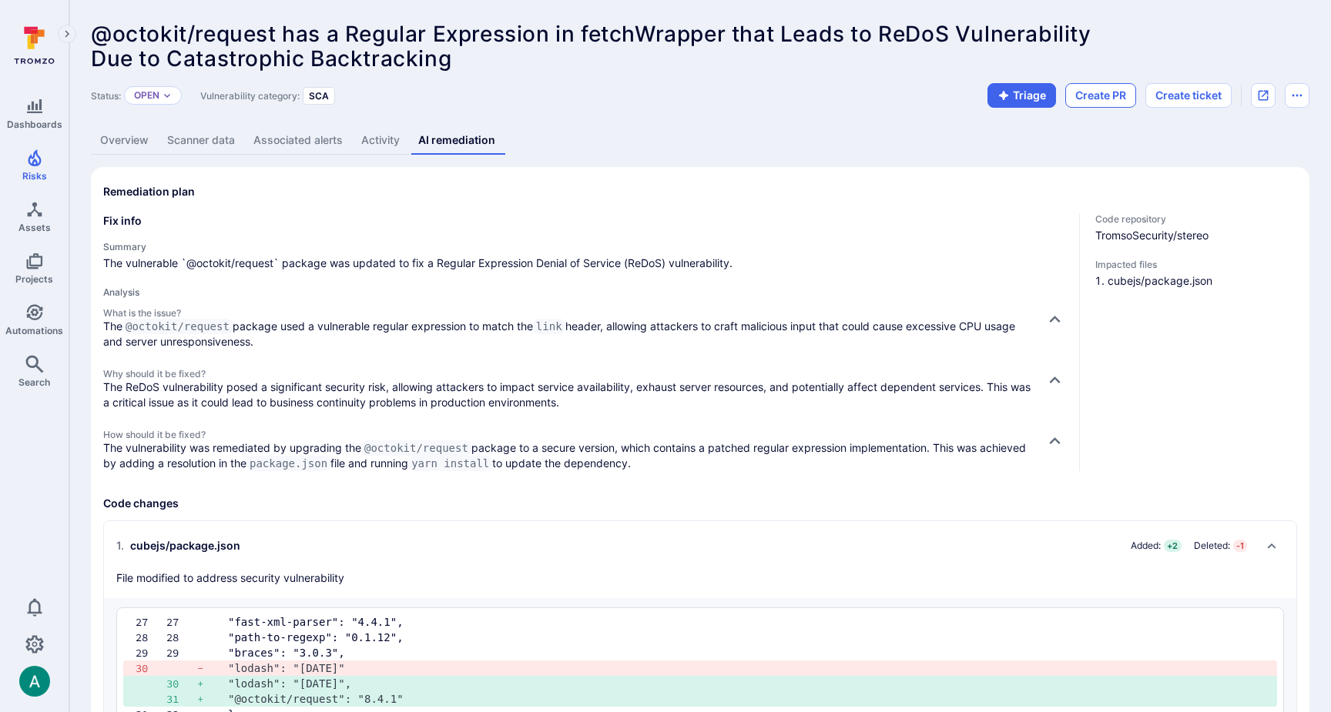
click at [1114, 89] on button "Create PR" at bounding box center [1100, 95] width 71 height 25
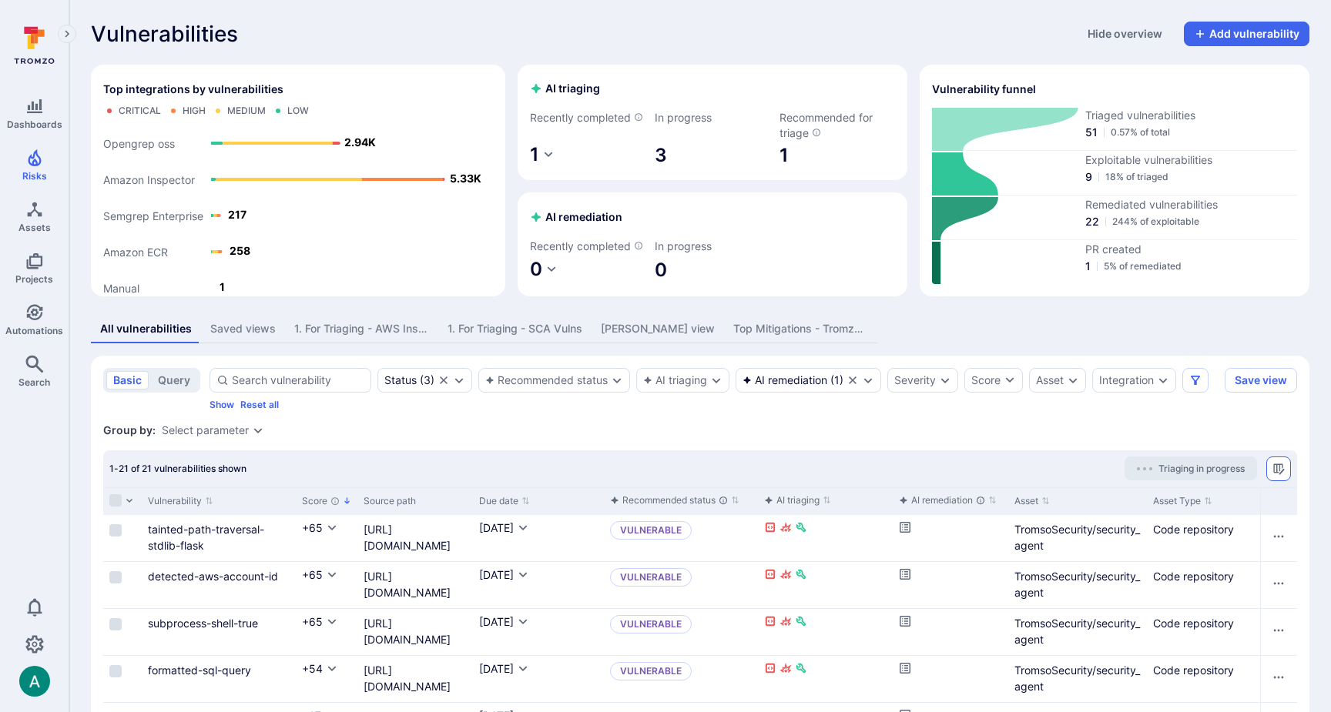
click at [1273, 474] on icon "Manage columns" at bounding box center [1278, 469] width 11 height 11
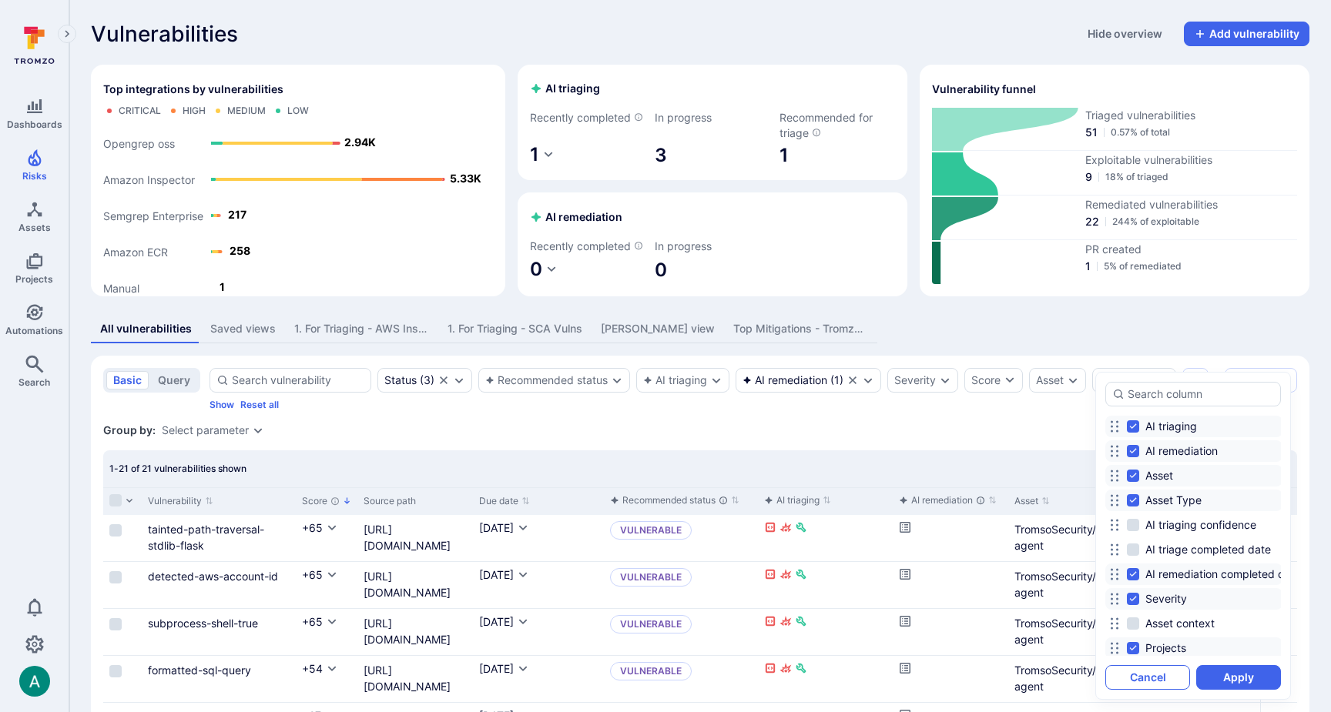
scroll to position [169, 0]
drag, startPoint x: 1158, startPoint y: 676, endPoint x: 1147, endPoint y: 668, distance: 13.7
click at [1158, 675] on button "Cancel" at bounding box center [1147, 677] width 85 height 25
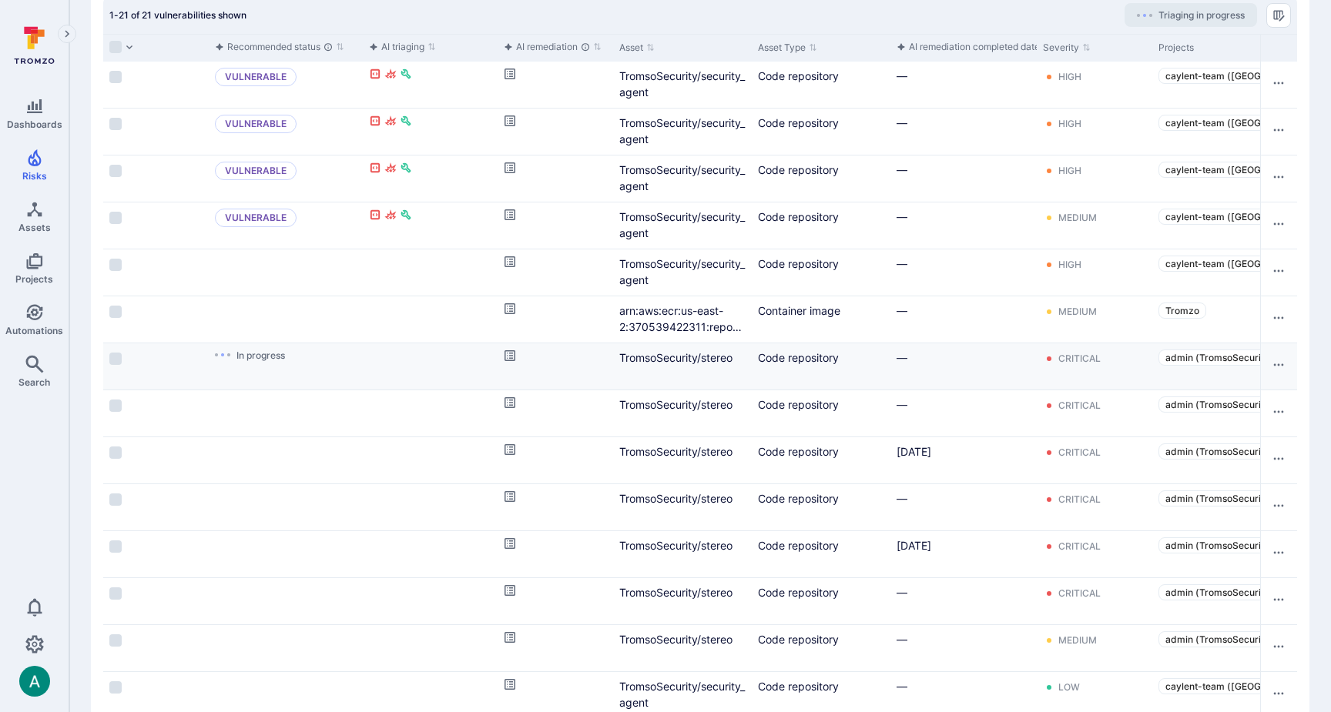
scroll to position [360, 0]
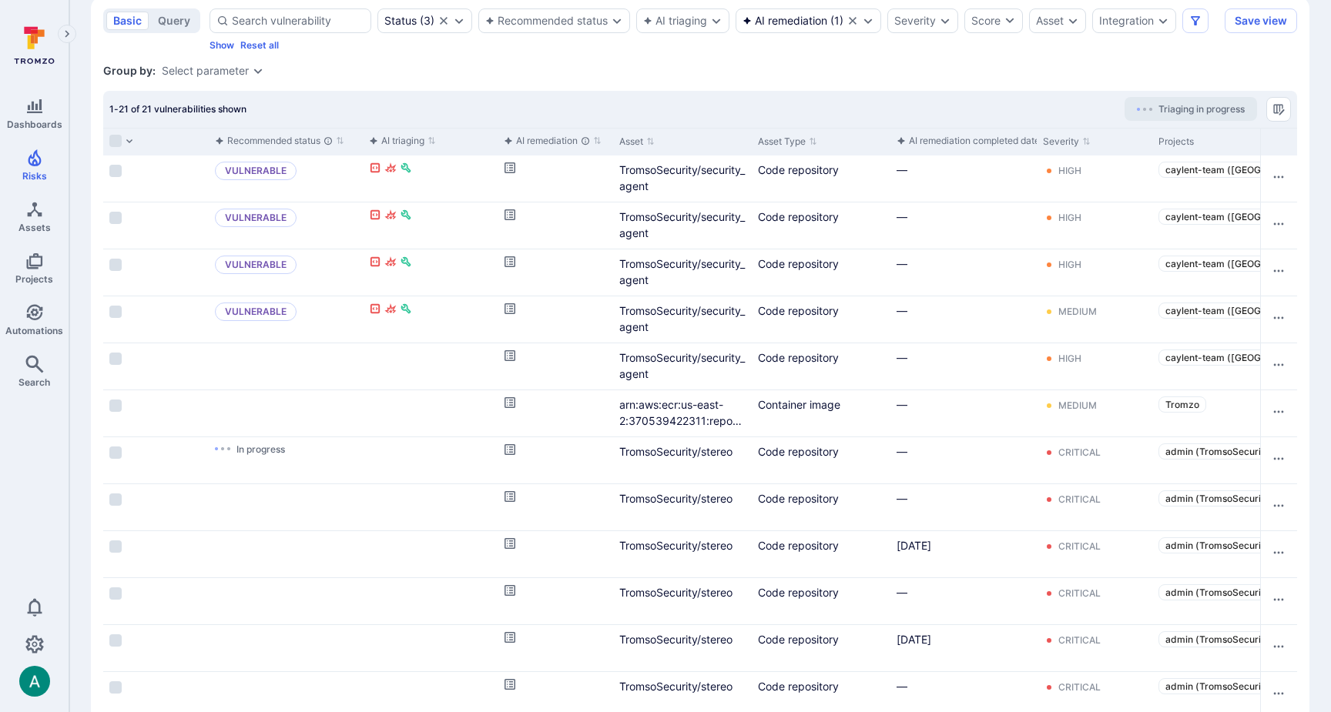
click at [959, 149] on div "AI remediation completed date" at bounding box center [967, 140] width 143 height 15
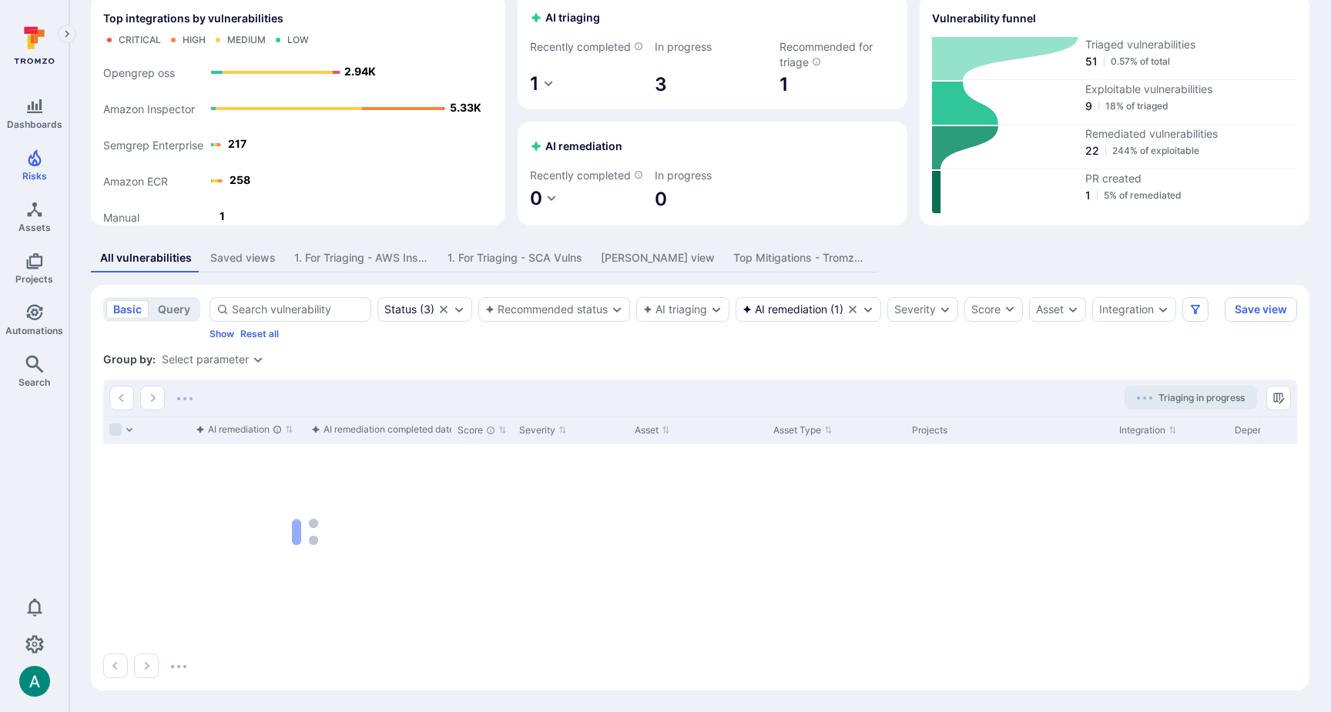
scroll to position [87, 0]
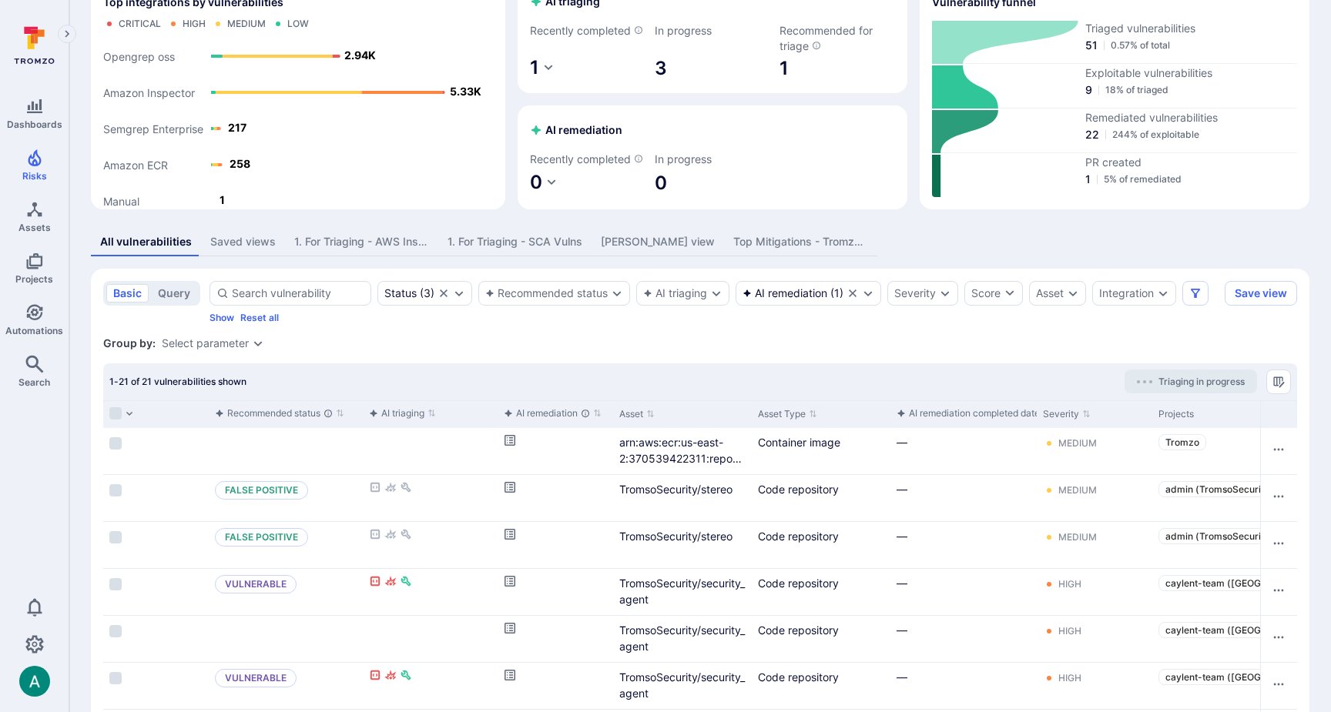
click at [980, 421] on div "AI remediation completed date" at bounding box center [967, 413] width 143 height 15
